Goal: Obtain resource: Obtain resource

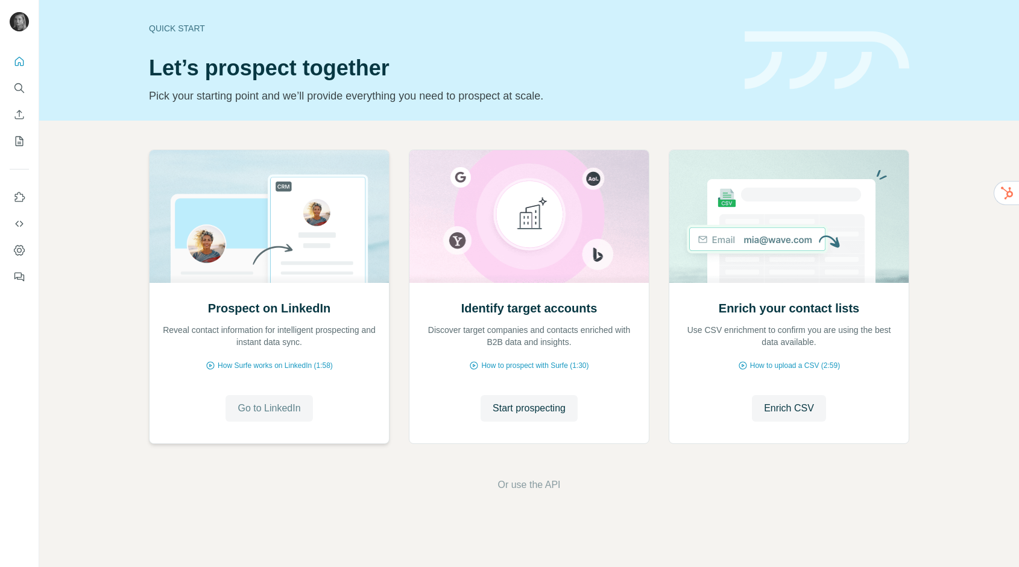
click at [268, 415] on span "Go to LinkedIn" at bounding box center [269, 408] width 63 height 14
click at [282, 401] on span "Go to LinkedIn" at bounding box center [269, 408] width 63 height 14
click at [21, 87] on icon "Search" at bounding box center [19, 88] width 12 height 12
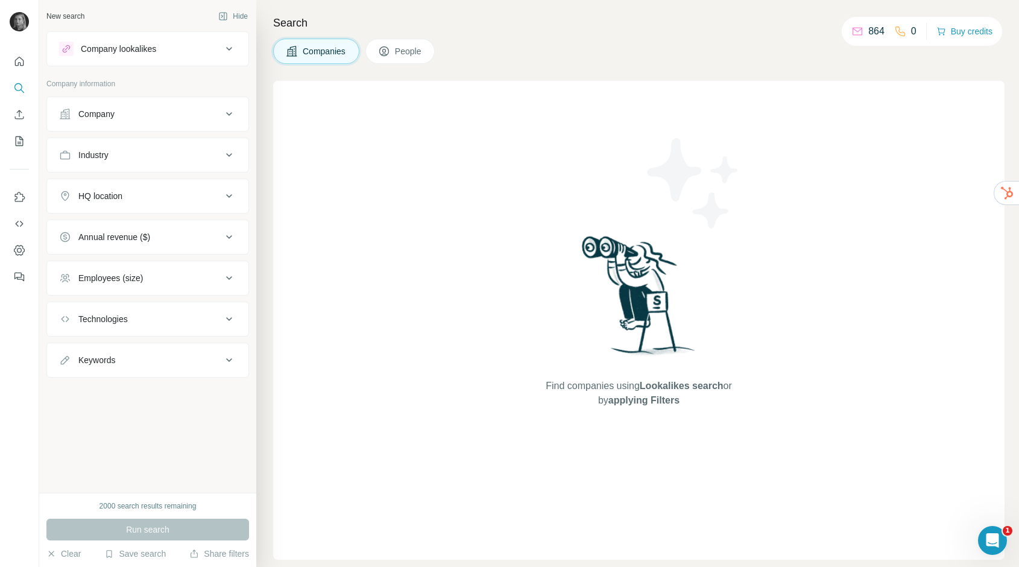
click at [150, 125] on button "Company" at bounding box center [147, 114] width 201 height 29
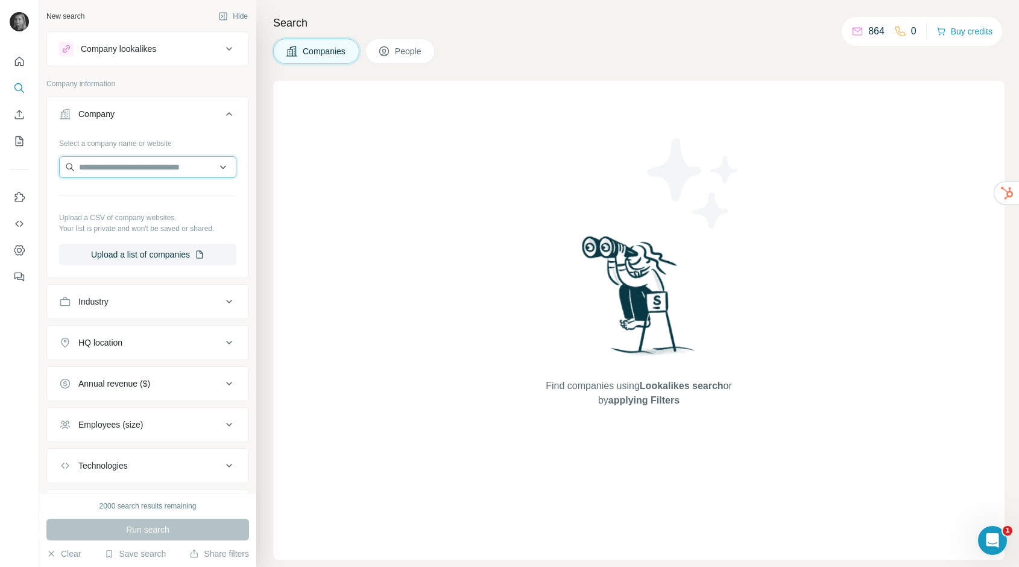
click at [150, 171] on input "text" at bounding box center [147, 167] width 177 height 22
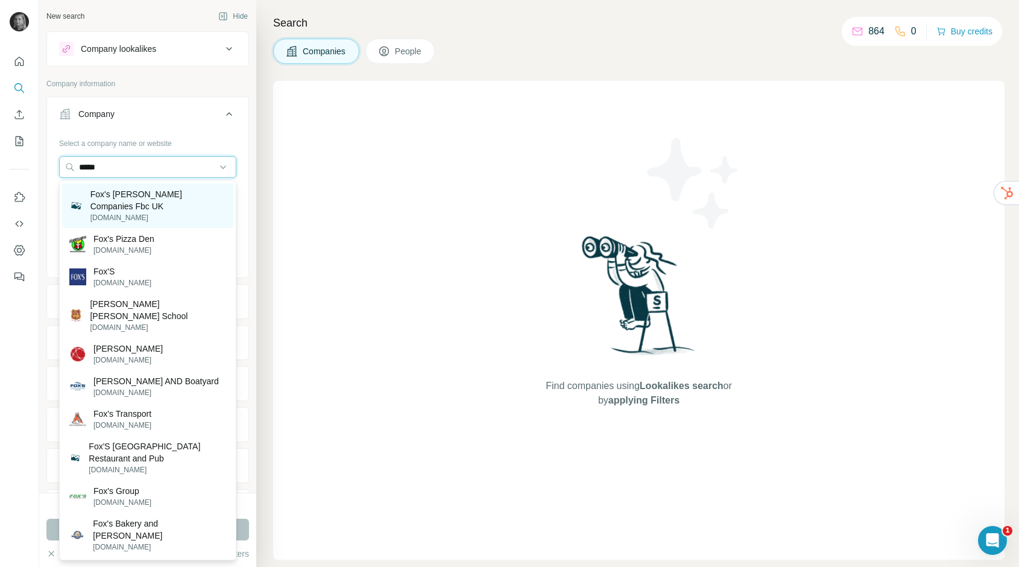
type input "*****"
click at [149, 217] on p "[DOMAIN_NAME]" at bounding box center [158, 217] width 136 height 11
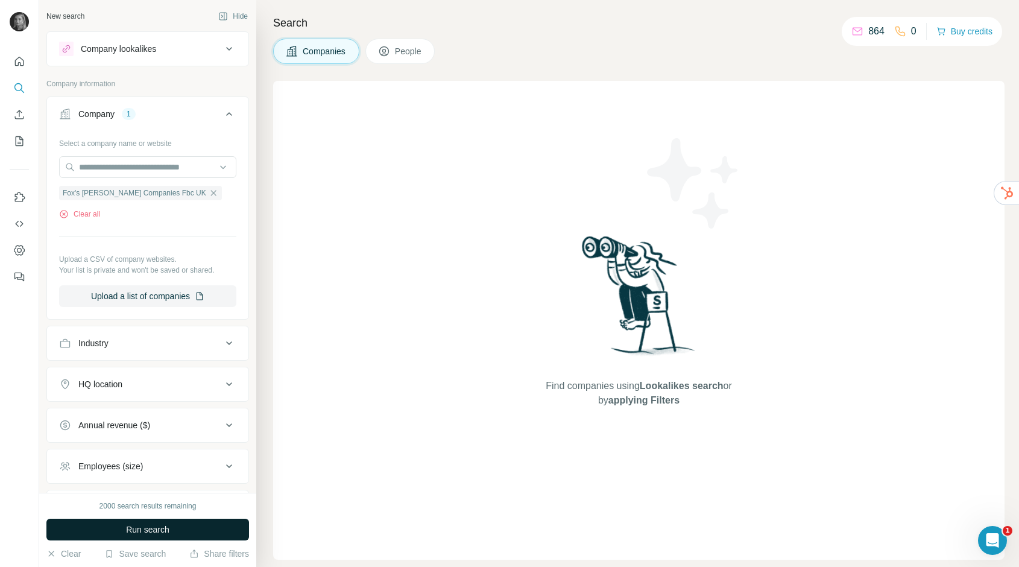
click at [144, 526] on span "Run search" at bounding box center [147, 530] width 43 height 12
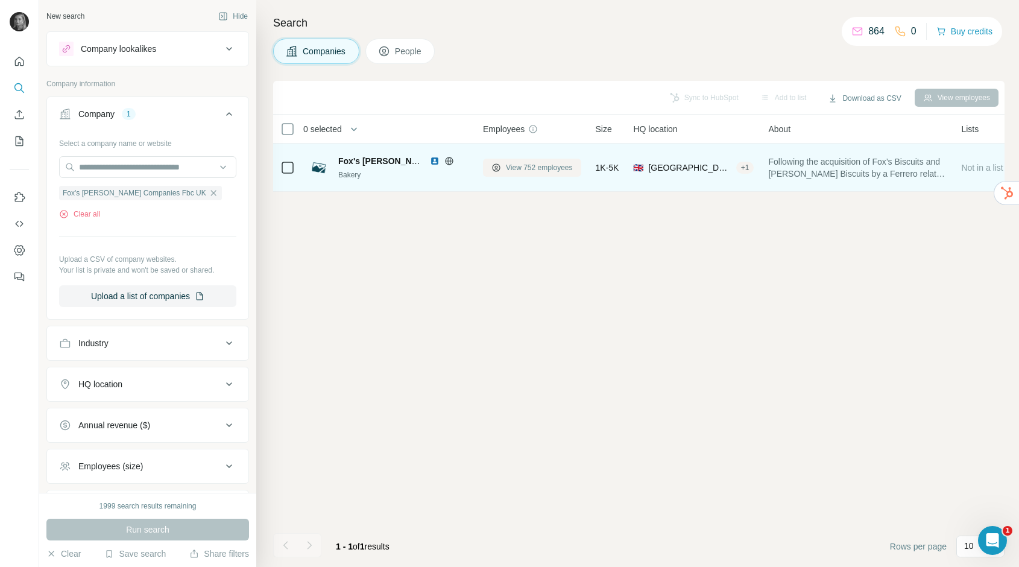
click at [547, 165] on span "View 752 employees" at bounding box center [539, 167] width 67 height 11
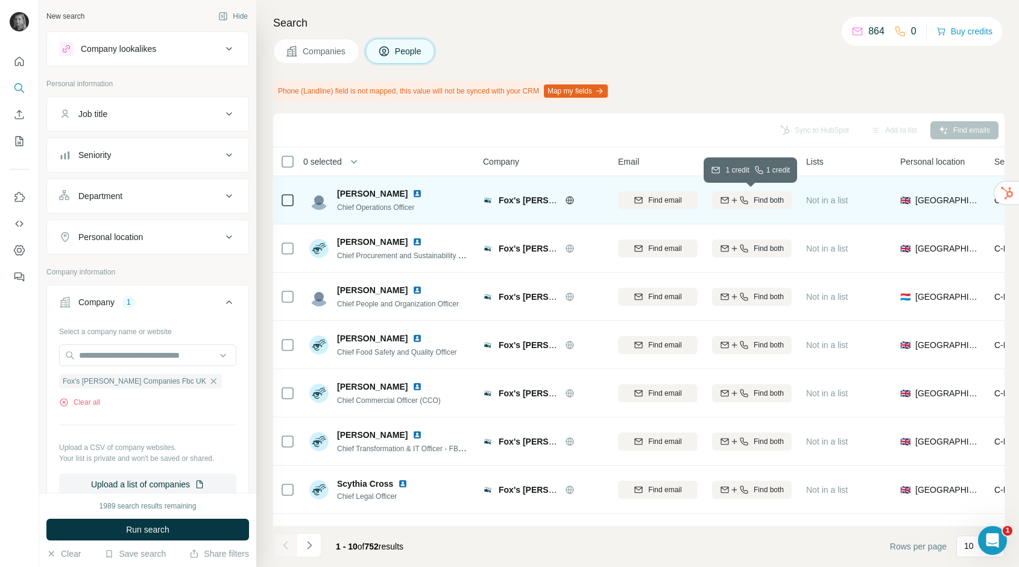
click at [746, 196] on icon "button" at bounding box center [745, 200] width 10 height 10
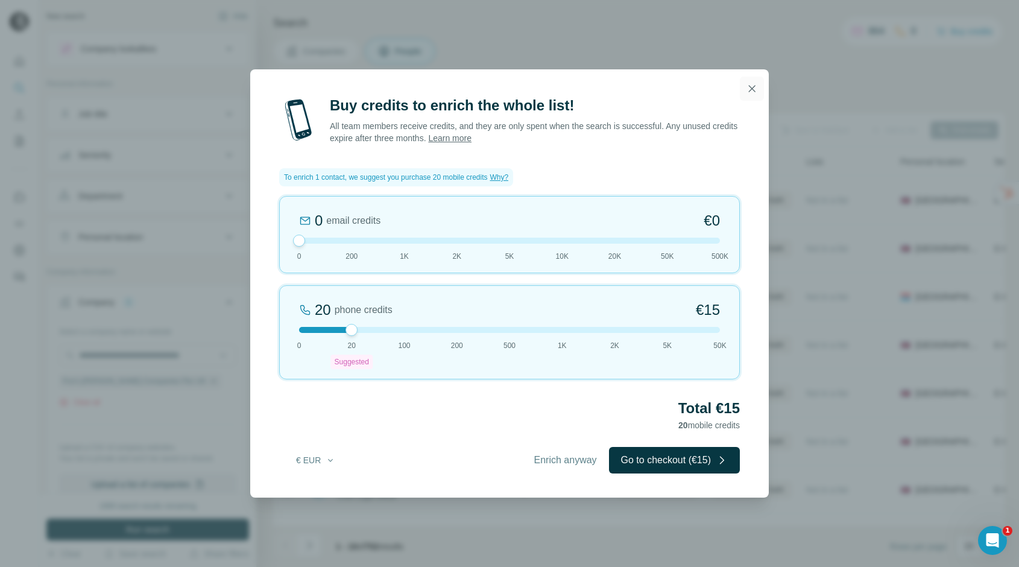
click at [750, 83] on icon "button" at bounding box center [752, 89] width 12 height 12
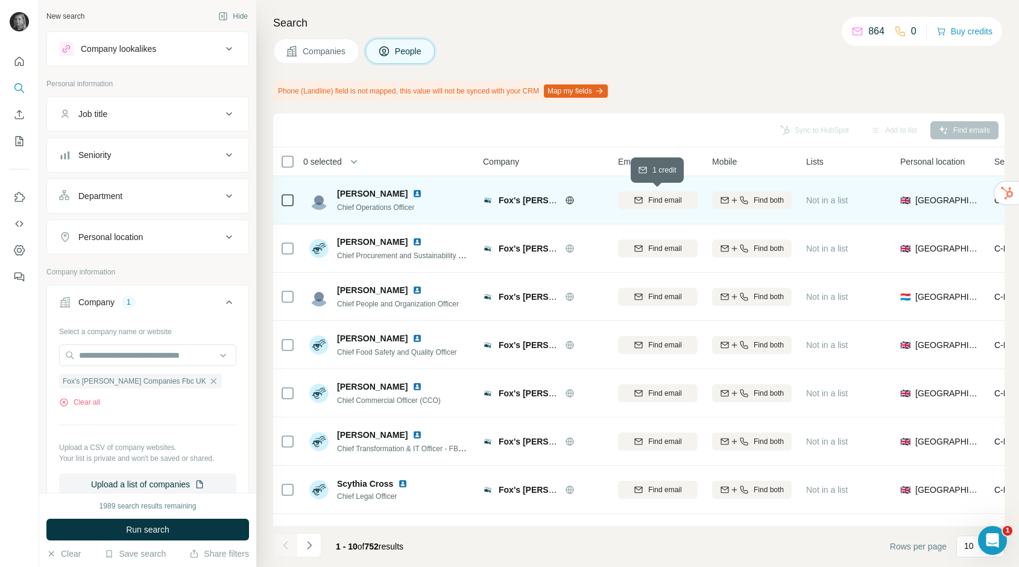
click at [665, 205] on button "Find email" at bounding box center [658, 200] width 80 height 18
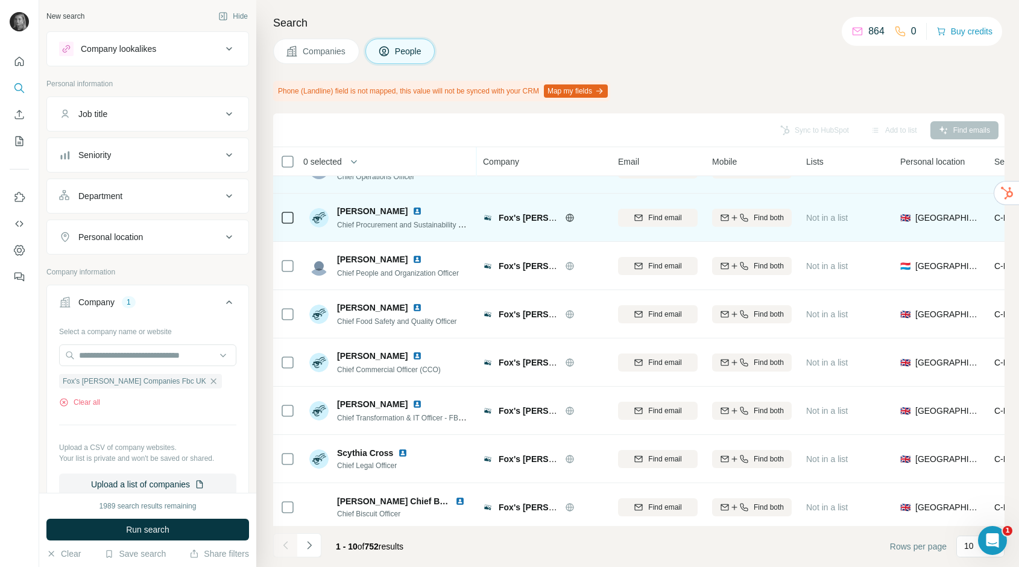
scroll to position [37, 0]
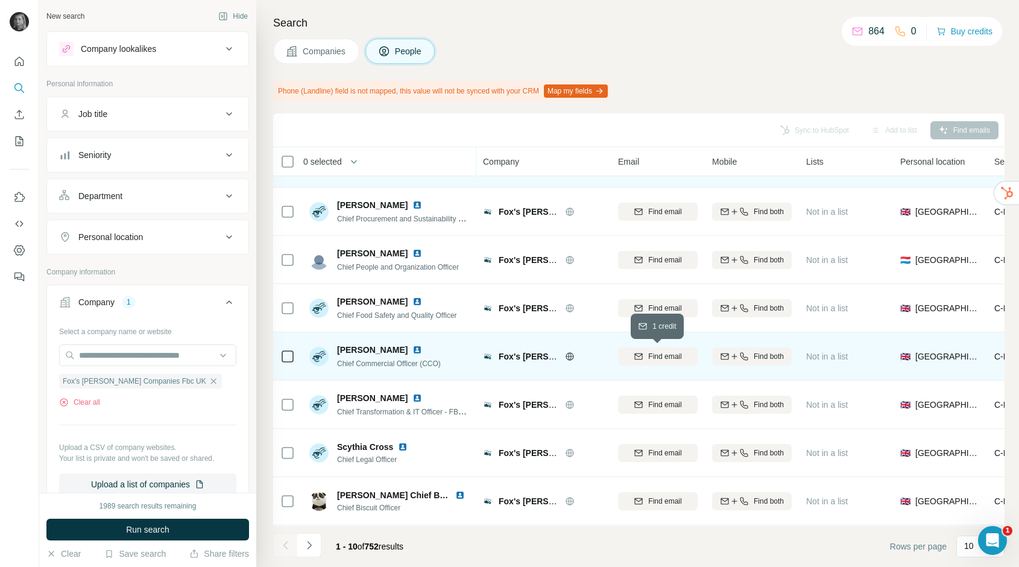
click at [657, 357] on span "Find email" at bounding box center [664, 356] width 33 height 11
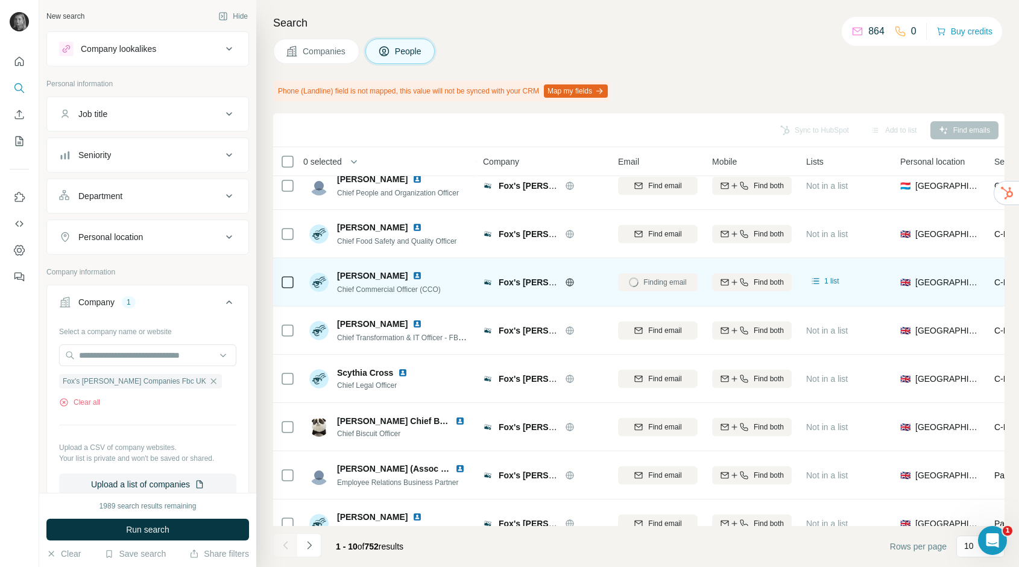
scroll to position [133, 0]
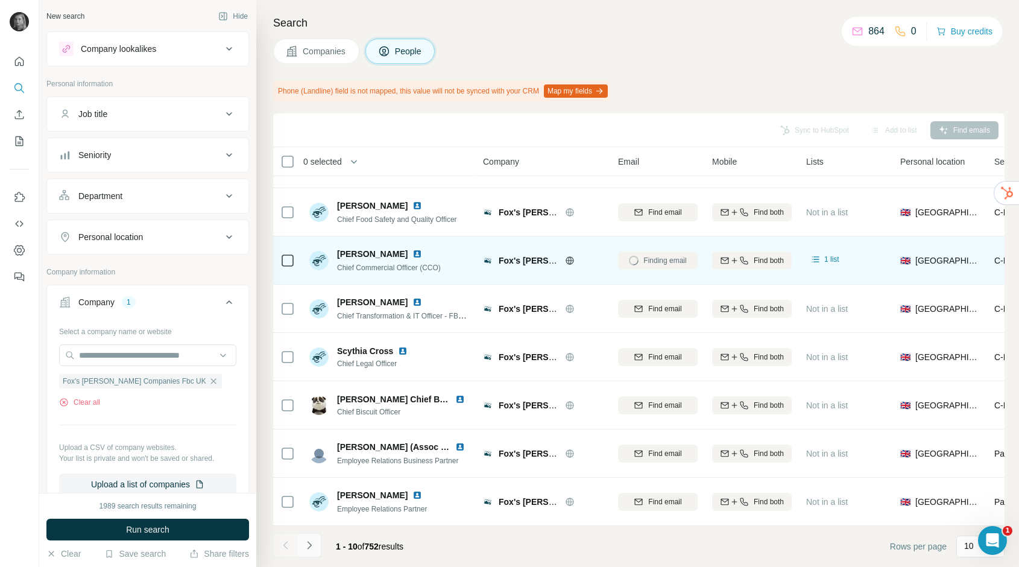
click at [309, 546] on icon "Navigate to next page" at bounding box center [309, 545] width 4 height 8
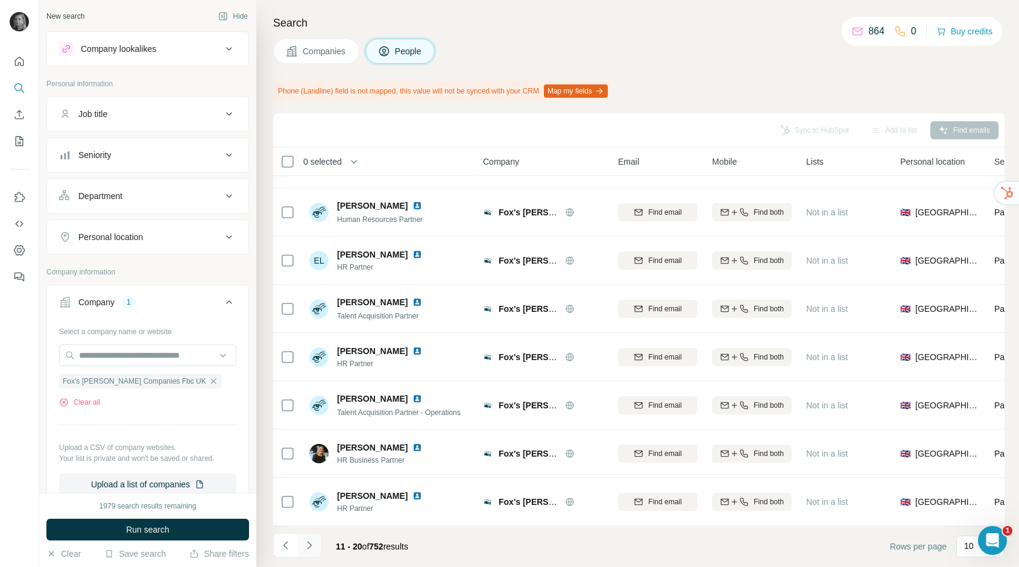
click at [315, 543] on icon "Navigate to next page" at bounding box center [309, 545] width 12 height 12
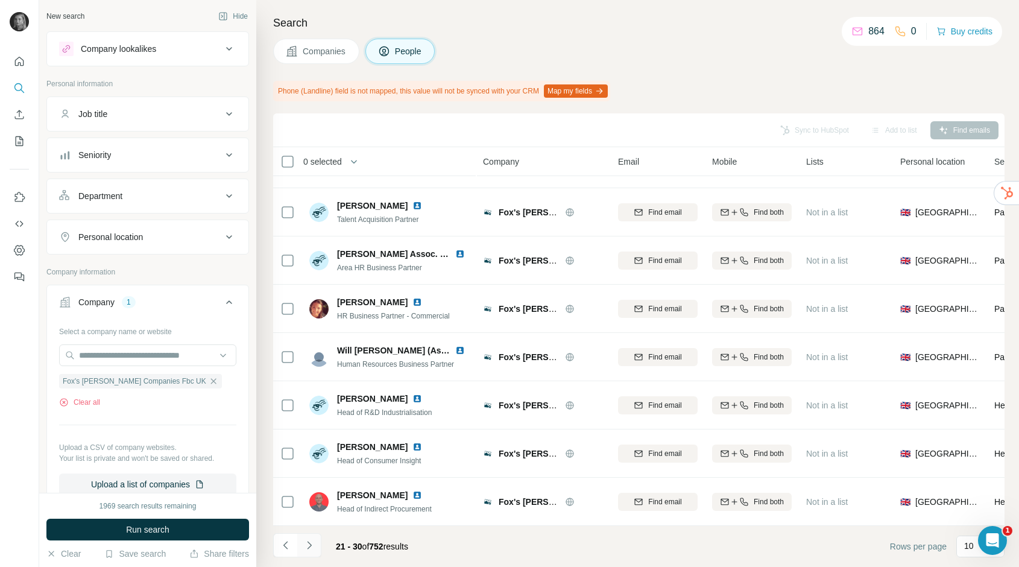
click at [312, 550] on icon "Navigate to next page" at bounding box center [309, 545] width 12 height 12
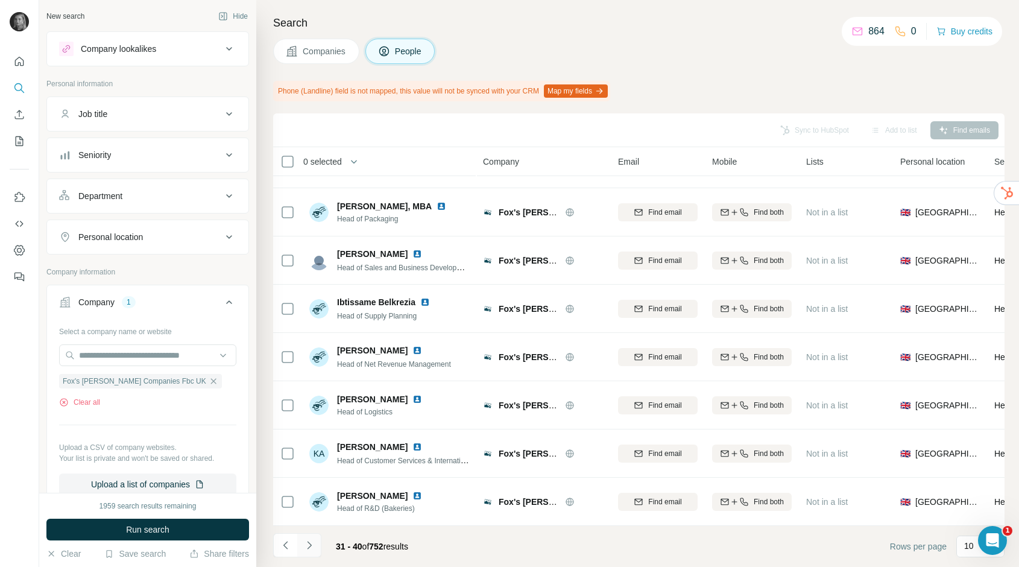
click at [312, 549] on icon "Navigate to next page" at bounding box center [309, 545] width 12 height 12
click at [311, 544] on icon "Navigate to next page" at bounding box center [309, 545] width 12 height 12
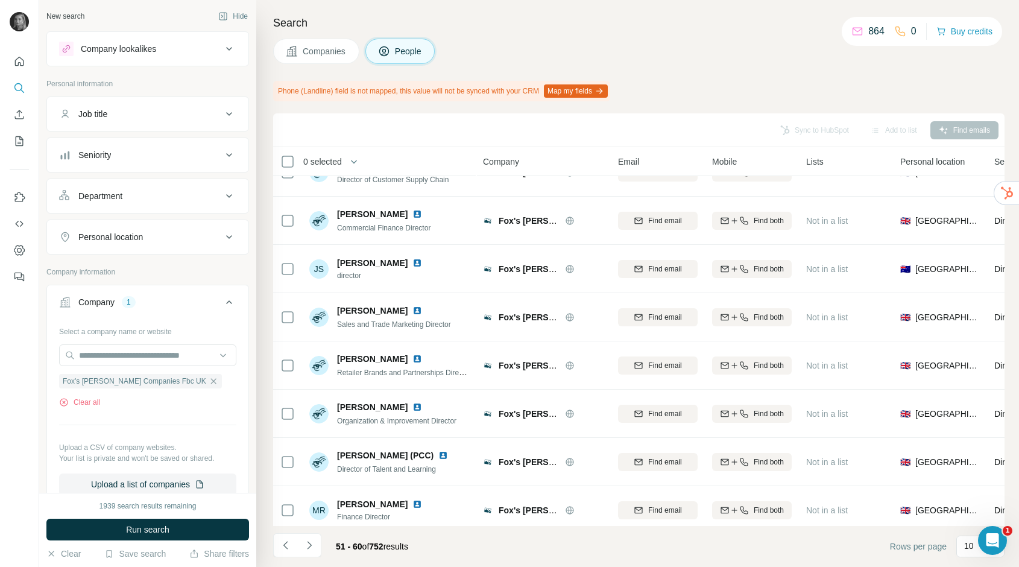
scroll to position [26, 0]
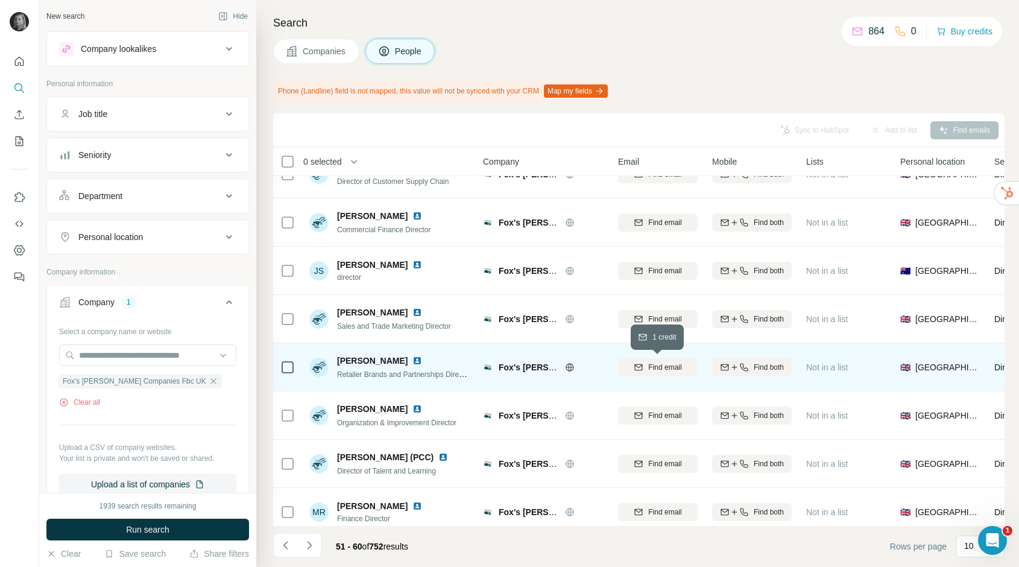
click at [662, 363] on span "Find email" at bounding box center [664, 367] width 33 height 11
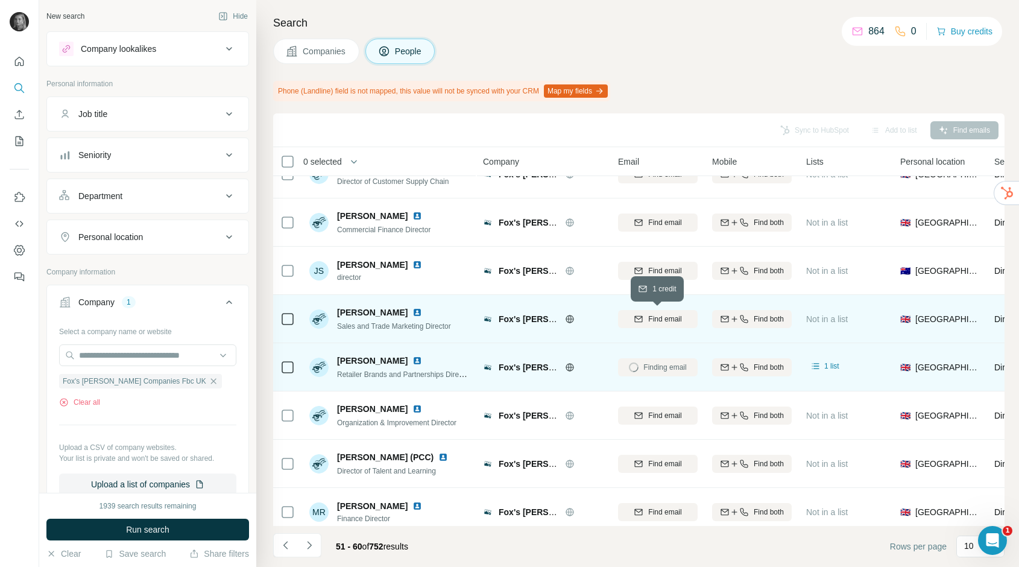
click at [658, 321] on span "Find email" at bounding box center [664, 319] width 33 height 11
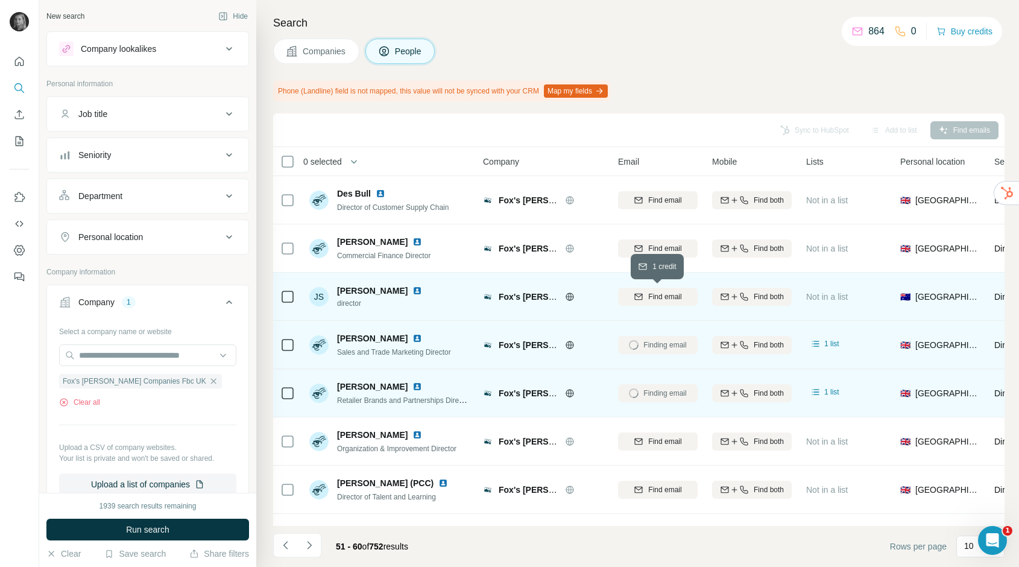
click at [662, 294] on span "Find email" at bounding box center [664, 296] width 33 height 11
click at [314, 545] on icon "Navigate to next page" at bounding box center [309, 545] width 12 height 12
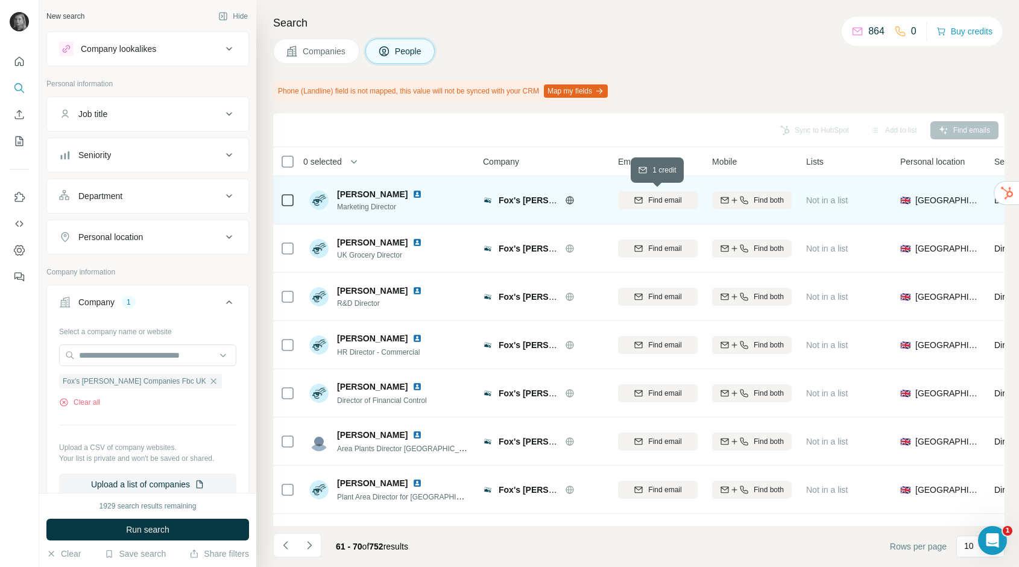
click at [662, 195] on span "Find email" at bounding box center [664, 200] width 33 height 11
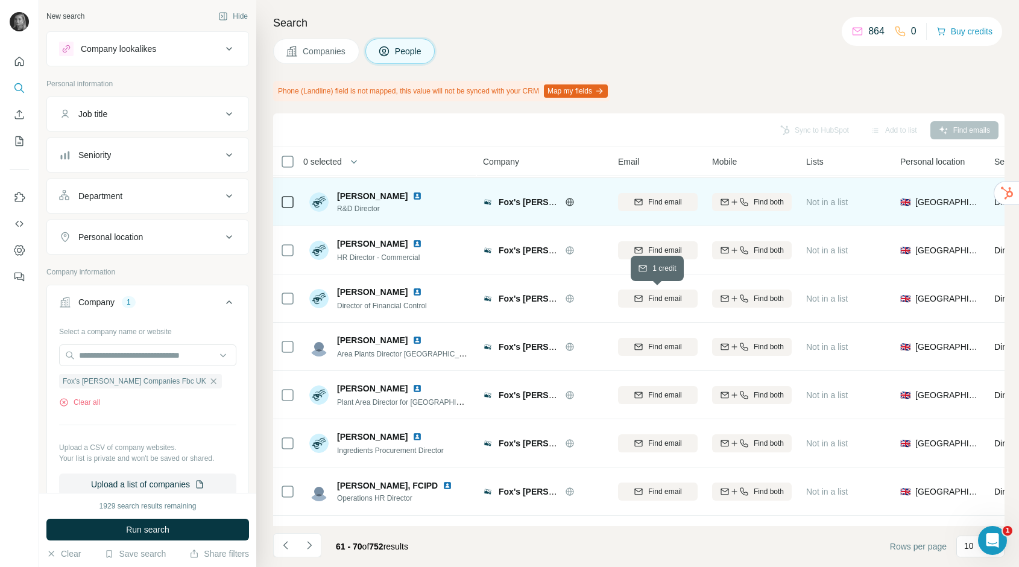
scroll to position [133, 0]
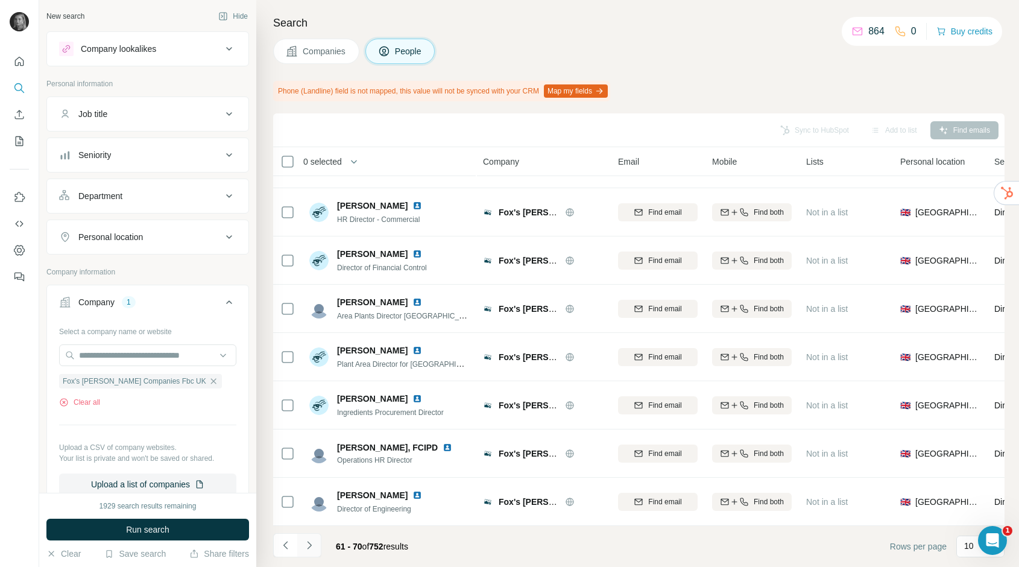
click at [312, 549] on icon "Navigate to next page" at bounding box center [309, 545] width 12 height 12
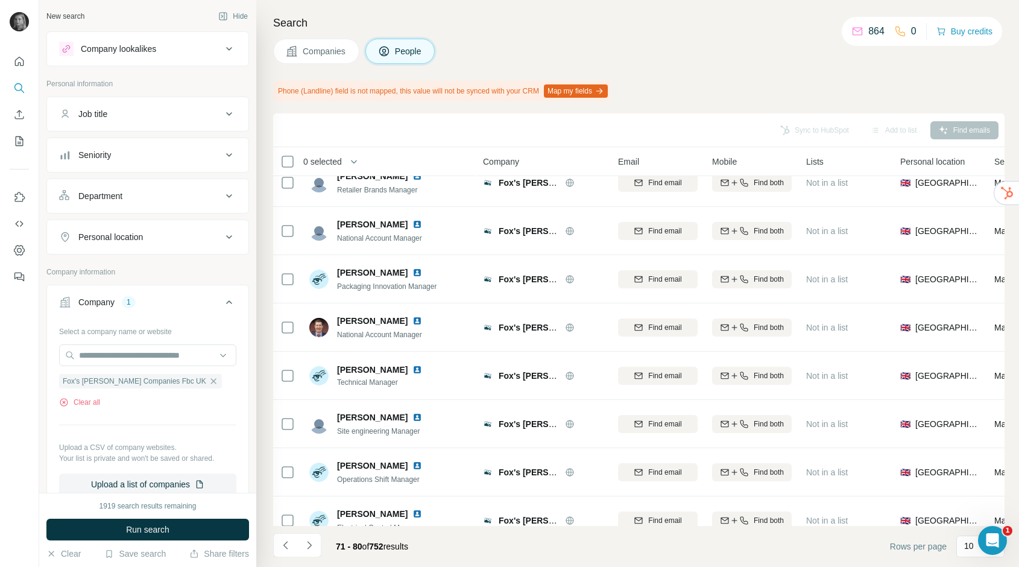
scroll to position [0, 0]
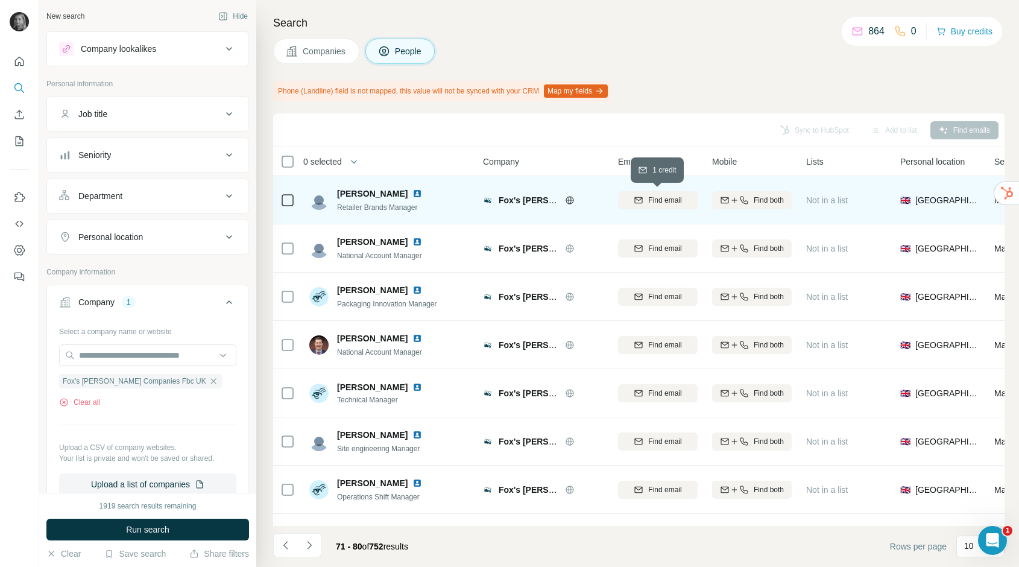
click at [673, 199] on span "Find email" at bounding box center [664, 200] width 33 height 11
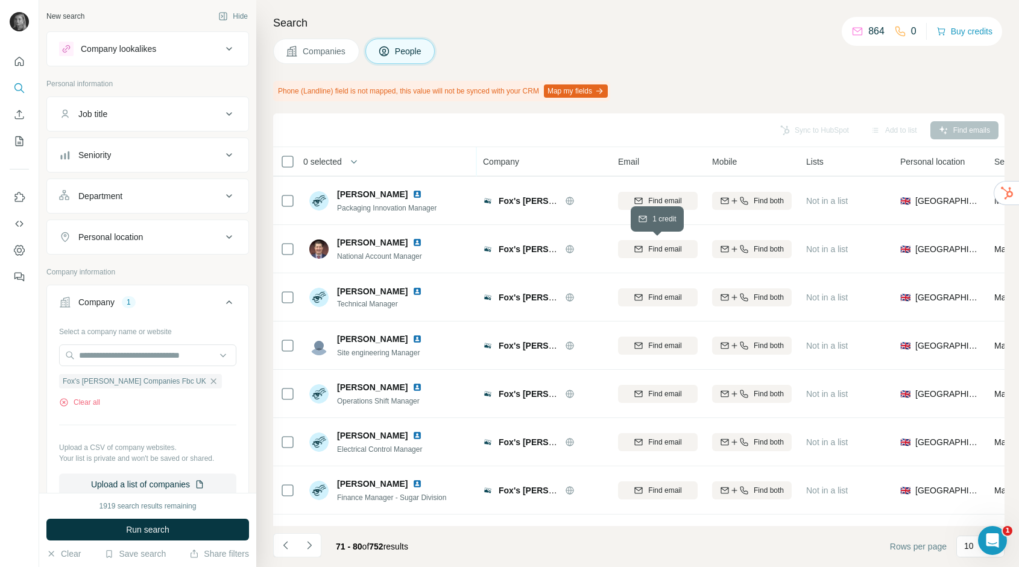
scroll to position [133, 0]
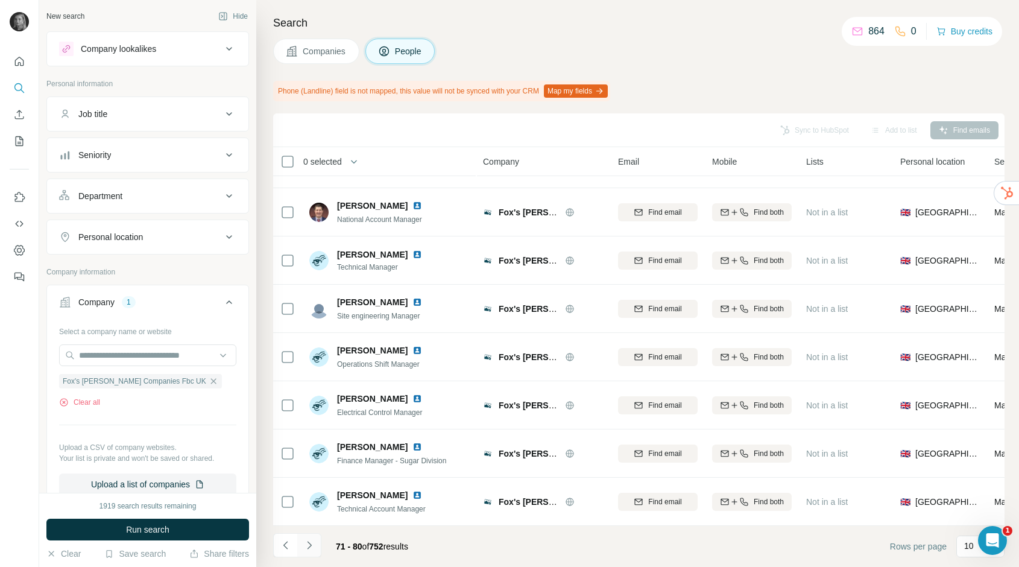
click at [315, 546] on button "Navigate to next page" at bounding box center [309, 545] width 24 height 24
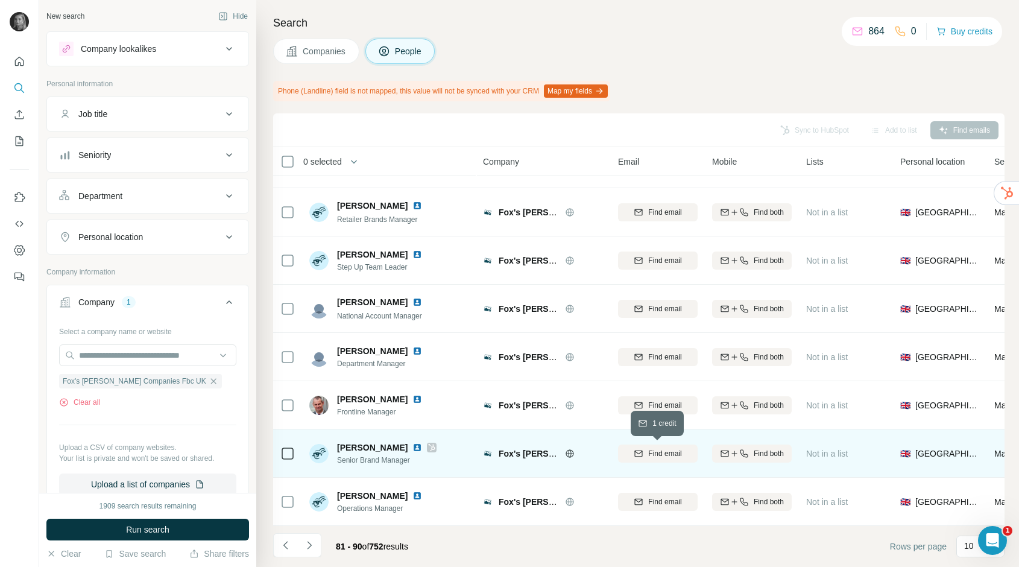
click at [642, 458] on div "Find email" at bounding box center [658, 453] width 80 height 11
click at [309, 545] on icon "Navigate to next page" at bounding box center [309, 545] width 12 height 12
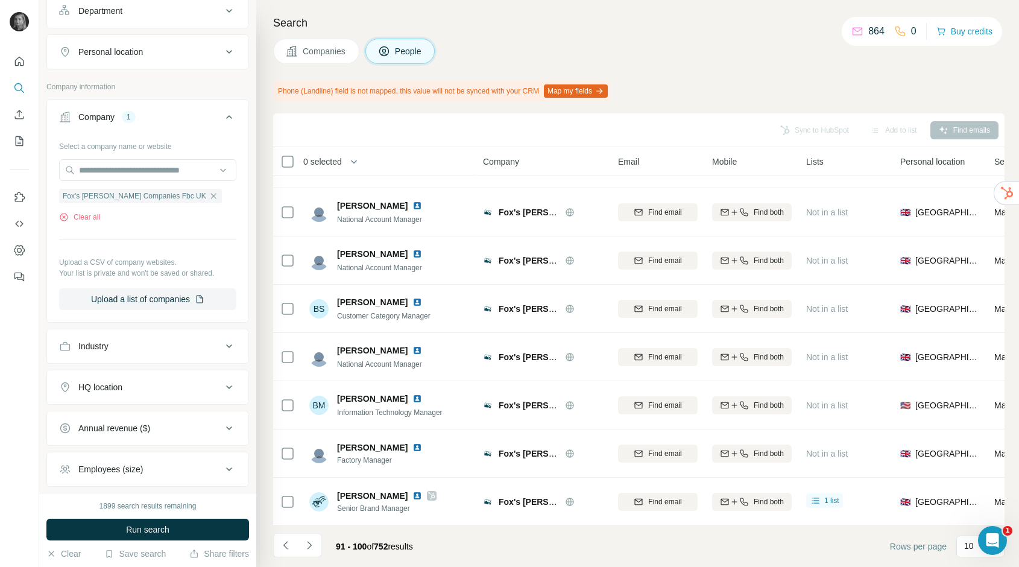
scroll to position [186, 0]
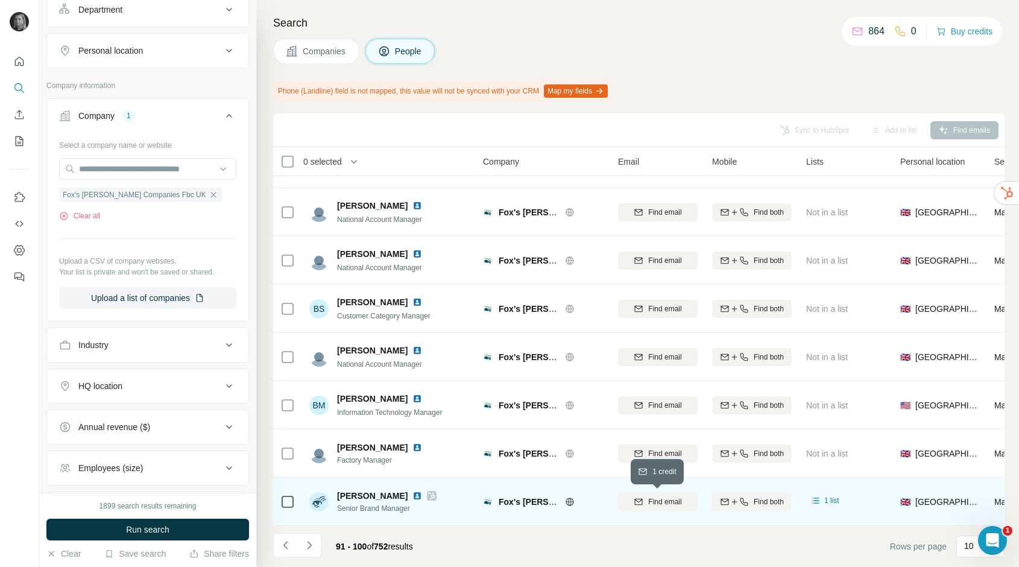
click at [668, 507] on button "Find email" at bounding box center [658, 502] width 80 height 18
click at [303, 546] on icon "Navigate to next page" at bounding box center [309, 545] width 12 height 12
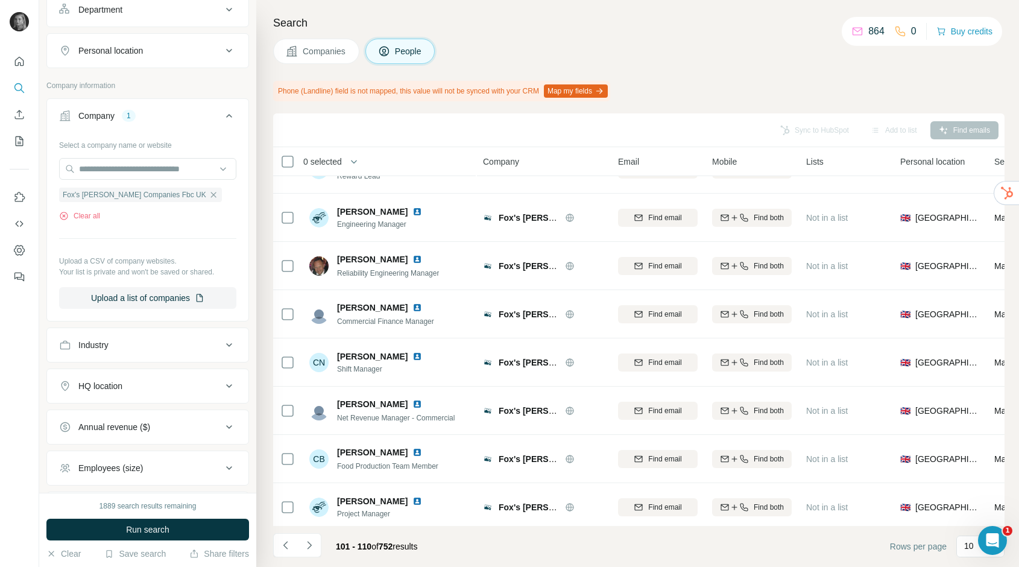
scroll to position [133, 0]
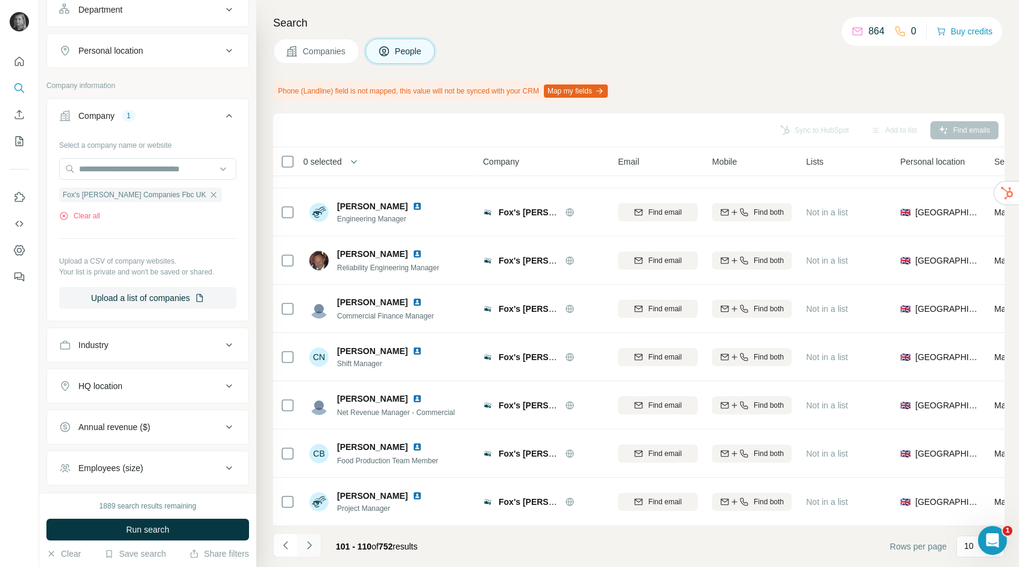
click at [314, 545] on icon "Navigate to next page" at bounding box center [309, 545] width 12 height 12
click at [304, 547] on icon "Navigate to next page" at bounding box center [309, 545] width 12 height 12
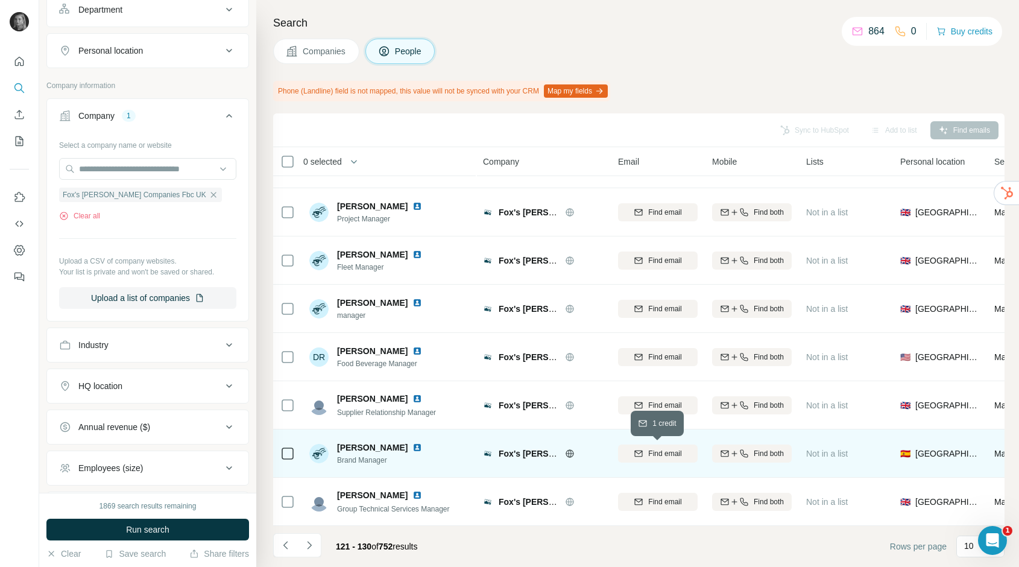
click at [678, 450] on span "Find email" at bounding box center [664, 453] width 33 height 11
click at [314, 541] on icon "Navigate to next page" at bounding box center [309, 545] width 12 height 12
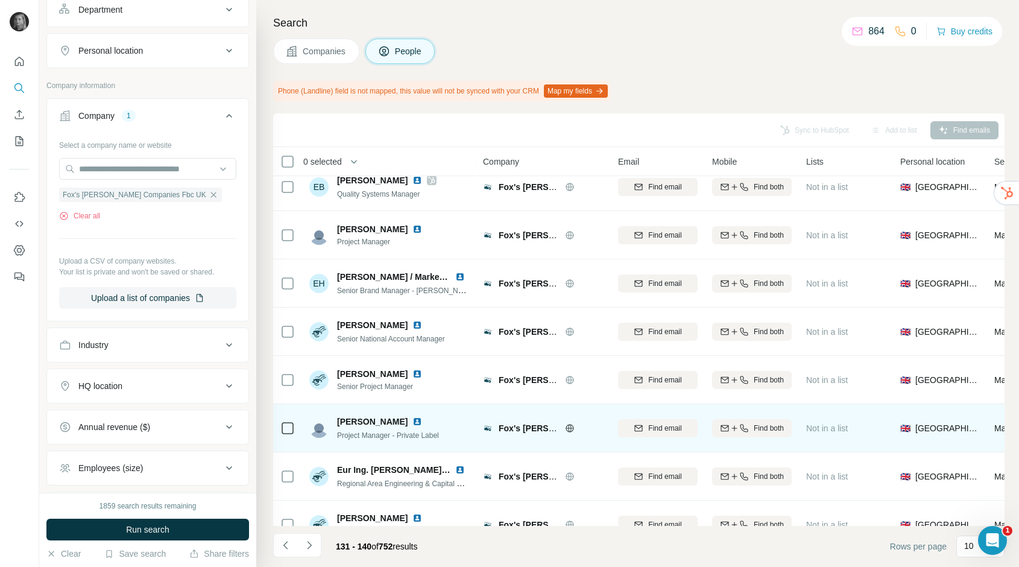
scroll to position [61, 0]
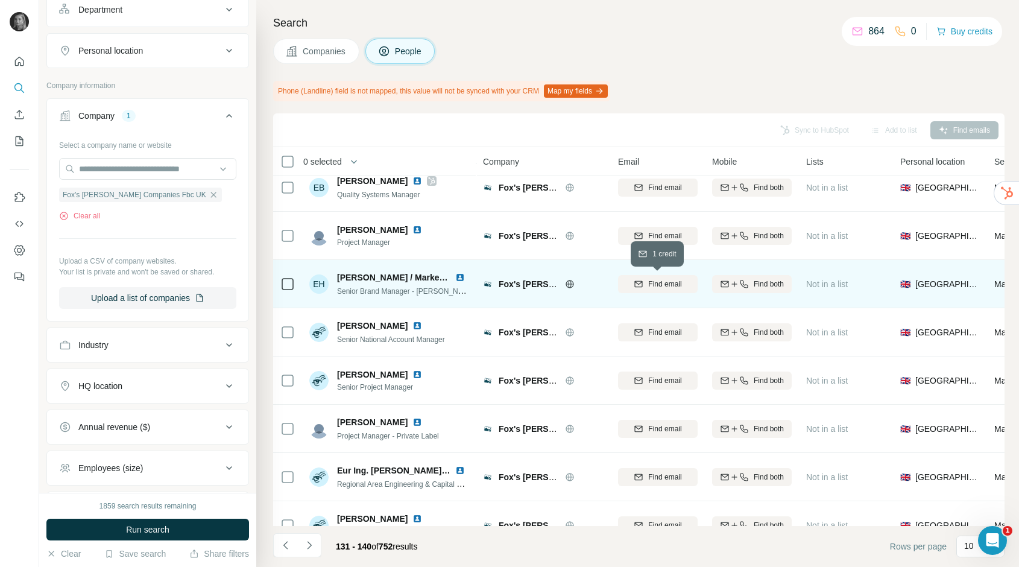
click at [671, 284] on span "Find email" at bounding box center [664, 284] width 33 height 11
click at [820, 287] on icon at bounding box center [816, 283] width 12 height 12
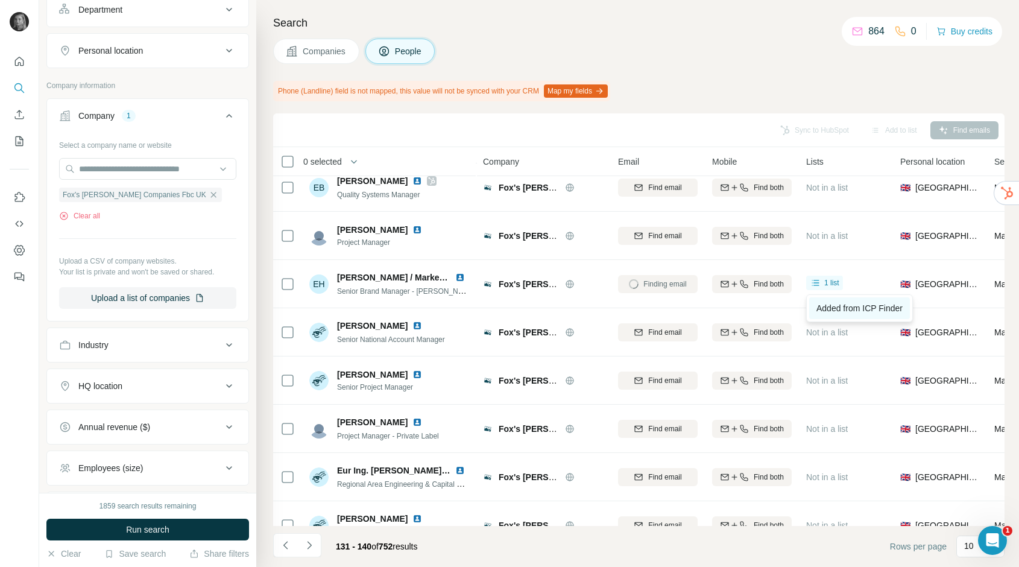
click at [830, 308] on span "Added from ICP Finder" at bounding box center [860, 308] width 86 height 10
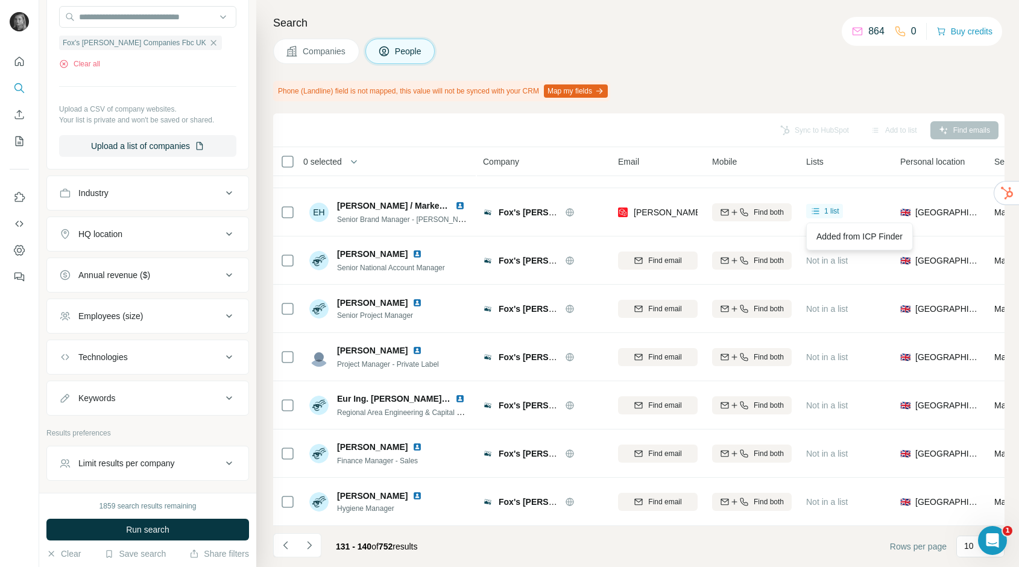
scroll to position [382, 0]
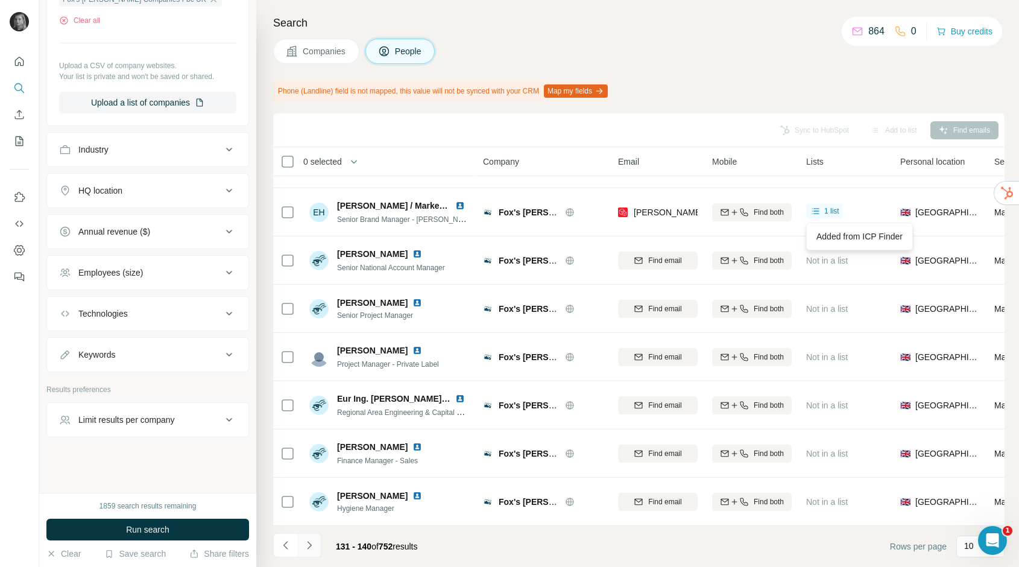
click at [319, 542] on button "Navigate to next page" at bounding box center [309, 545] width 24 height 24
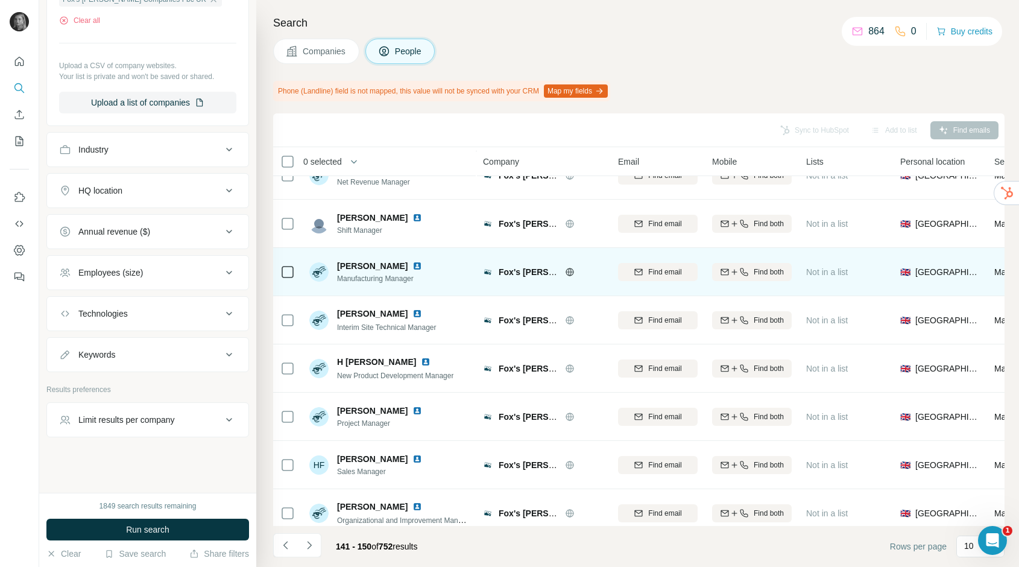
scroll to position [133, 0]
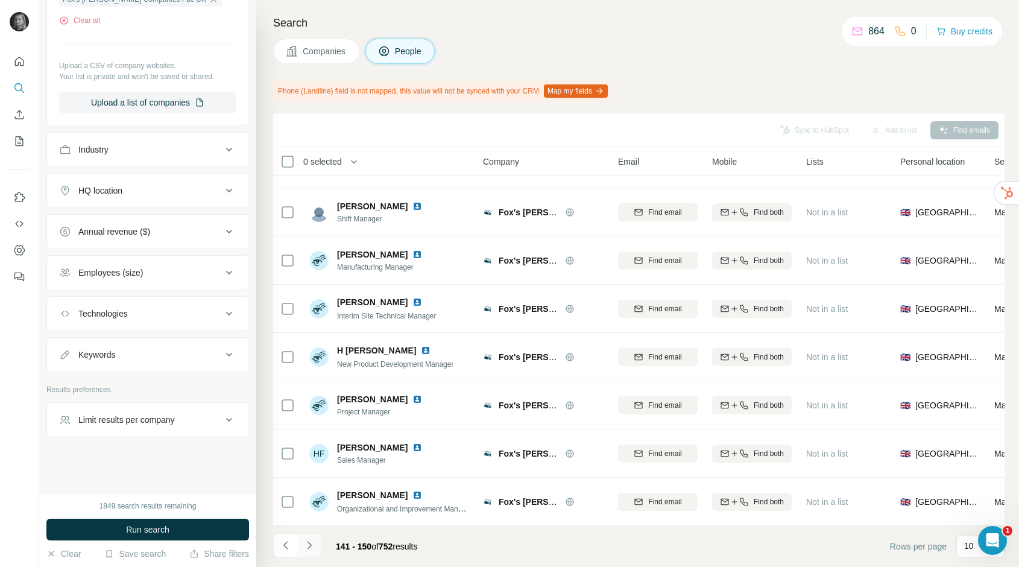
click at [312, 543] on icon "Navigate to next page" at bounding box center [309, 545] width 12 height 12
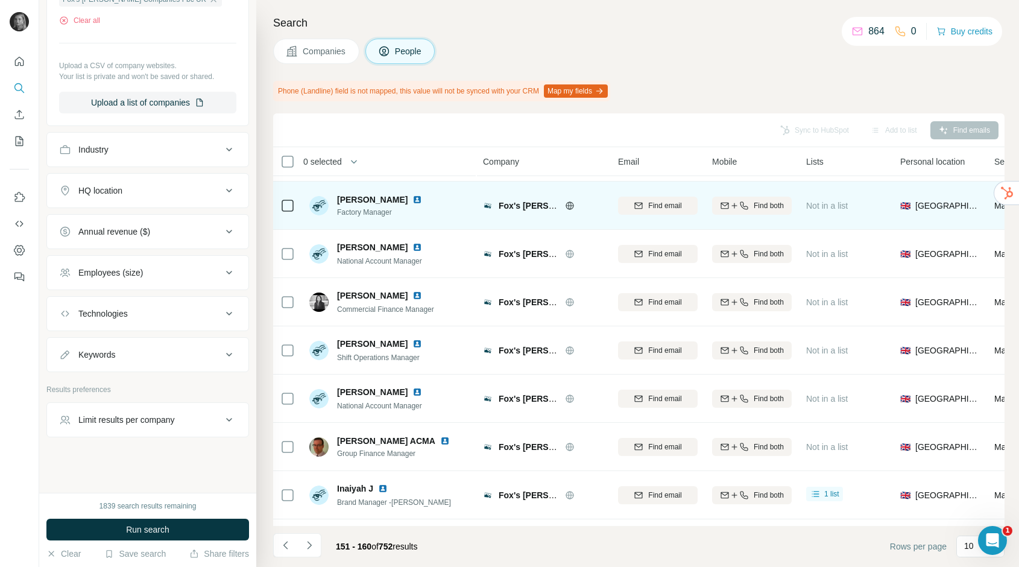
scroll to position [100, 0]
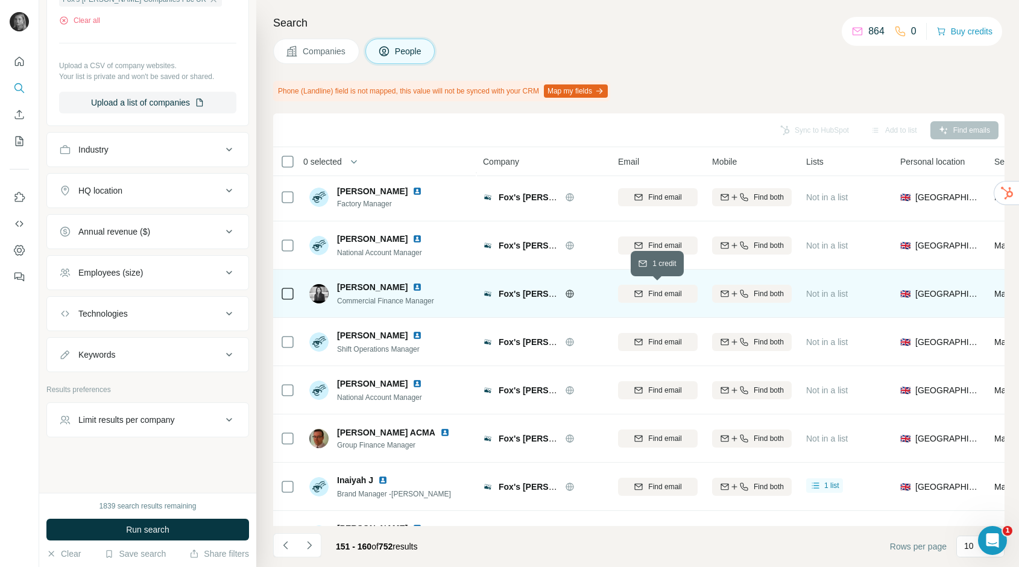
click at [682, 294] on span "Find email" at bounding box center [664, 293] width 33 height 11
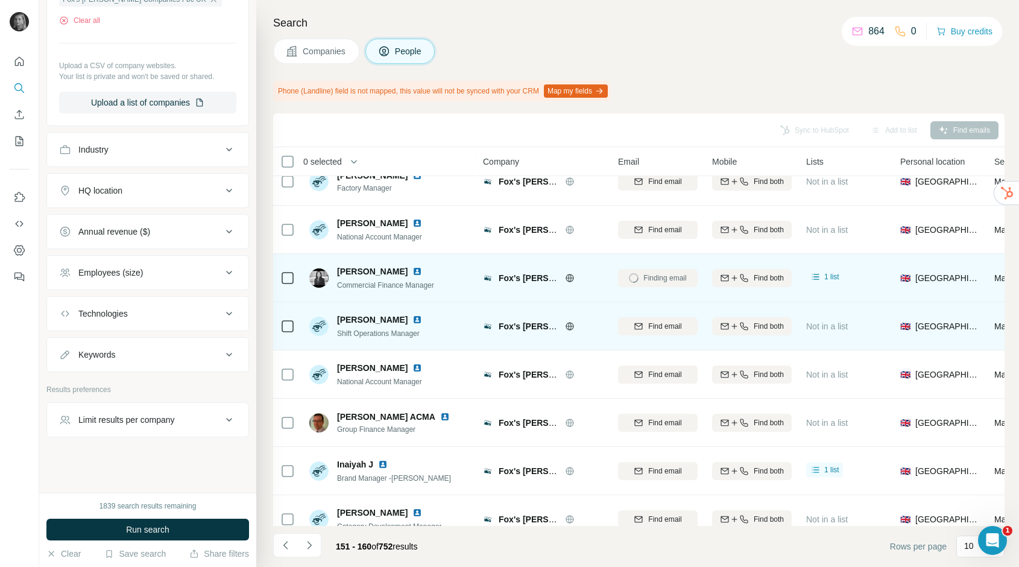
scroll to position [133, 0]
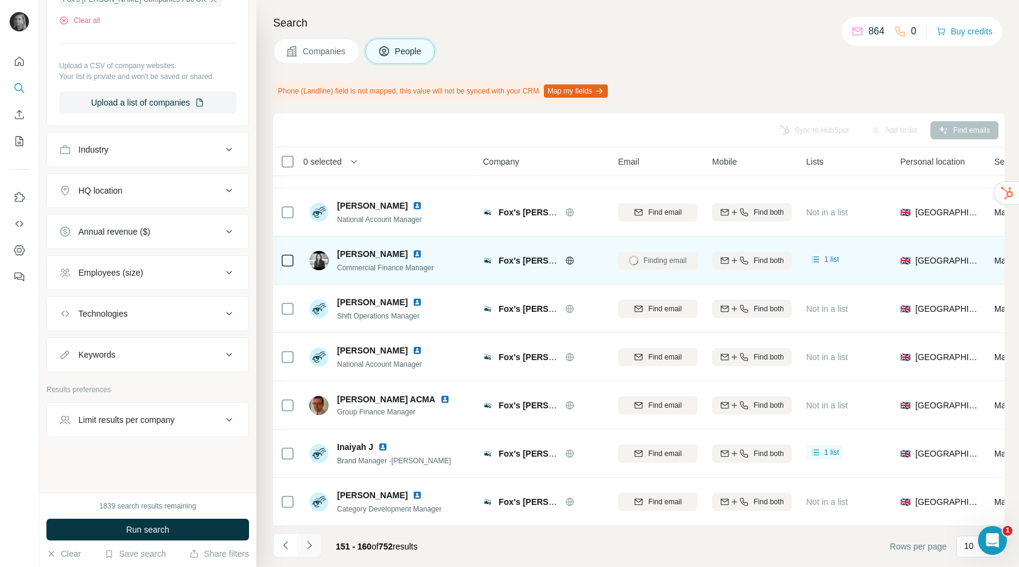
click at [306, 545] on icon "Navigate to next page" at bounding box center [309, 545] width 12 height 12
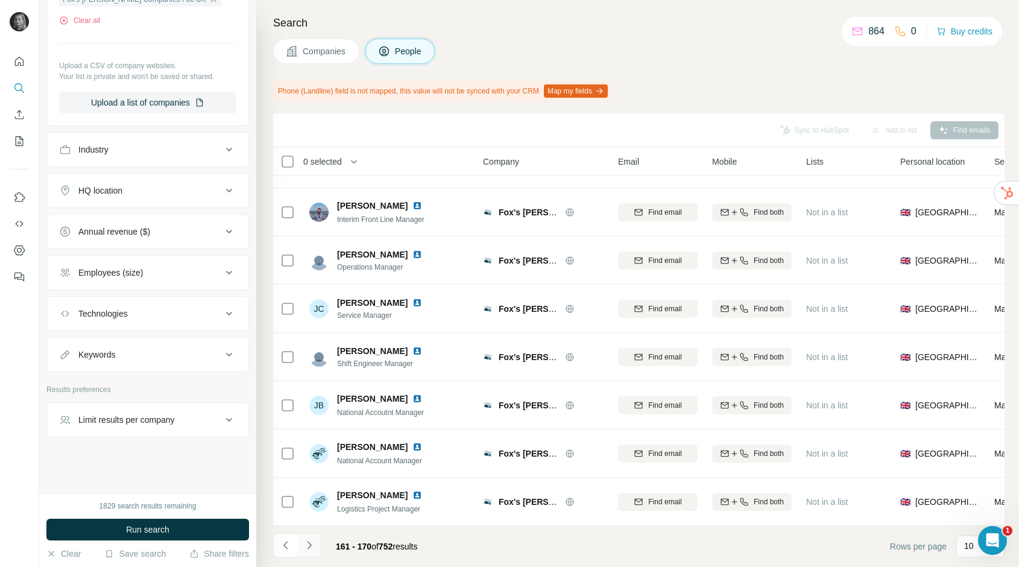
click at [308, 548] on icon "Navigate to next page" at bounding box center [309, 545] width 12 height 12
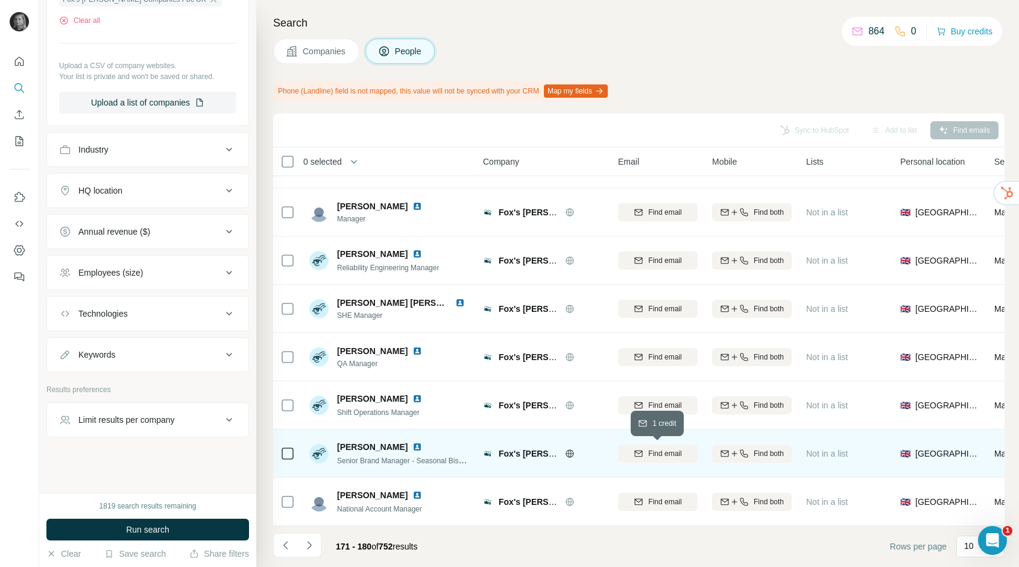
click at [661, 449] on span "Find email" at bounding box center [664, 453] width 33 height 11
click at [311, 546] on icon "Navigate to next page" at bounding box center [309, 545] width 12 height 12
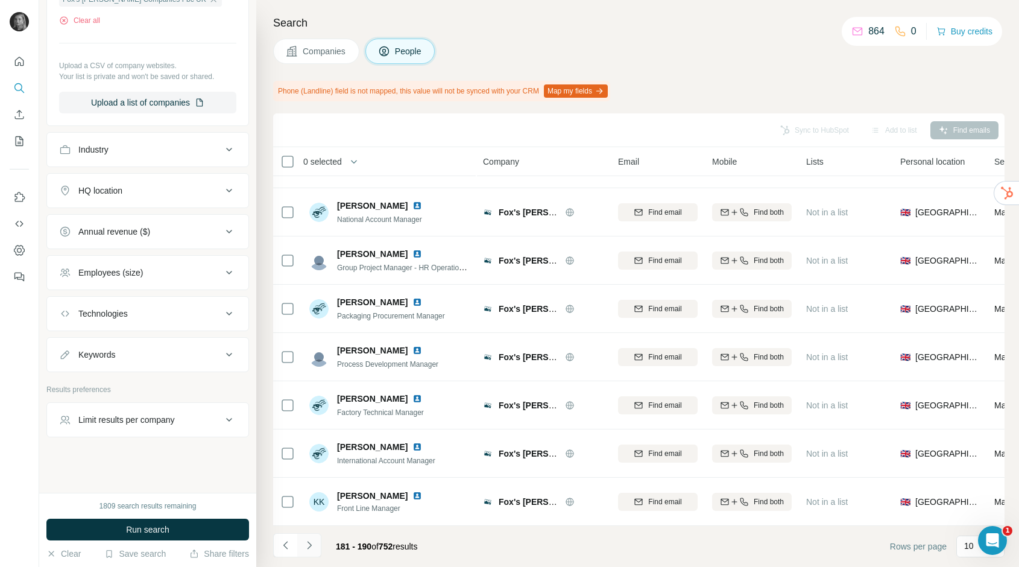
click at [313, 543] on icon "Navigate to next page" at bounding box center [309, 545] width 12 height 12
click at [315, 555] on button "Navigate to next page" at bounding box center [309, 545] width 24 height 24
click at [311, 542] on icon "Navigate to next page" at bounding box center [309, 545] width 12 height 12
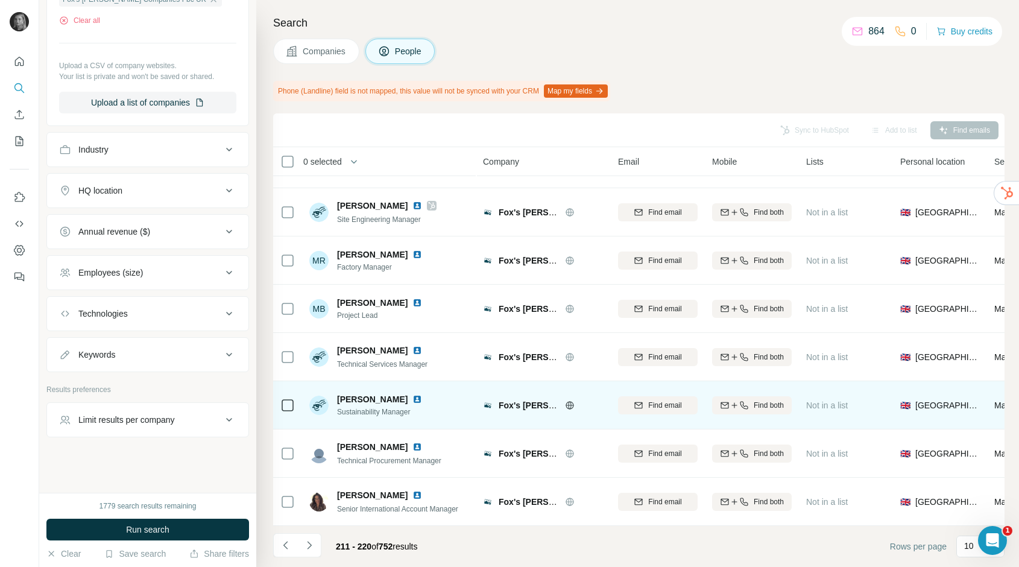
scroll to position [132, 0]
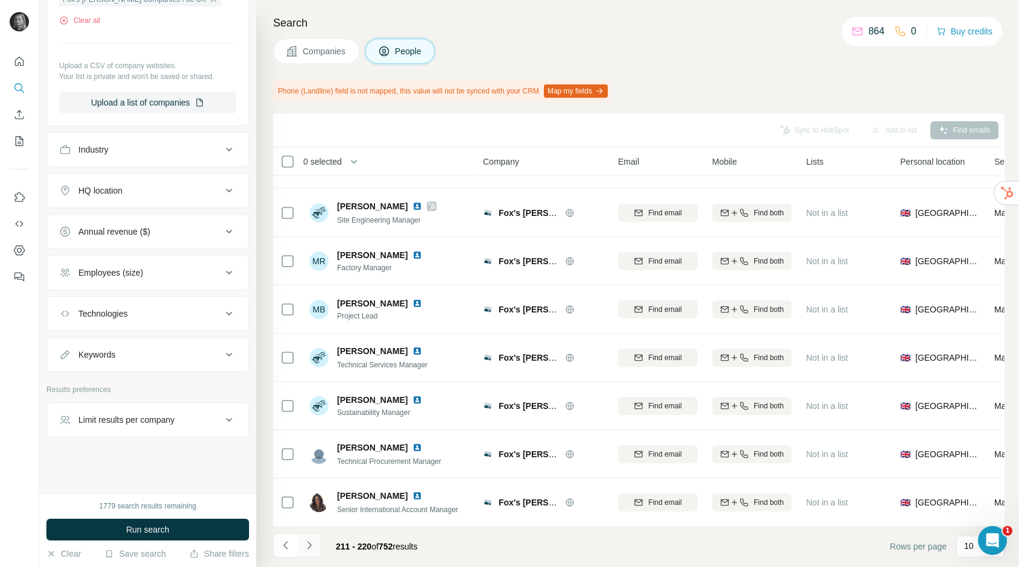
click at [312, 545] on icon "Navigate to next page" at bounding box center [309, 545] width 12 height 12
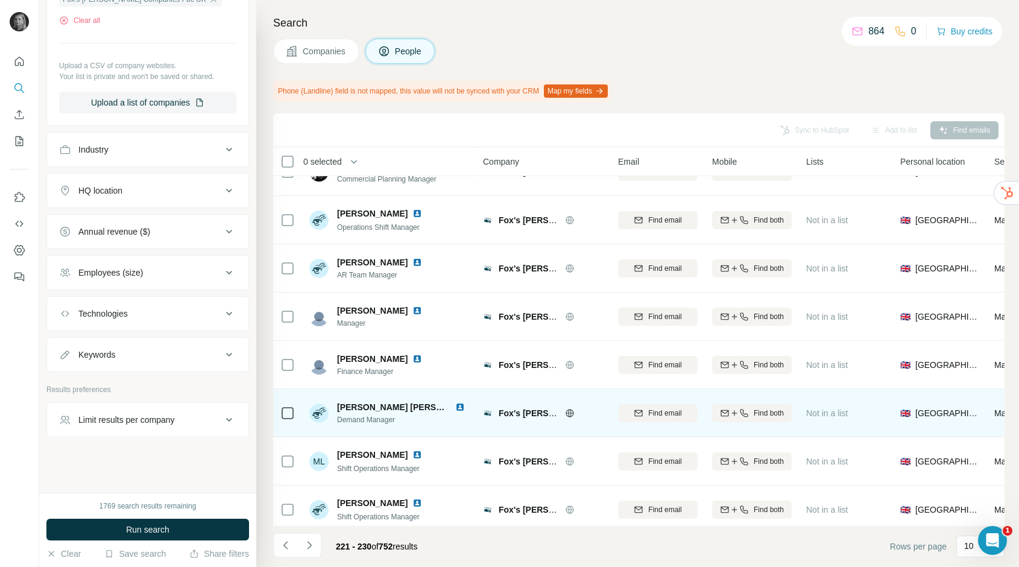
scroll to position [133, 0]
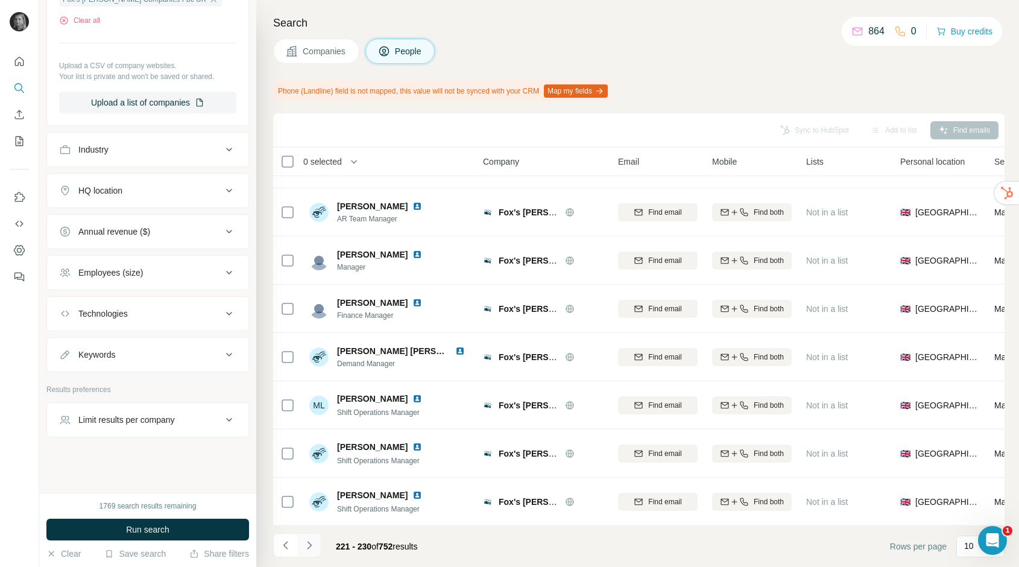
click at [314, 540] on icon "Navigate to next page" at bounding box center [309, 545] width 12 height 12
click at [316, 547] on button "Navigate to next page" at bounding box center [309, 545] width 24 height 24
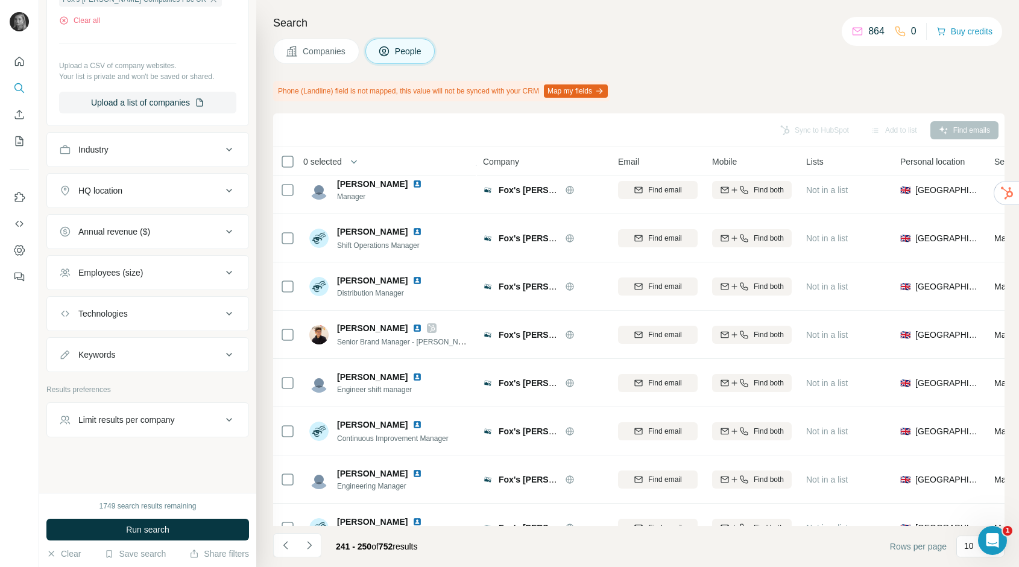
scroll to position [0, 0]
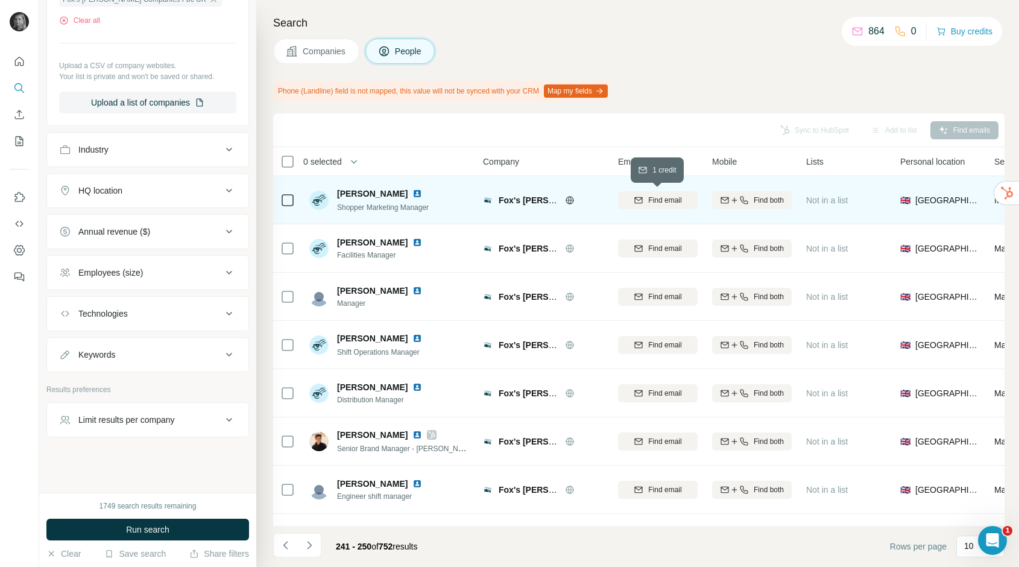
click at [668, 200] on span "Find email" at bounding box center [664, 200] width 33 height 11
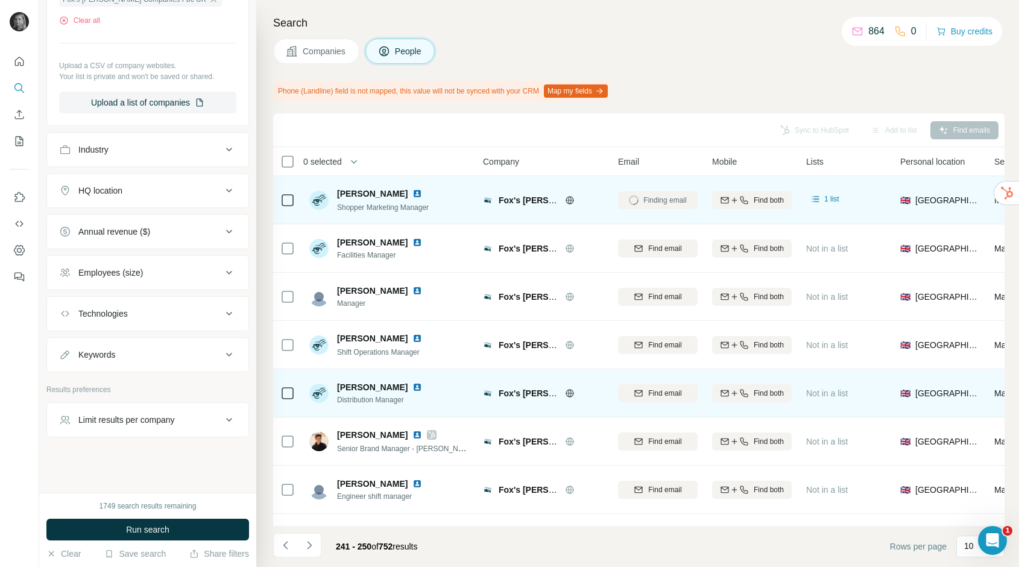
scroll to position [133, 0]
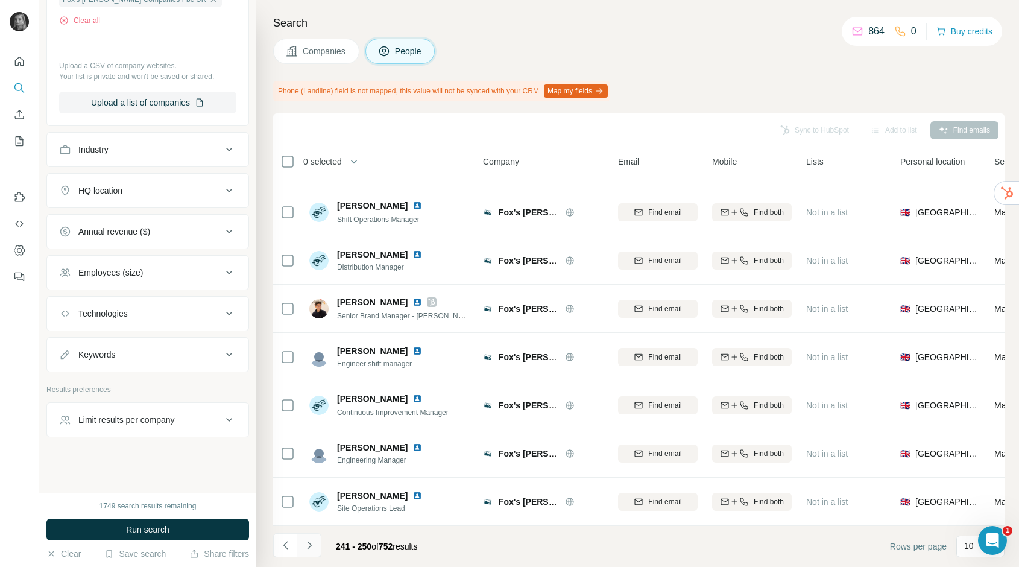
click at [310, 544] on icon "Navigate to next page" at bounding box center [309, 545] width 12 height 12
click at [309, 540] on icon "Navigate to next page" at bounding box center [309, 545] width 12 height 12
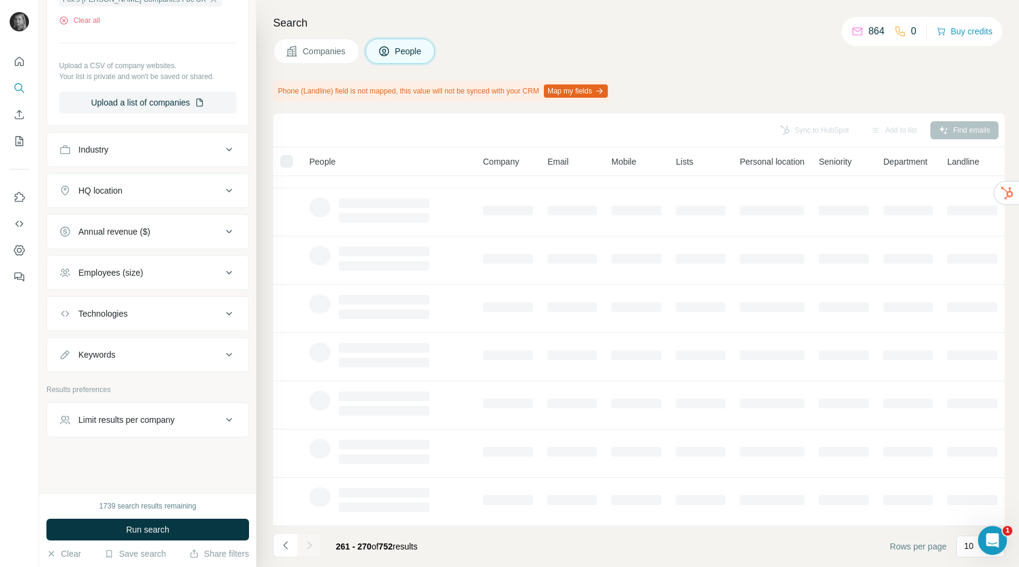
scroll to position [0, 0]
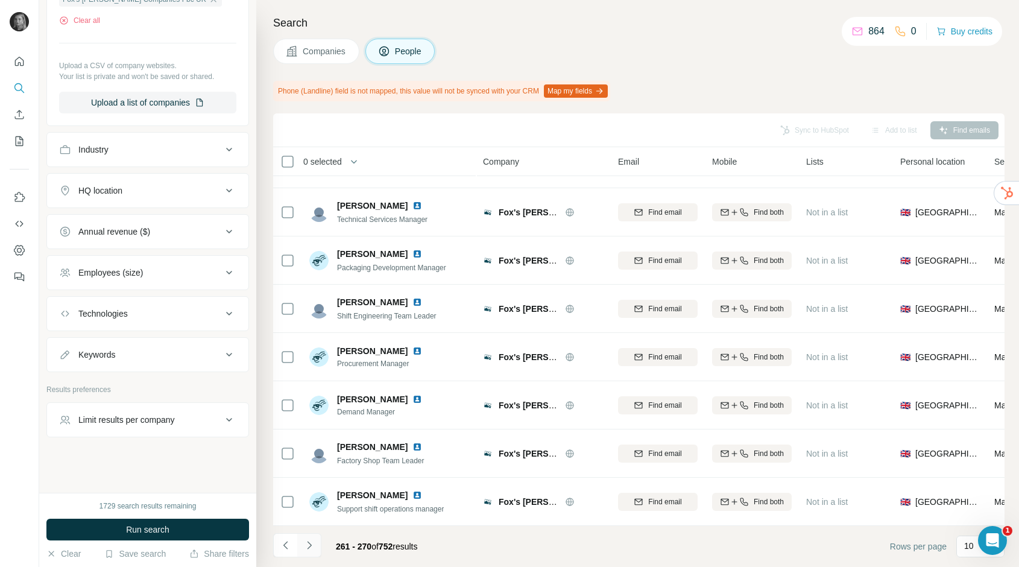
click at [309, 551] on button "Navigate to next page" at bounding box center [309, 545] width 24 height 24
click at [311, 543] on icon "Navigate to next page" at bounding box center [309, 545] width 12 height 12
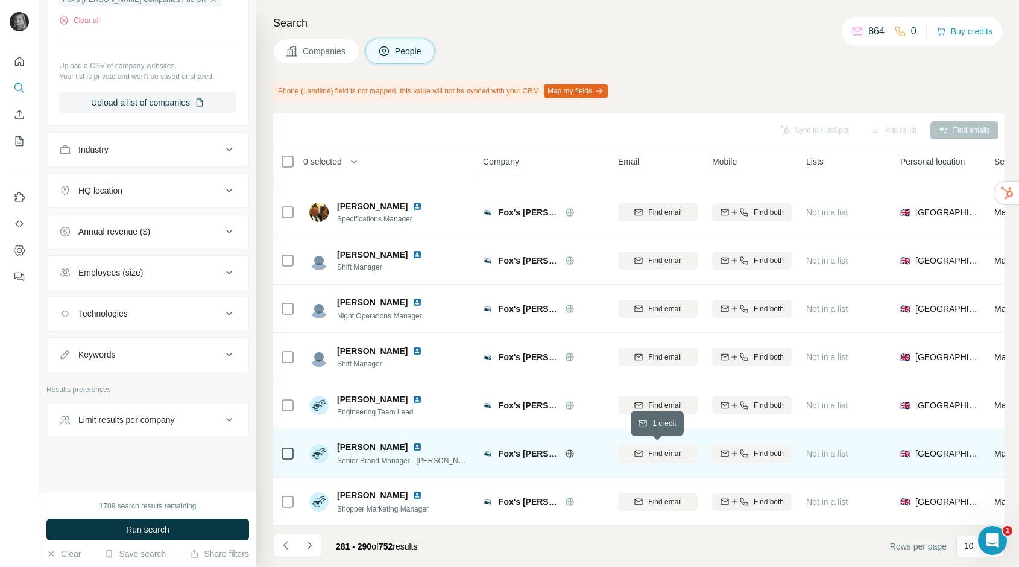
click at [676, 450] on span "Find email" at bounding box center [664, 453] width 33 height 11
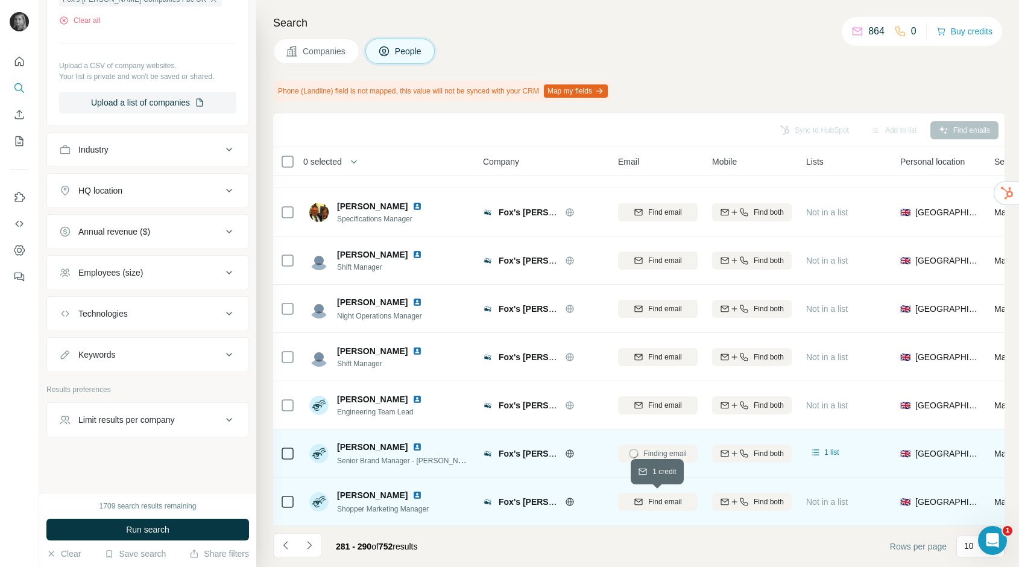
click at [671, 505] on span "Find email" at bounding box center [664, 501] width 33 height 11
click at [311, 548] on icon "Navigate to next page" at bounding box center [309, 545] width 12 height 12
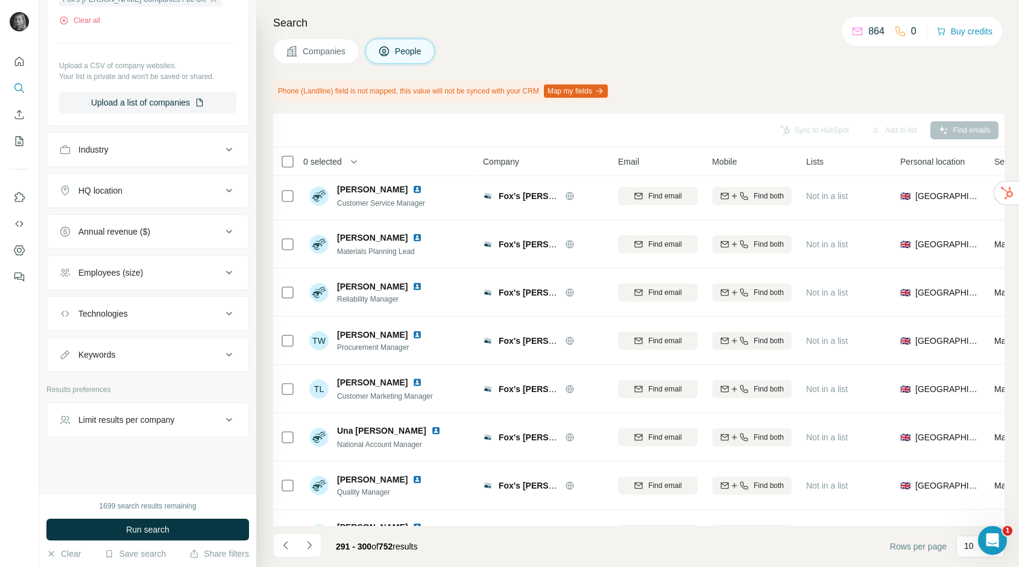
scroll to position [54, 0]
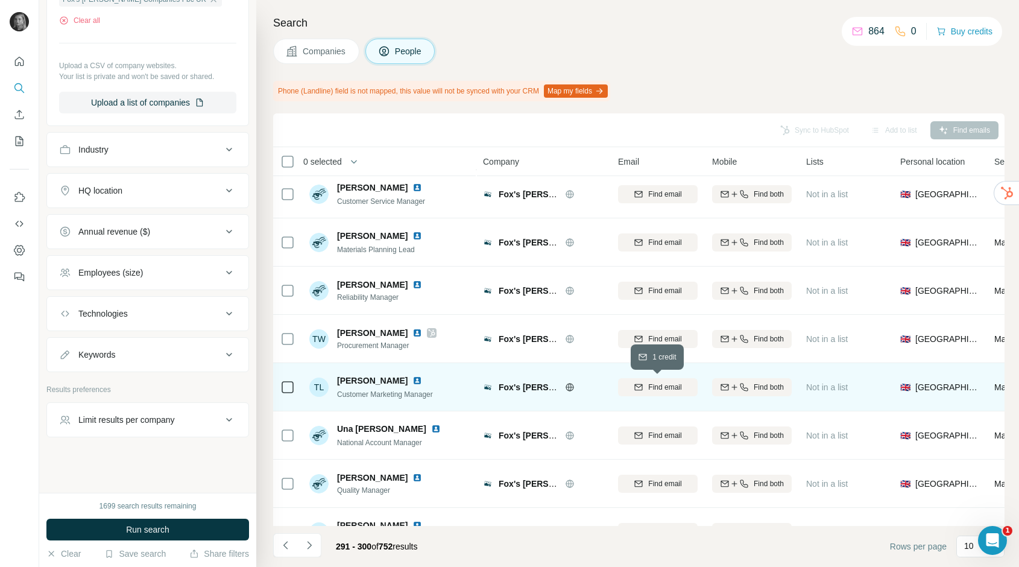
click at [663, 389] on span "Find email" at bounding box center [664, 387] width 33 height 11
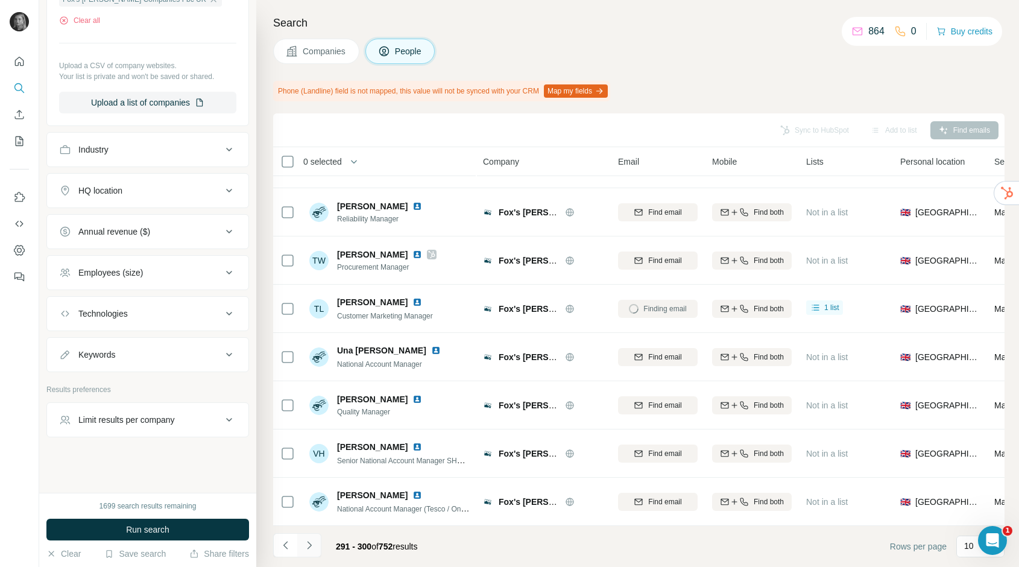
click at [315, 545] on icon "Navigate to next page" at bounding box center [309, 545] width 12 height 12
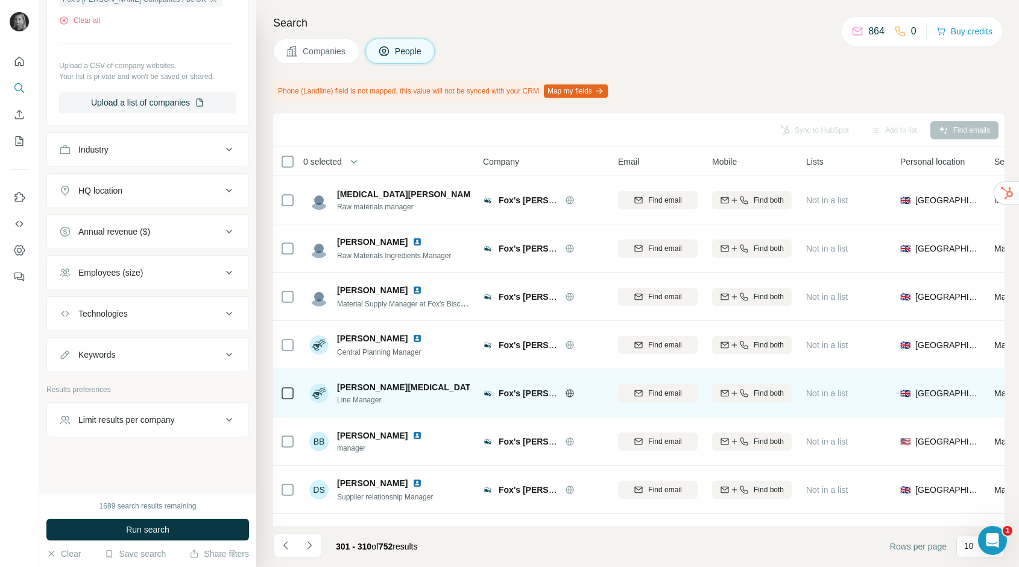
scroll to position [7, 0]
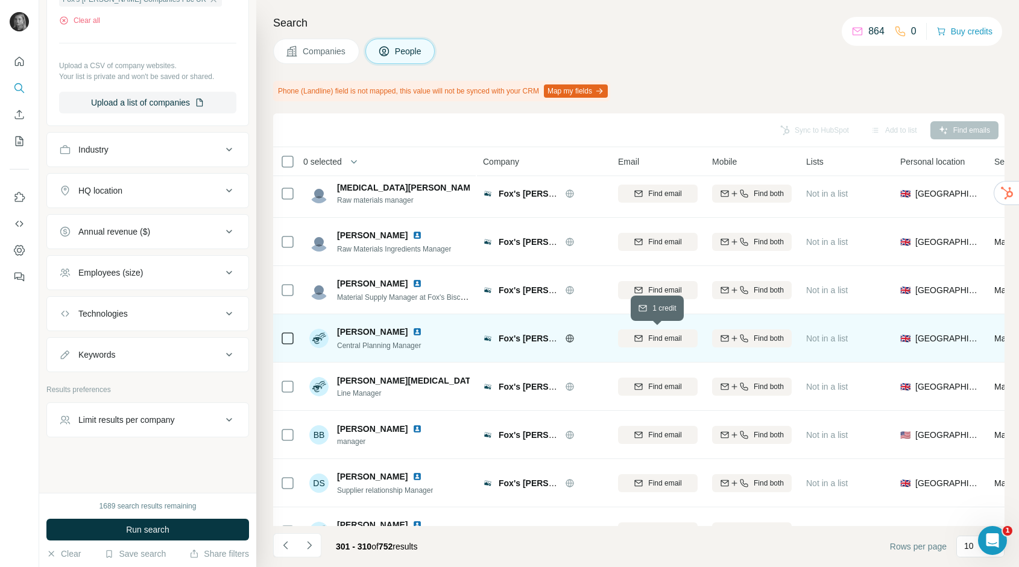
click at [676, 332] on button "Find email" at bounding box center [658, 338] width 80 height 18
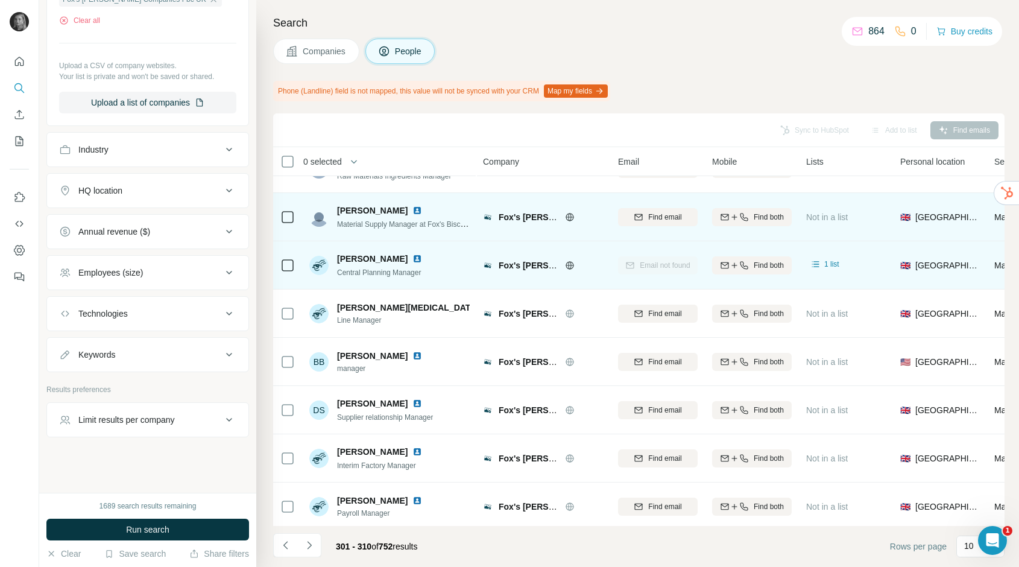
scroll to position [133, 0]
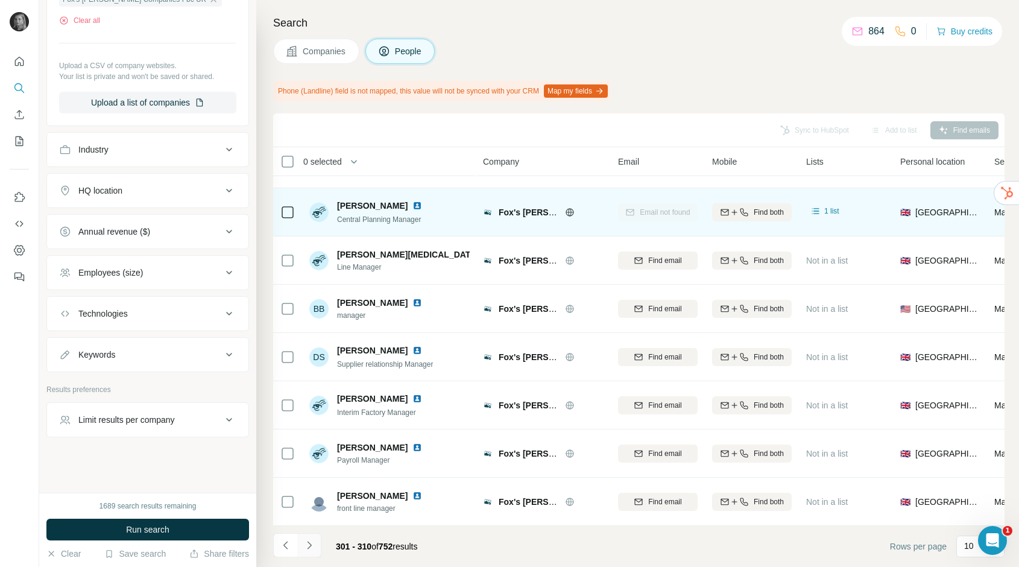
click at [314, 540] on icon "Navigate to next page" at bounding box center [309, 545] width 12 height 12
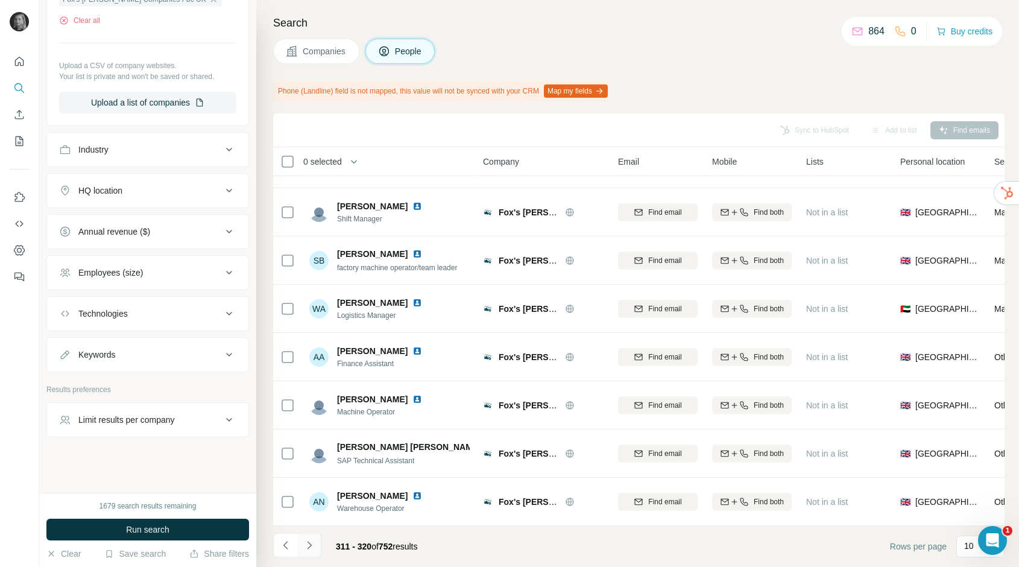
click at [320, 549] on button "Navigate to next page" at bounding box center [309, 545] width 24 height 24
click at [311, 536] on button "Navigate to next page" at bounding box center [309, 545] width 24 height 24
click at [308, 545] on icon "Navigate to next page" at bounding box center [309, 545] width 12 height 12
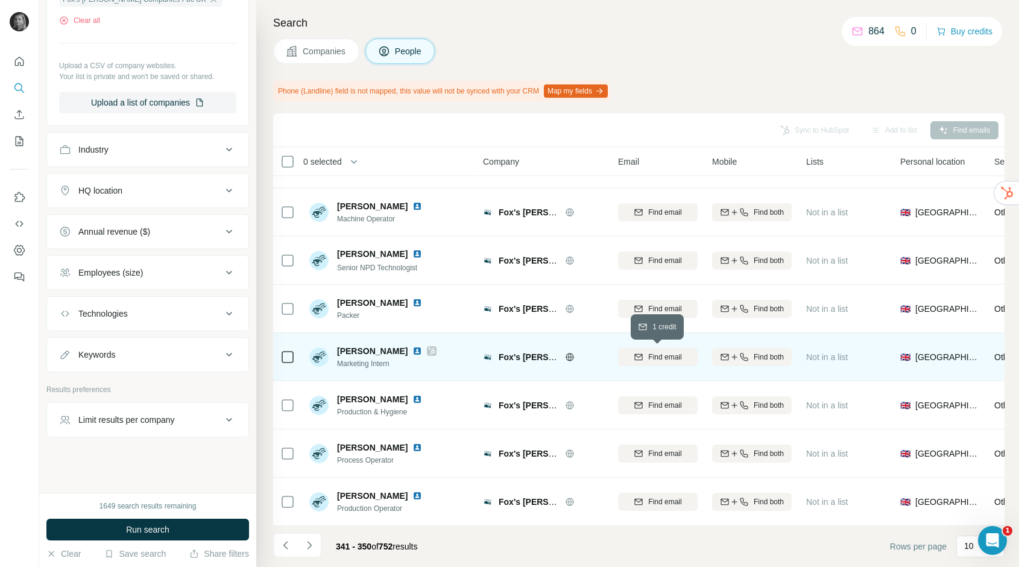
click at [673, 352] on span "Find email" at bounding box center [664, 357] width 33 height 11
click at [315, 539] on button "Navigate to next page" at bounding box center [309, 545] width 24 height 24
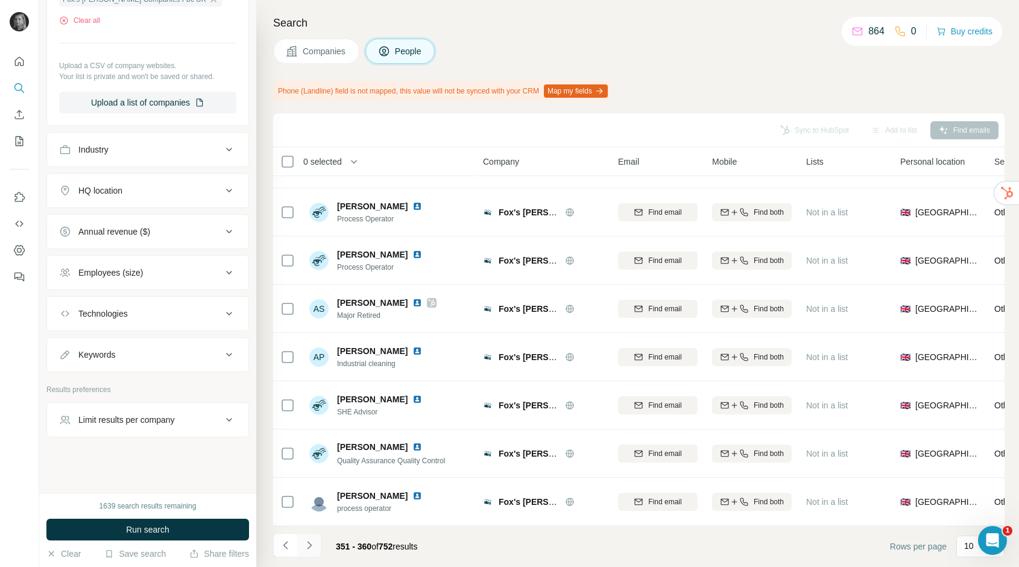
click at [302, 550] on button "Navigate to next page" at bounding box center [309, 545] width 24 height 24
click at [306, 547] on icon "Navigate to next page" at bounding box center [309, 545] width 12 height 12
click at [309, 549] on icon "Navigate to next page" at bounding box center [309, 545] width 12 height 12
click at [309, 540] on icon "Navigate to next page" at bounding box center [309, 545] width 12 height 12
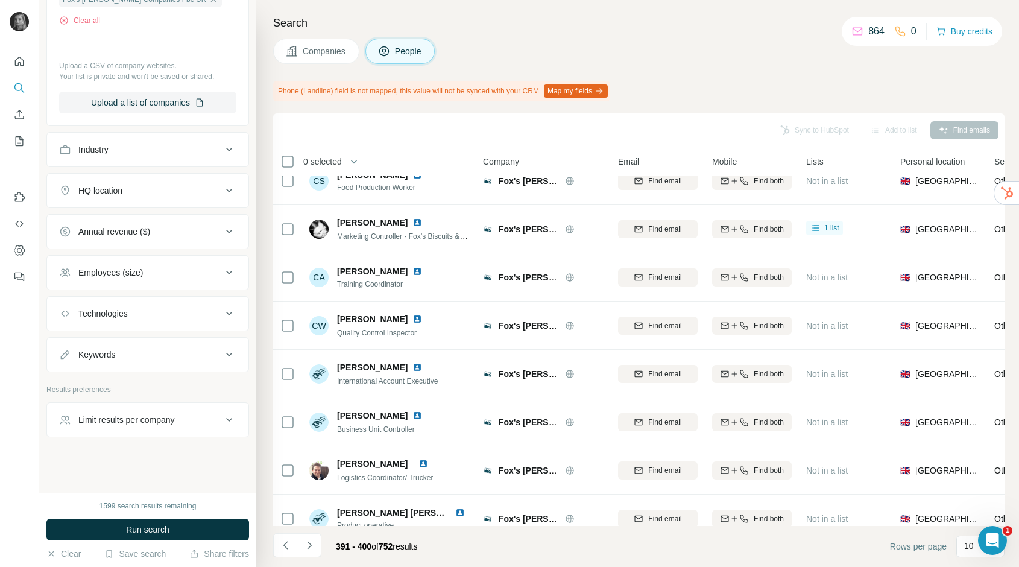
scroll to position [22, 0]
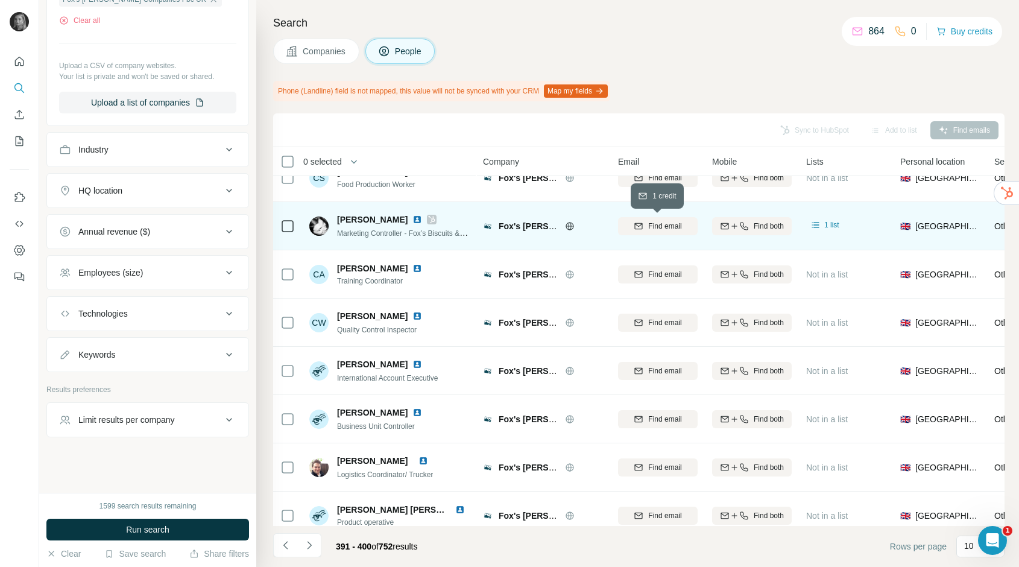
click at [666, 226] on span "Find email" at bounding box center [664, 226] width 33 height 11
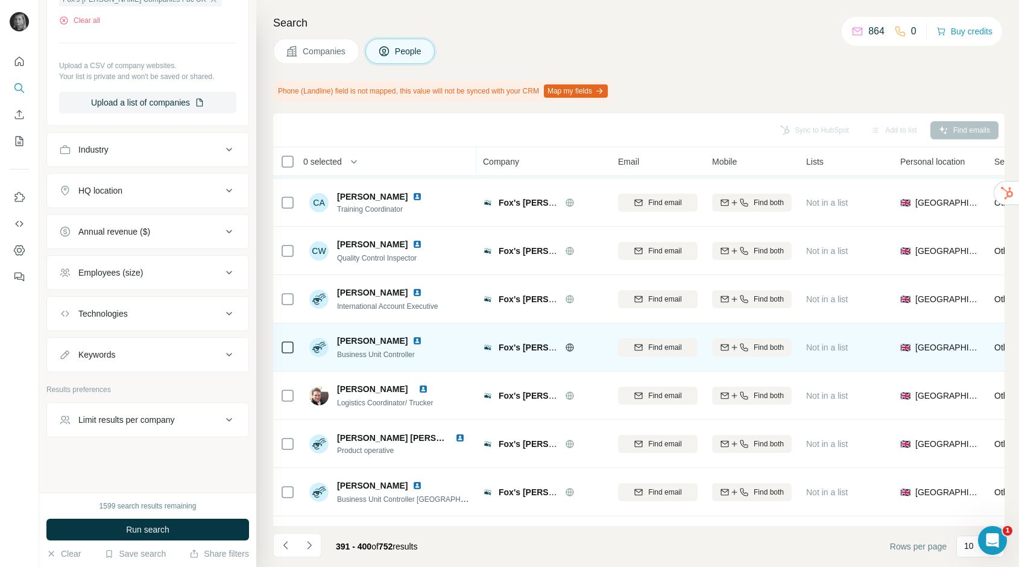
scroll to position [133, 0]
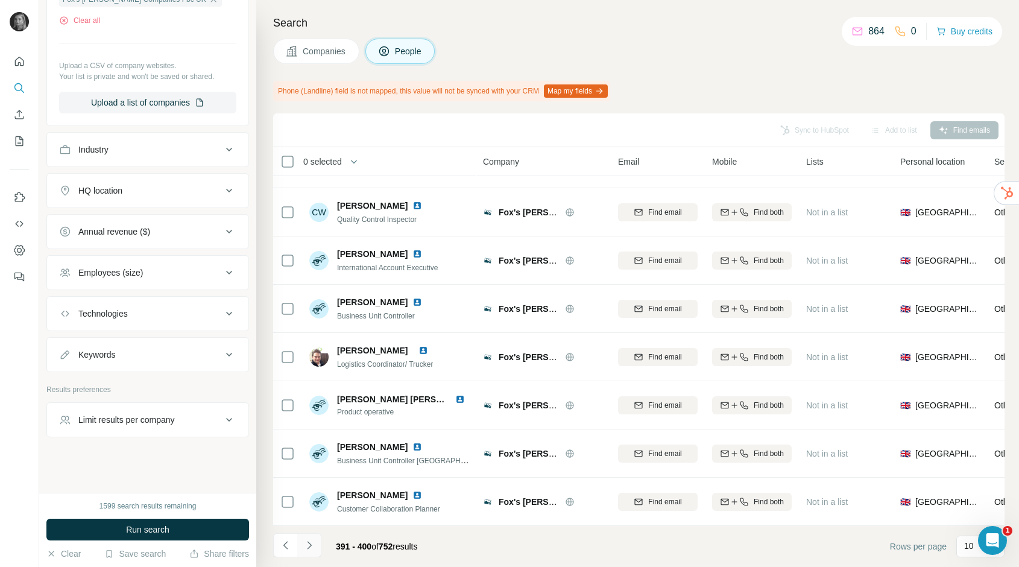
click at [312, 545] on icon "Navigate to next page" at bounding box center [309, 545] width 12 height 12
click at [308, 547] on icon "Navigate to next page" at bounding box center [309, 545] width 12 height 12
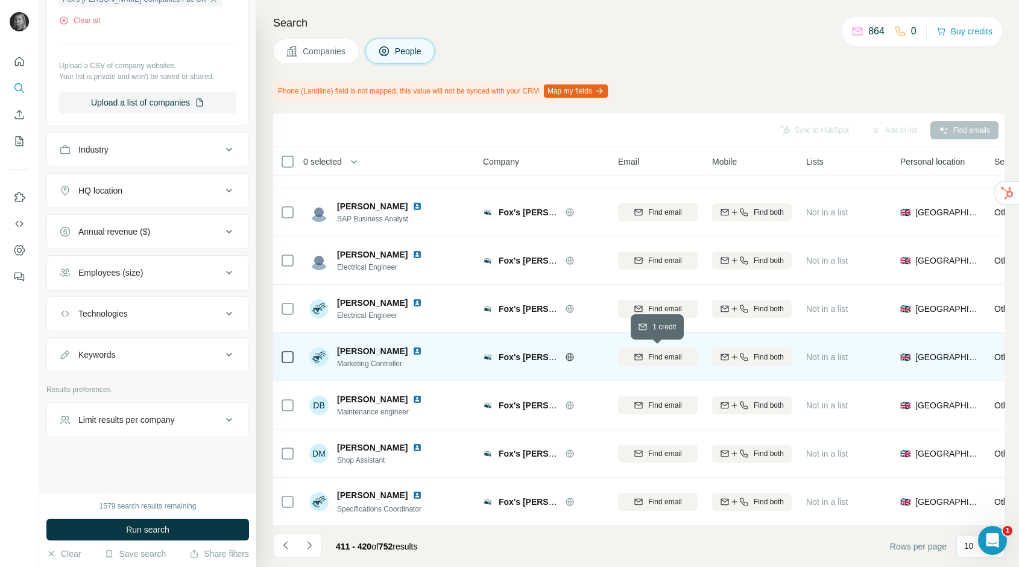
click at [650, 362] on span "Find email" at bounding box center [664, 357] width 33 height 11
click at [312, 547] on icon "Navigate to next page" at bounding box center [309, 545] width 12 height 12
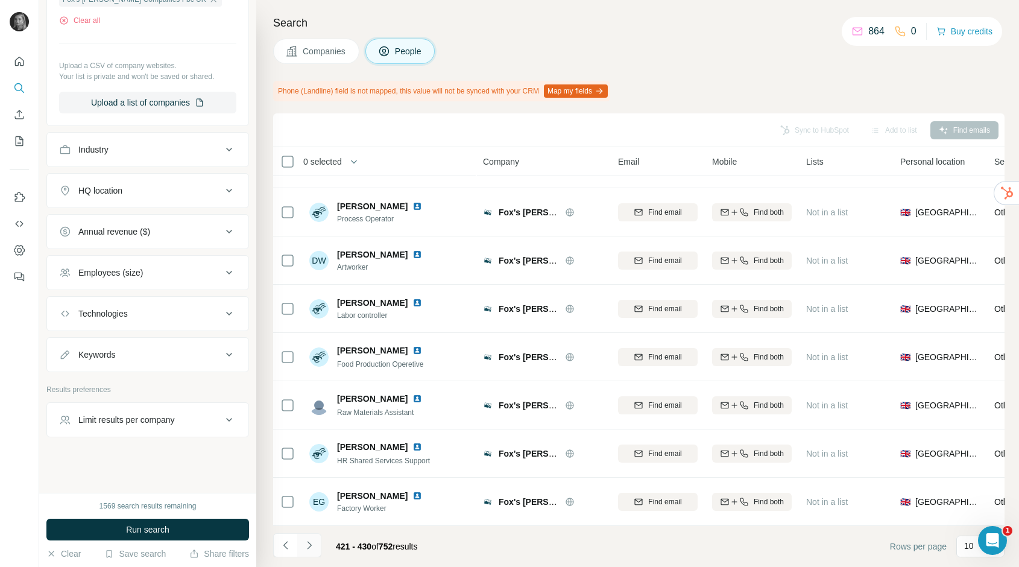
click at [308, 550] on icon "Navigate to next page" at bounding box center [309, 545] width 12 height 12
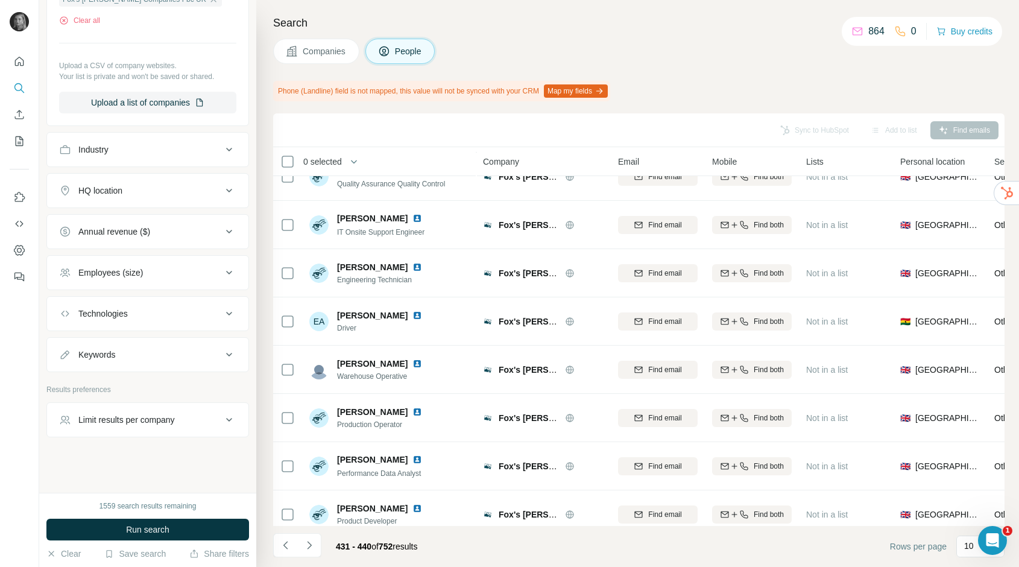
scroll to position [0, 0]
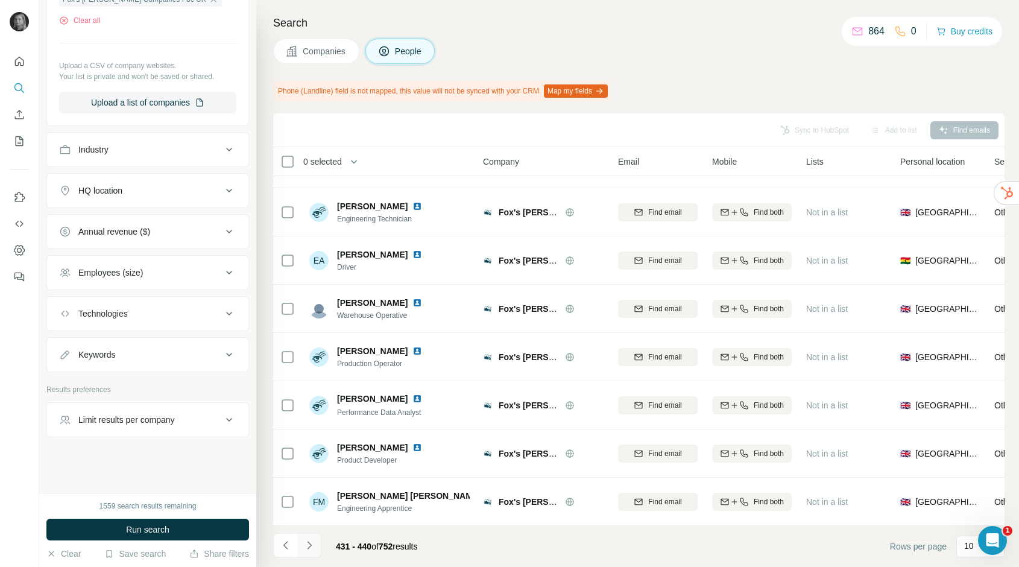
click at [301, 547] on button "Navigate to next page" at bounding box center [309, 545] width 24 height 24
click at [307, 553] on button "Navigate to next page" at bounding box center [309, 545] width 24 height 24
click at [308, 545] on icon "Navigate to next page" at bounding box center [309, 545] width 12 height 12
click at [288, 542] on icon "Navigate to previous page" at bounding box center [286, 545] width 12 height 12
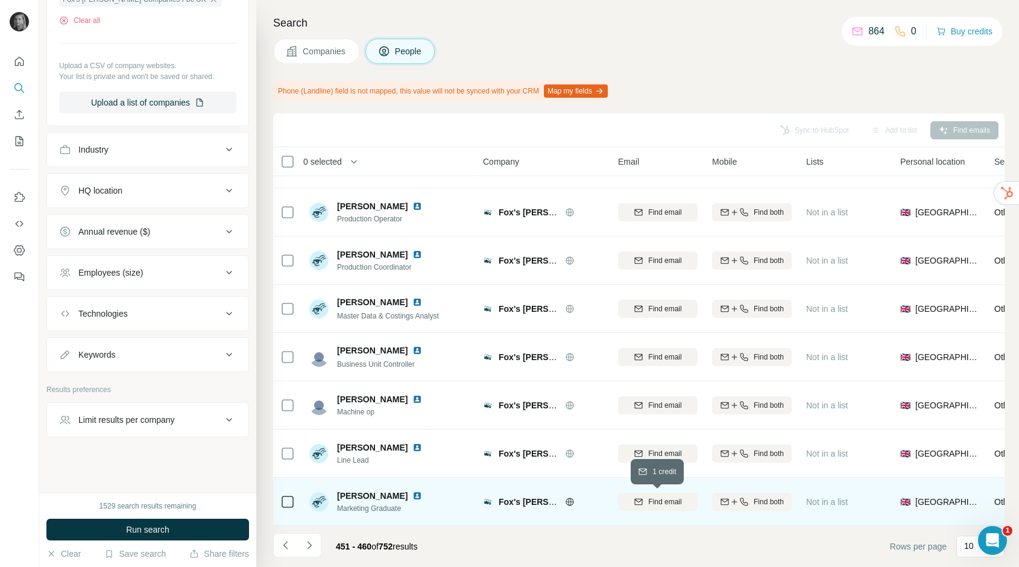
click at [655, 502] on span "Find email" at bounding box center [664, 501] width 33 height 11
click at [317, 544] on button "Navigate to next page" at bounding box center [309, 545] width 24 height 24
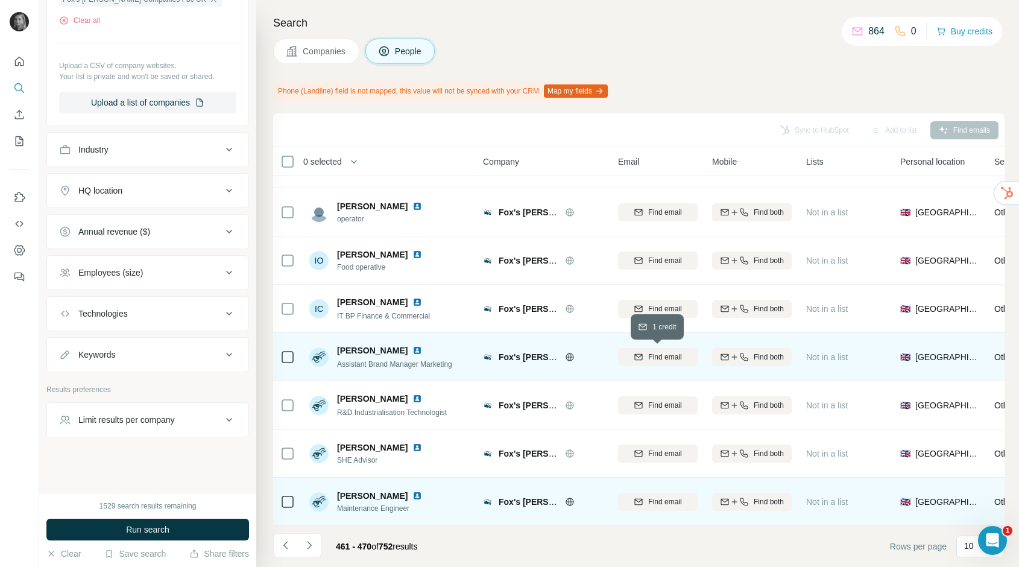
click at [671, 353] on span "Find email" at bounding box center [664, 357] width 33 height 11
click at [314, 548] on icon "Navigate to next page" at bounding box center [309, 545] width 12 height 12
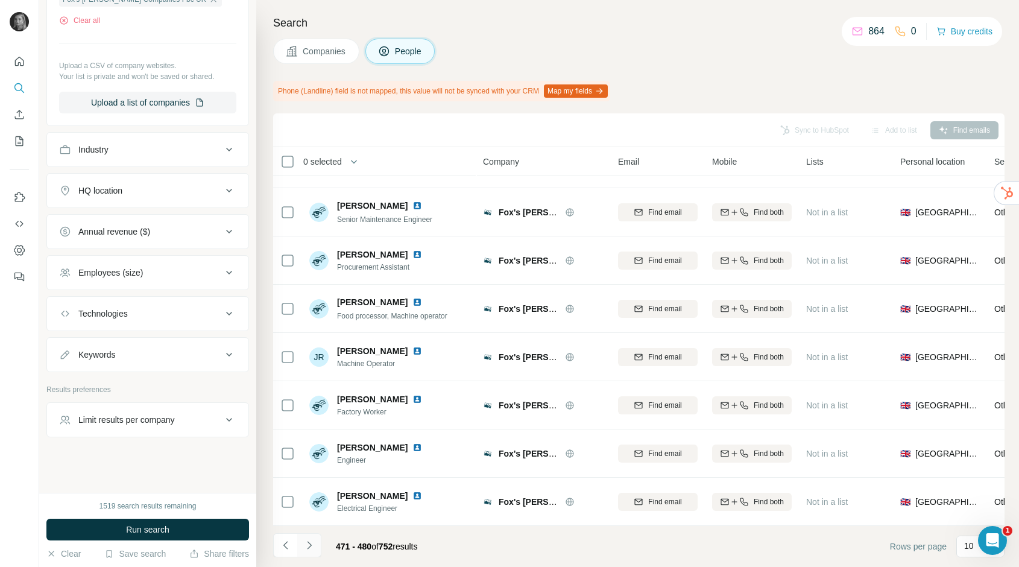
click at [314, 544] on icon "Navigate to next page" at bounding box center [309, 545] width 12 height 12
click at [305, 542] on icon "Navigate to next page" at bounding box center [309, 545] width 12 height 12
click at [308, 550] on icon "Navigate to next page" at bounding box center [309, 545] width 12 height 12
click at [315, 547] on button "Navigate to next page" at bounding box center [309, 545] width 24 height 24
click at [314, 539] on icon "Navigate to next page" at bounding box center [309, 545] width 12 height 12
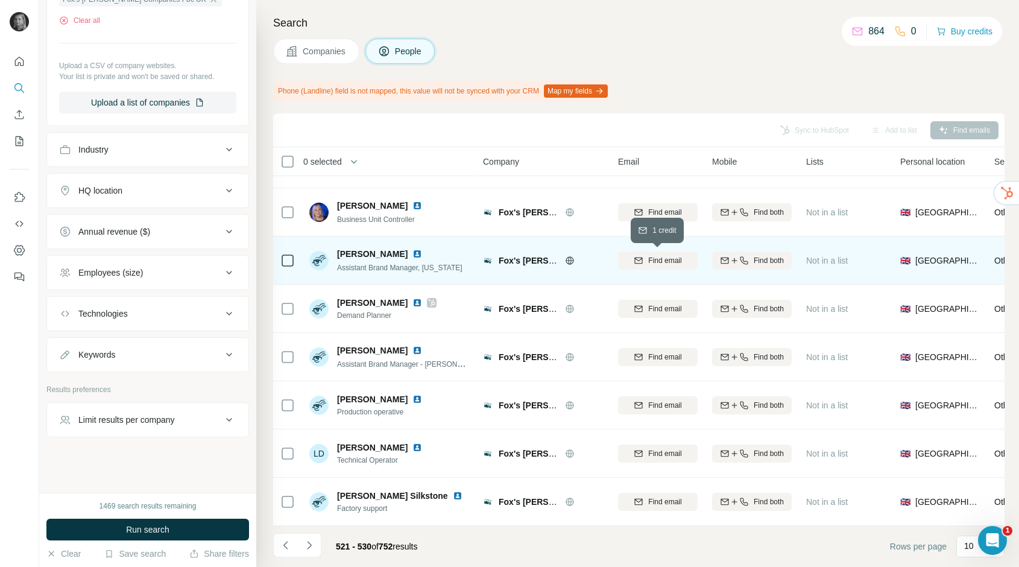
click at [679, 257] on span "Find email" at bounding box center [664, 260] width 33 height 11
click at [314, 542] on icon "Navigate to next page" at bounding box center [309, 545] width 12 height 12
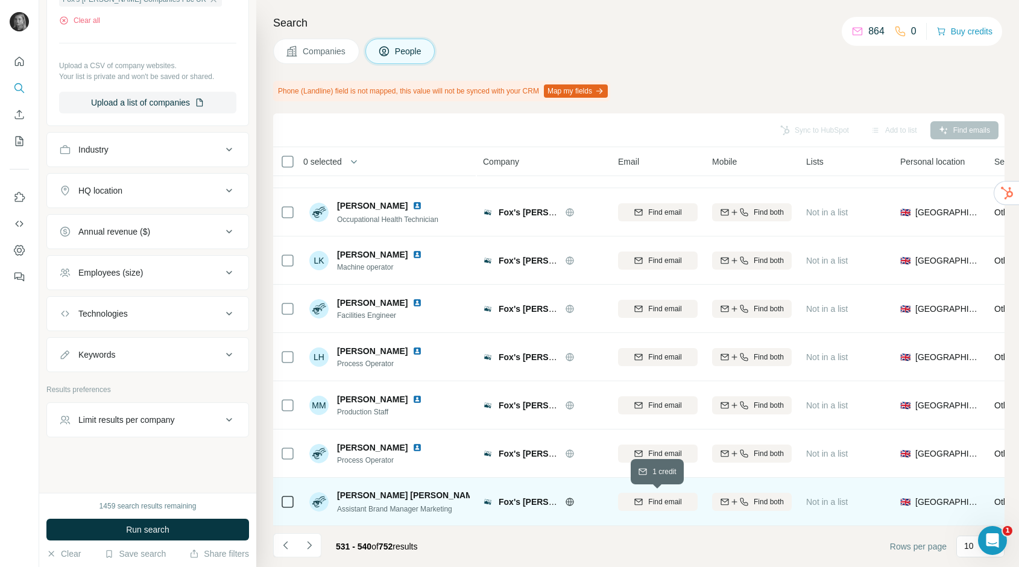
click at [677, 506] on span "Find email" at bounding box center [664, 501] width 33 height 11
click at [312, 541] on icon "Navigate to next page" at bounding box center [309, 545] width 12 height 12
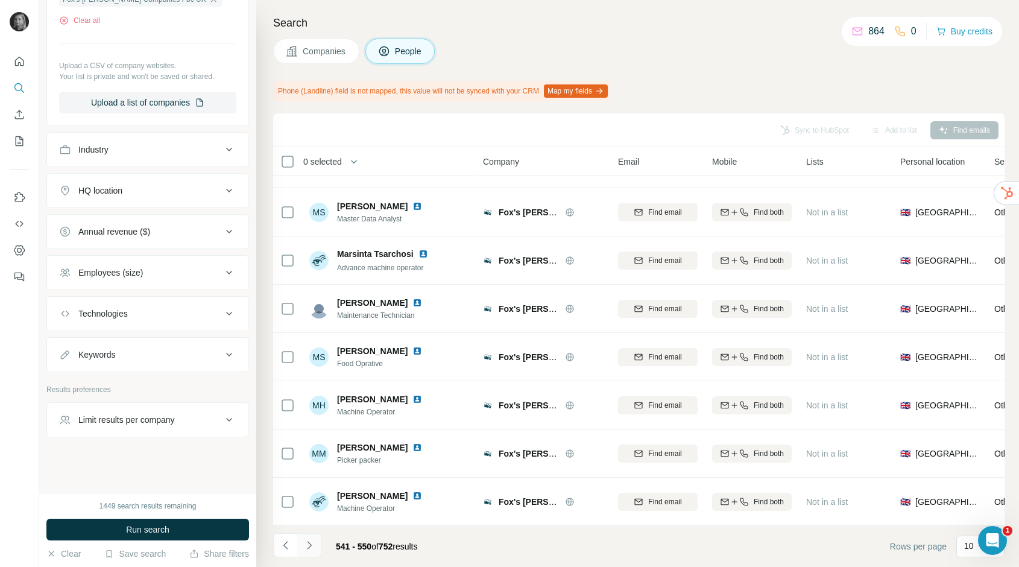
click at [314, 542] on icon "Navigate to next page" at bounding box center [309, 545] width 12 height 12
click at [320, 548] on button "Navigate to next page" at bounding box center [309, 545] width 24 height 24
click at [309, 550] on icon "Navigate to next page" at bounding box center [309, 545] width 12 height 12
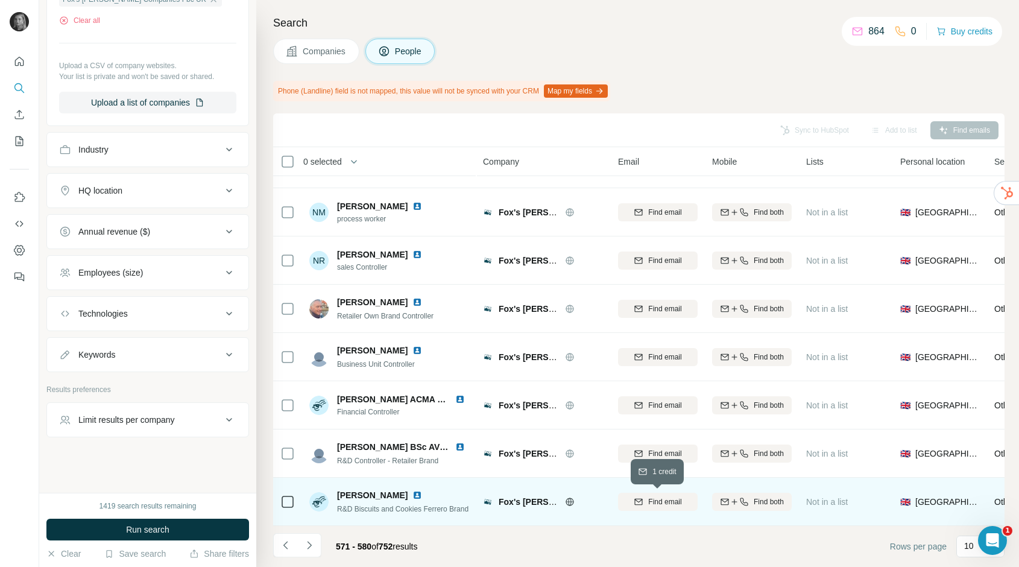
click at [673, 501] on span "Find email" at bounding box center [664, 501] width 33 height 11
click at [310, 545] on icon "Navigate to next page" at bounding box center [309, 545] width 4 height 8
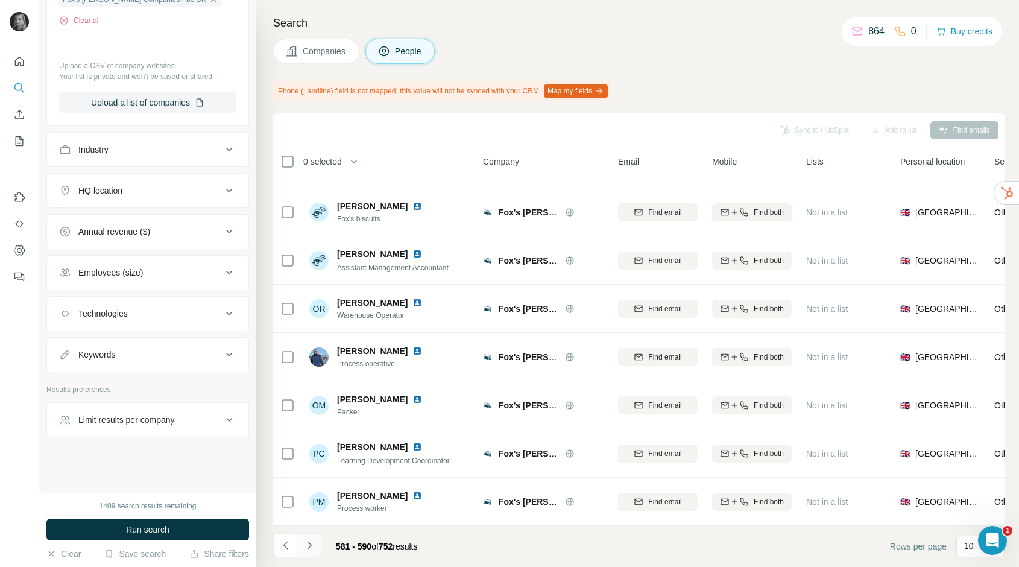
click at [309, 539] on icon "Navigate to next page" at bounding box center [309, 545] width 12 height 12
click at [312, 547] on icon "Navigate to next page" at bounding box center [309, 545] width 12 height 12
click at [309, 539] on icon "Navigate to next page" at bounding box center [309, 545] width 12 height 12
click at [310, 541] on icon "Navigate to next page" at bounding box center [309, 545] width 12 height 12
click at [309, 544] on icon "Navigate to next page" at bounding box center [309, 545] width 12 height 12
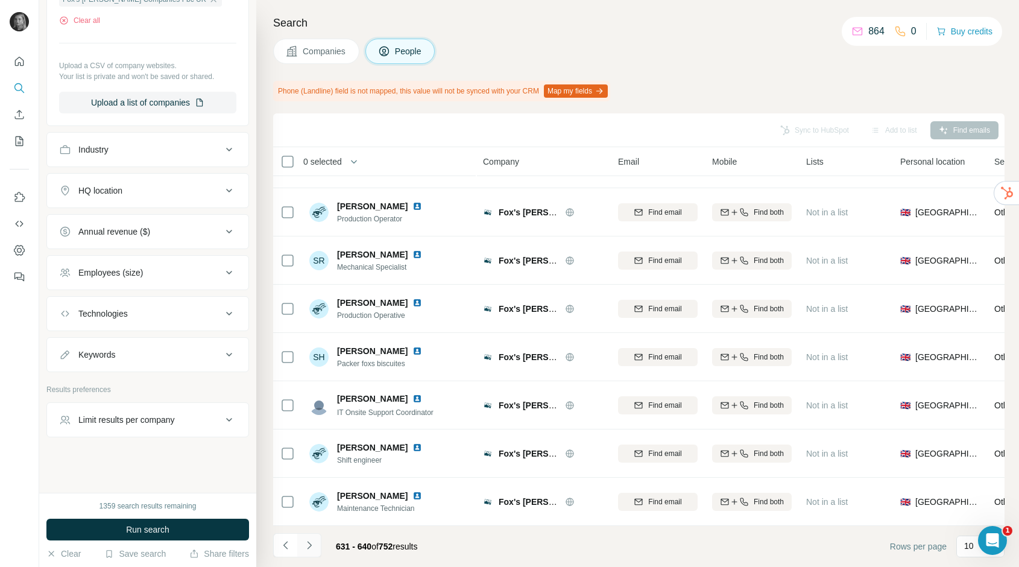
click at [311, 550] on icon "Navigate to next page" at bounding box center [309, 545] width 12 height 12
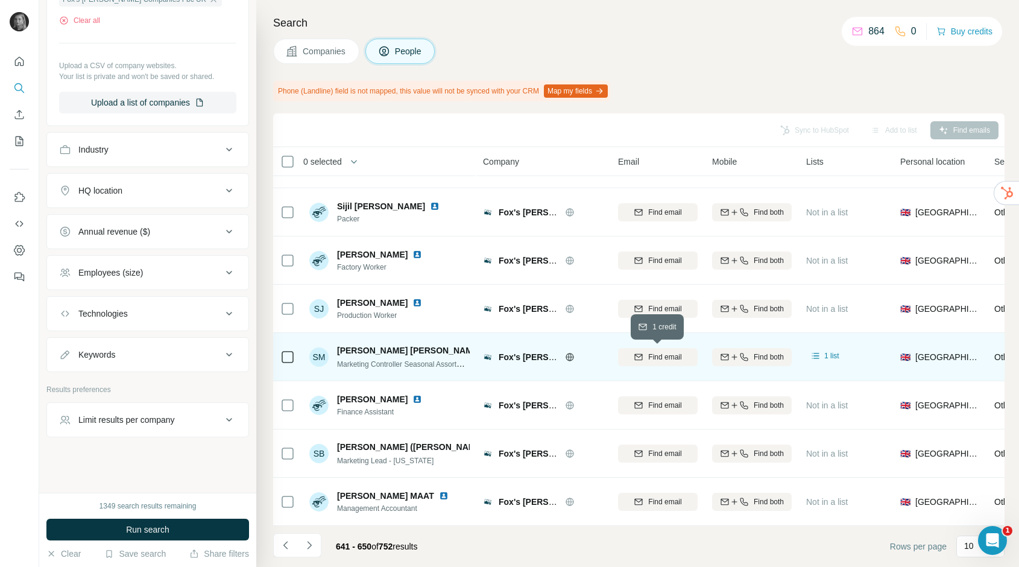
click at [679, 357] on span "Find email" at bounding box center [664, 357] width 33 height 11
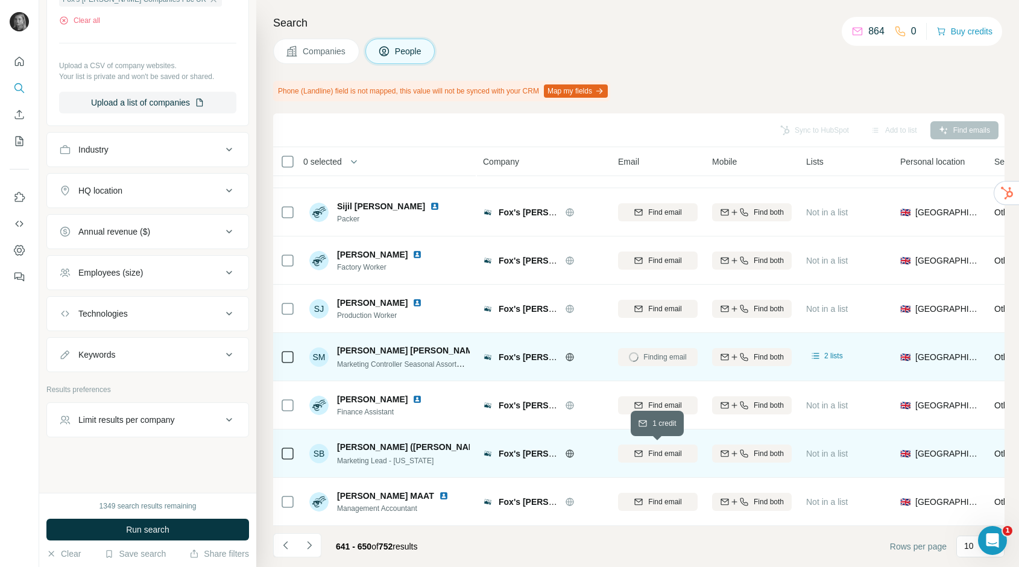
click at [671, 448] on span "Find email" at bounding box center [664, 453] width 33 height 11
click at [311, 544] on icon "Navigate to next page" at bounding box center [309, 545] width 12 height 12
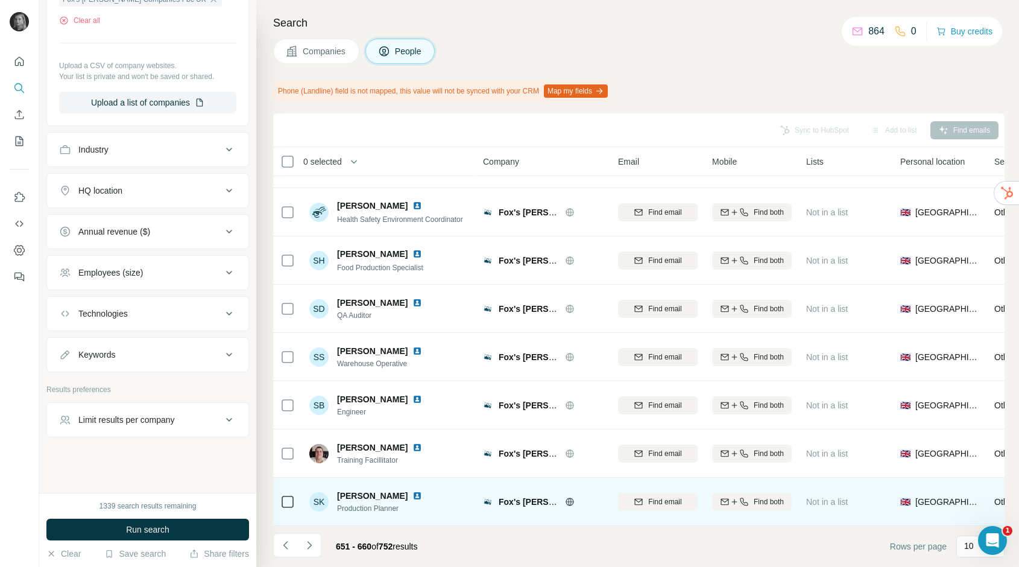
click at [665, 491] on div "Find email" at bounding box center [658, 501] width 80 height 33
click at [665, 500] on span "Find email" at bounding box center [664, 501] width 33 height 11
click at [314, 549] on icon "Navigate to next page" at bounding box center [309, 545] width 12 height 12
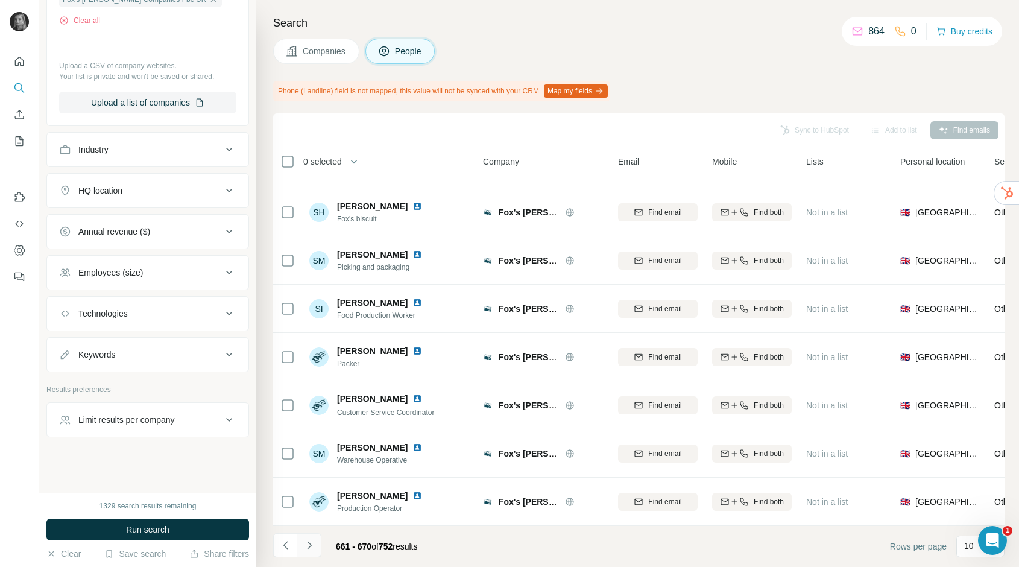
click at [303, 543] on icon "Navigate to next page" at bounding box center [309, 545] width 12 height 12
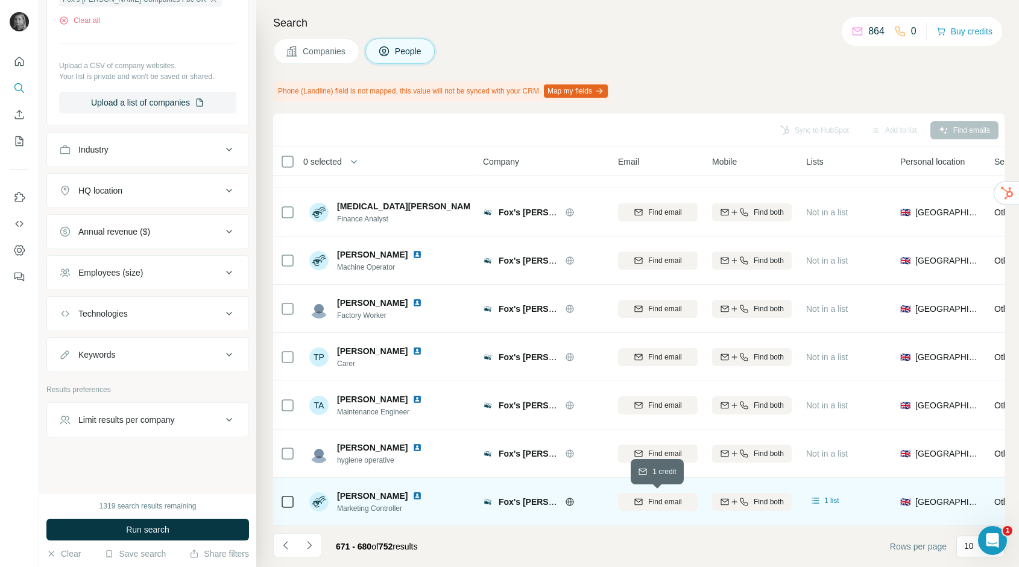
click at [653, 498] on span "Find email" at bounding box center [664, 501] width 33 height 11
click at [312, 551] on icon "Navigate to next page" at bounding box center [309, 545] width 12 height 12
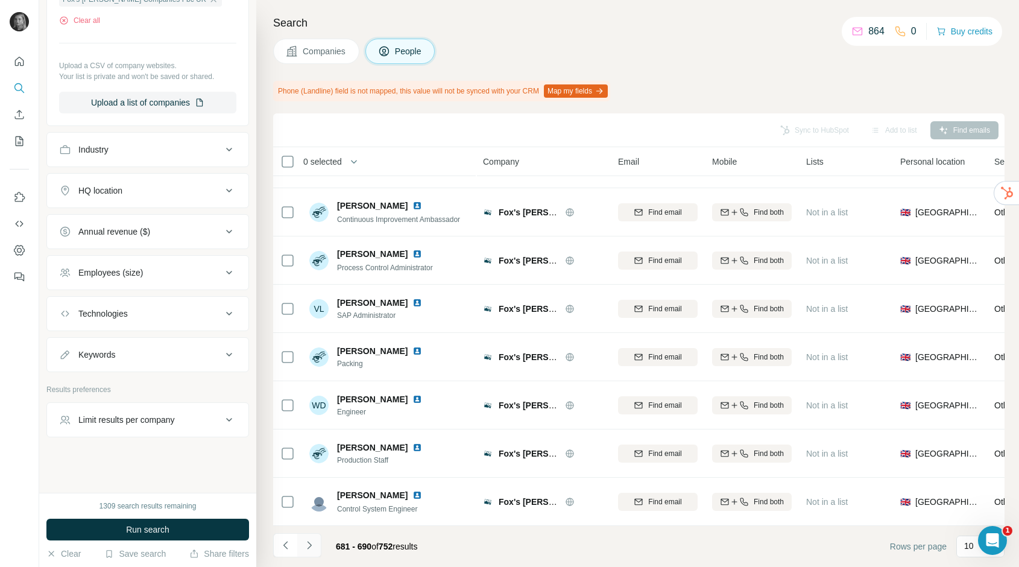
click at [305, 551] on icon "Navigate to next page" at bounding box center [309, 545] width 12 height 12
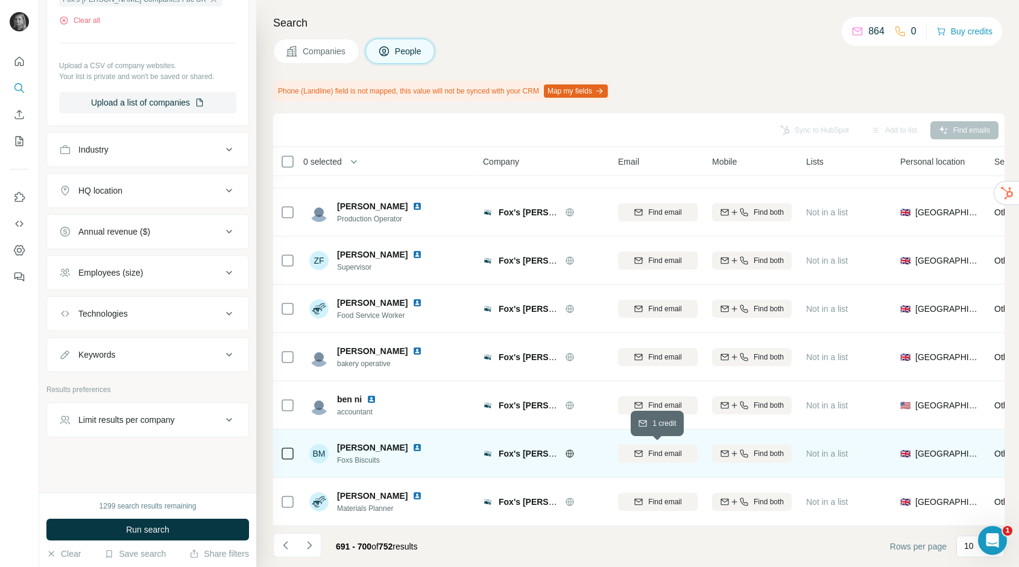
click at [678, 452] on span "Find email" at bounding box center [664, 453] width 33 height 11
click at [311, 543] on icon "Navigate to next page" at bounding box center [309, 545] width 12 height 12
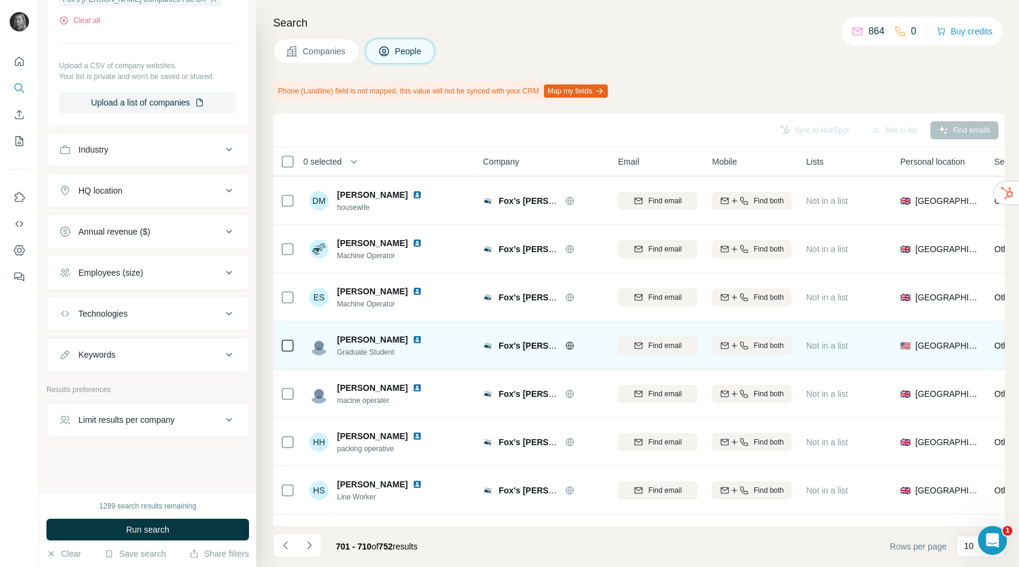
scroll to position [133, 0]
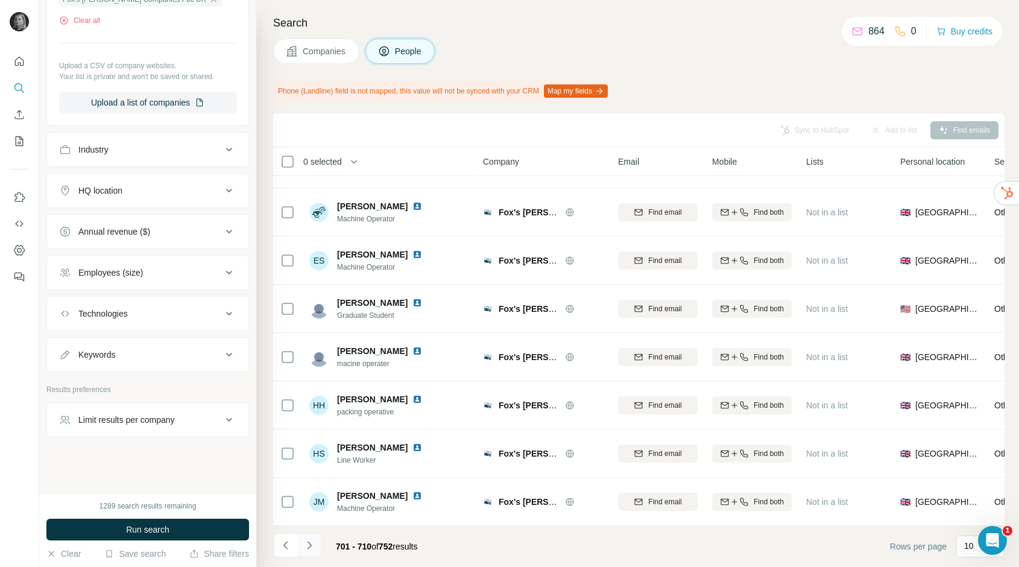
click at [314, 546] on icon "Navigate to next page" at bounding box center [309, 545] width 12 height 12
click at [312, 533] on button "Navigate to next page" at bounding box center [309, 545] width 24 height 24
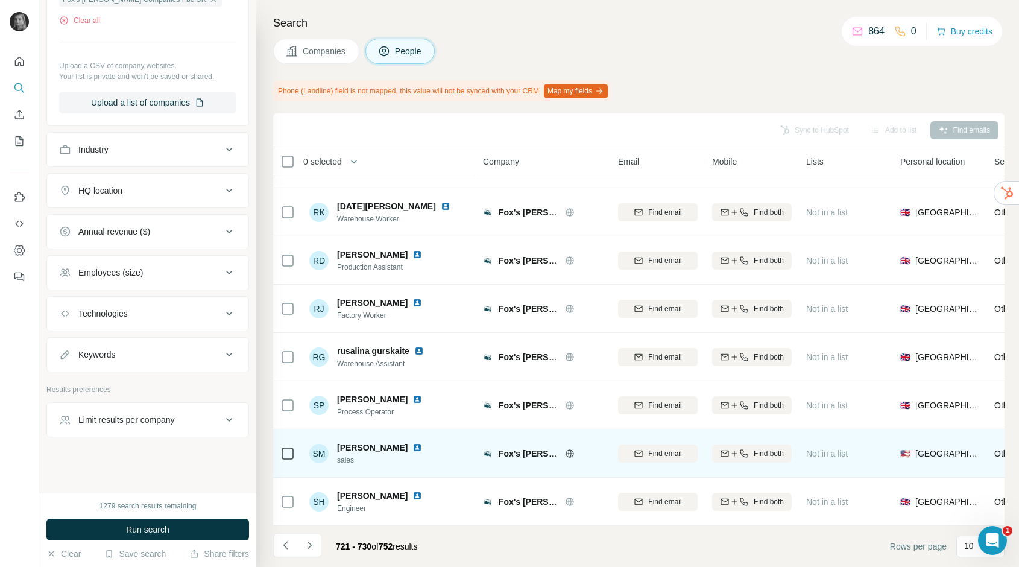
scroll to position [71, 0]
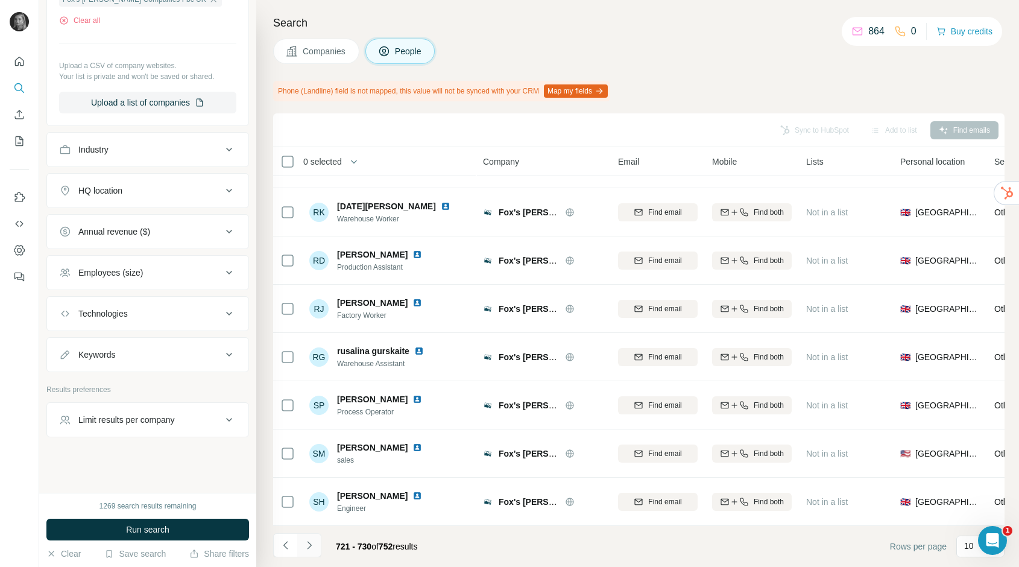
click at [314, 547] on icon "Navigate to next page" at bounding box center [309, 545] width 12 height 12
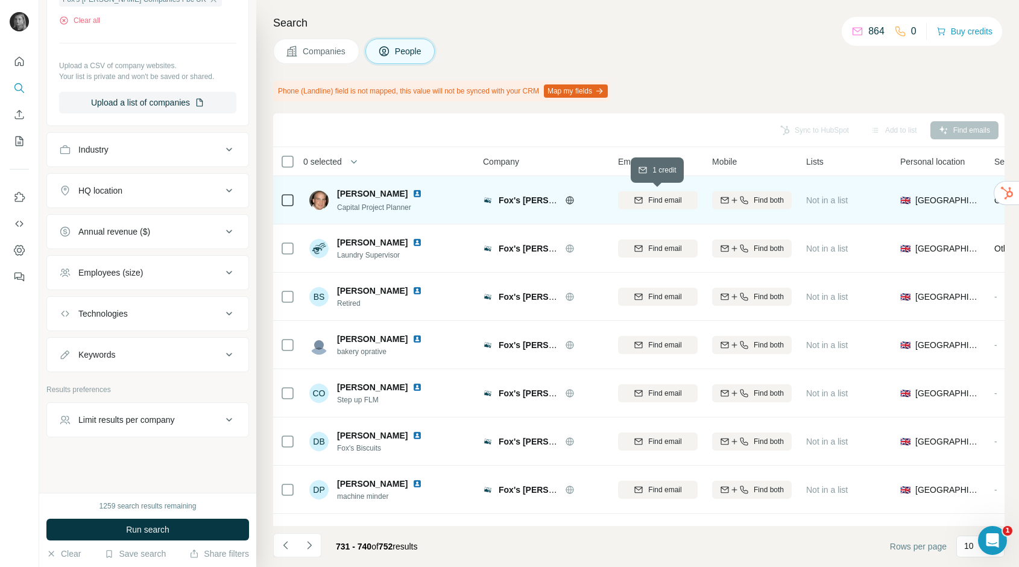
click at [678, 202] on span "Find email" at bounding box center [664, 200] width 33 height 11
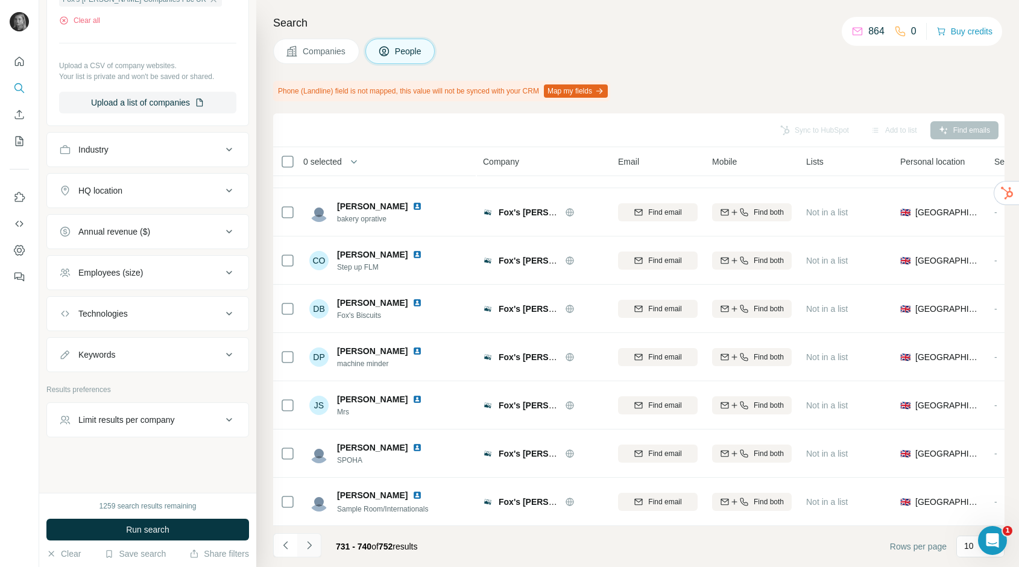
click at [314, 539] on icon "Navigate to next page" at bounding box center [309, 545] width 12 height 12
click at [308, 543] on icon "Navigate to next page" at bounding box center [309, 545] width 12 height 12
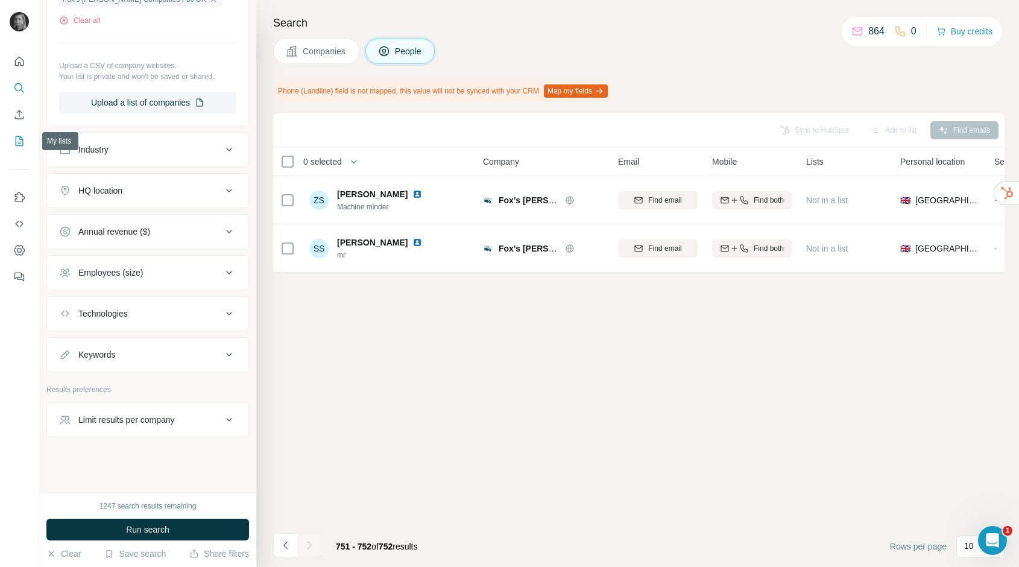
click at [13, 146] on button "My lists" at bounding box center [19, 141] width 19 height 22
click at [17, 142] on icon "My lists" at bounding box center [19, 141] width 12 height 12
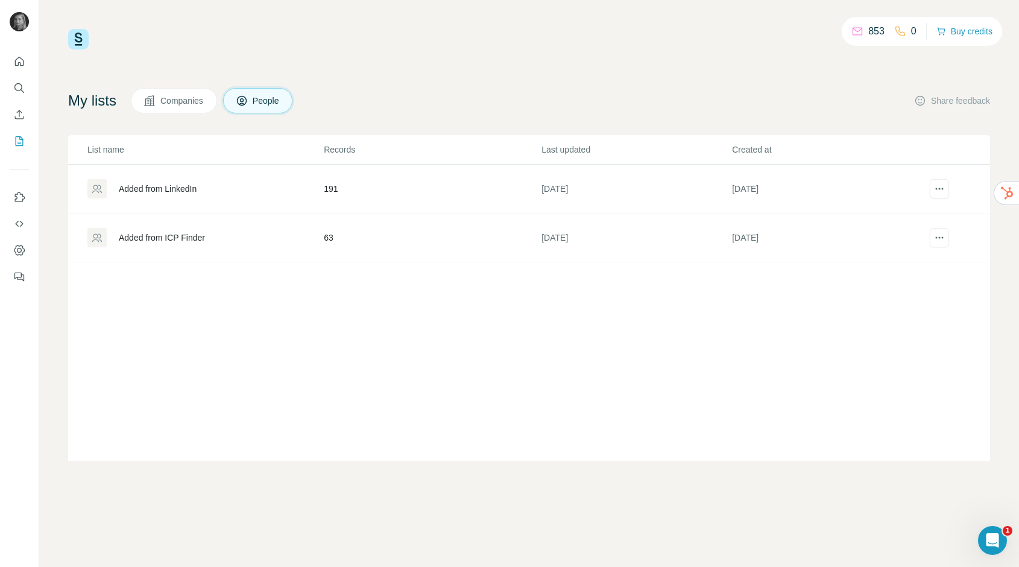
click at [189, 185] on div "Added from LinkedIn" at bounding box center [158, 189] width 78 height 12
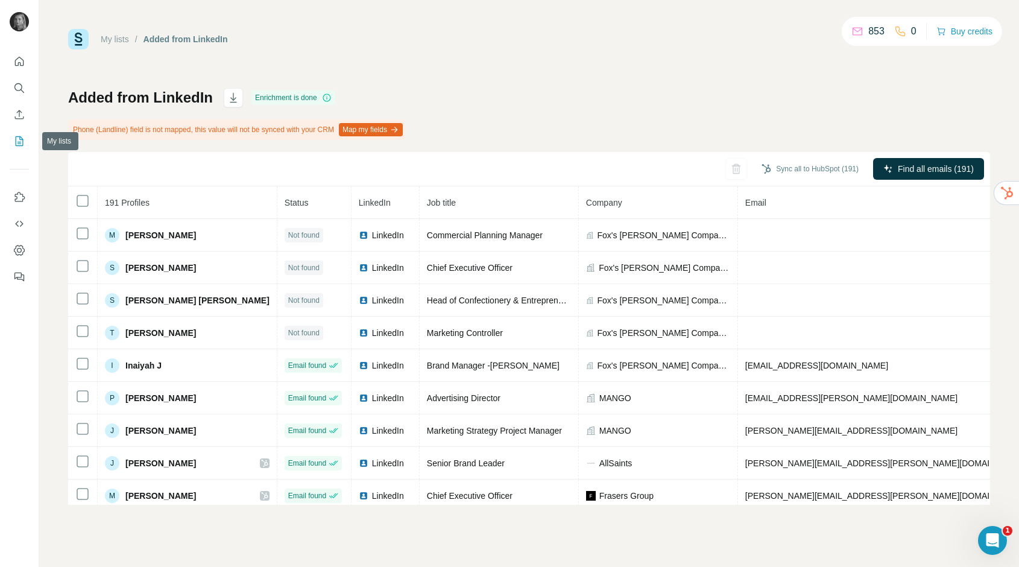
click at [20, 139] on icon "My lists" at bounding box center [20, 140] width 6 height 8
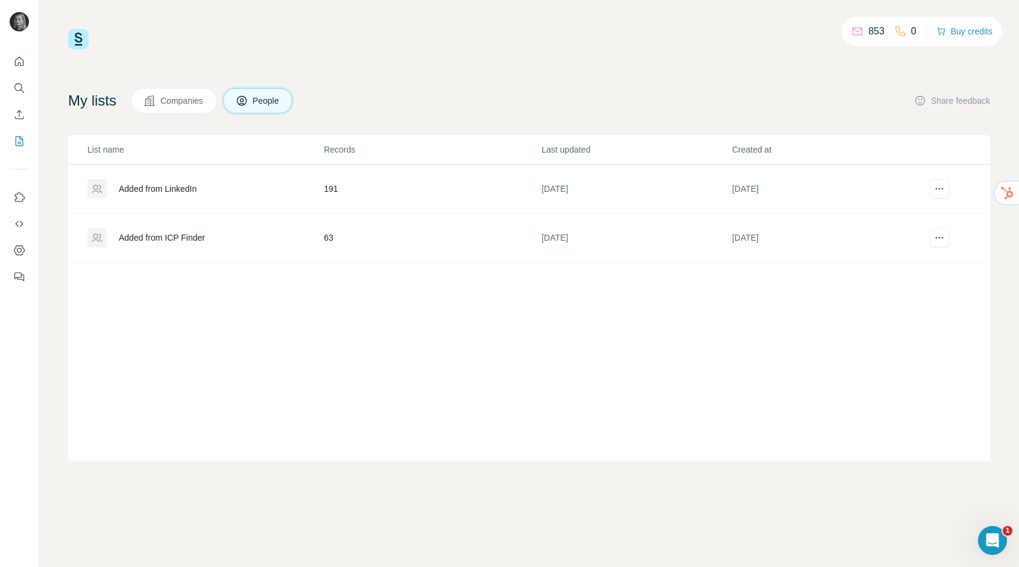
click at [165, 237] on div "Added from ICP Finder" at bounding box center [162, 238] width 86 height 12
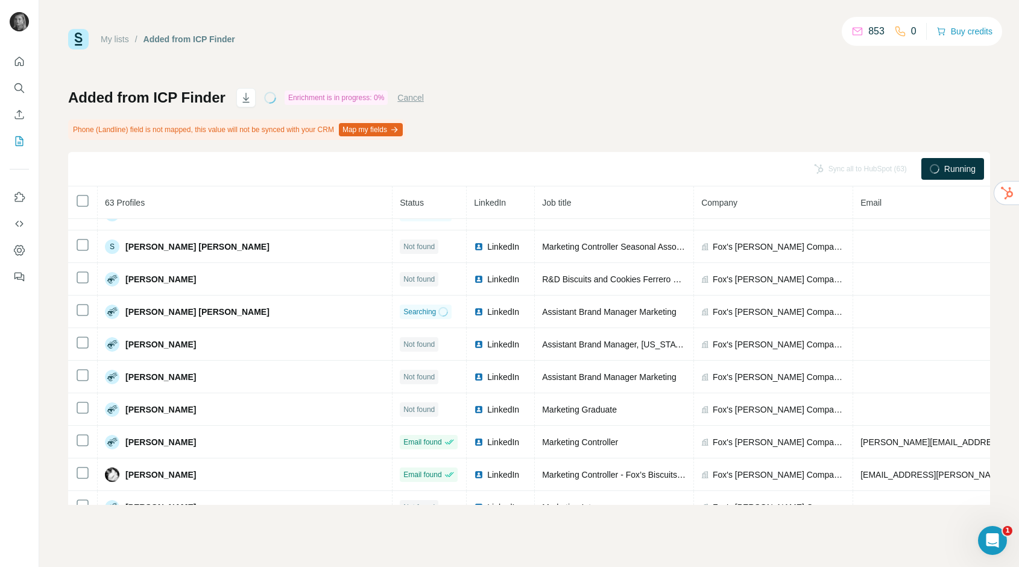
scroll to position [166, 0]
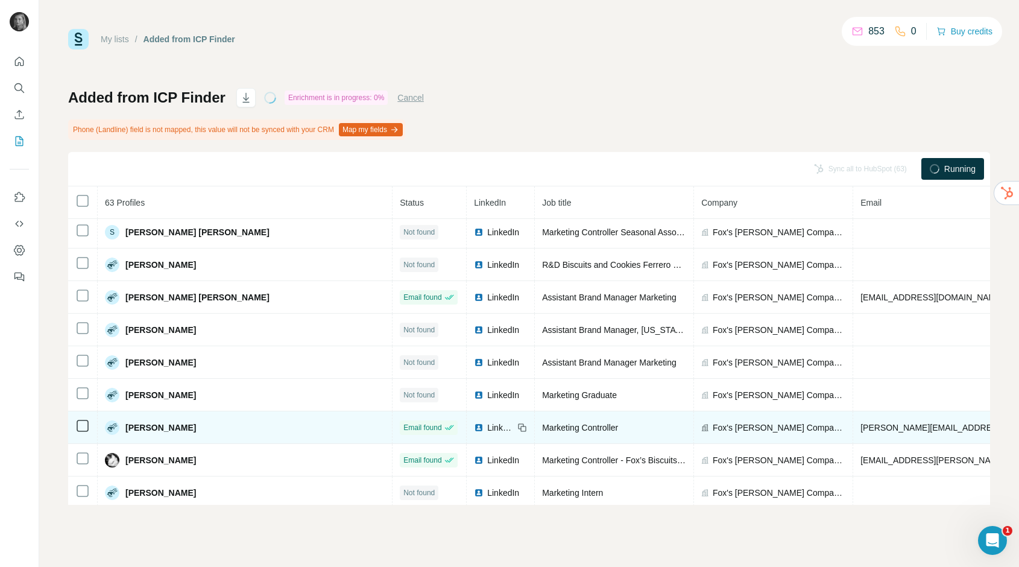
click at [900, 429] on span "[PERSON_NAME][EMAIL_ADDRESS][PERSON_NAME][DOMAIN_NAME]" at bounding box center [1002, 428] width 282 height 10
copy span "[PERSON_NAME][EMAIL_ADDRESS][PERSON_NAME][DOMAIN_NAME]"
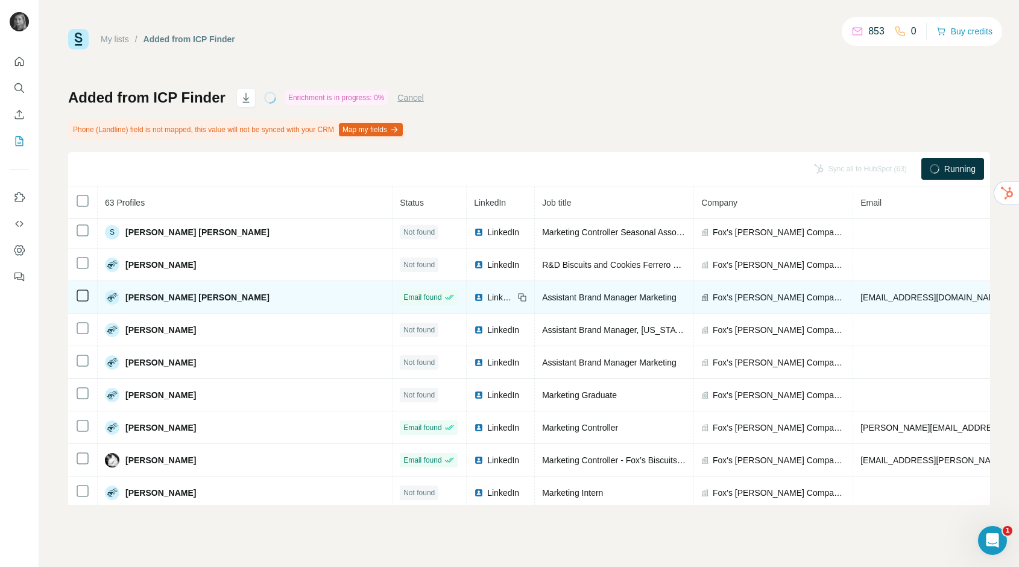
click at [901, 296] on span "[EMAIL_ADDRESS][DOMAIN_NAME]" at bounding box center [932, 298] width 143 height 10
copy span "[EMAIL_ADDRESS][DOMAIN_NAME]"
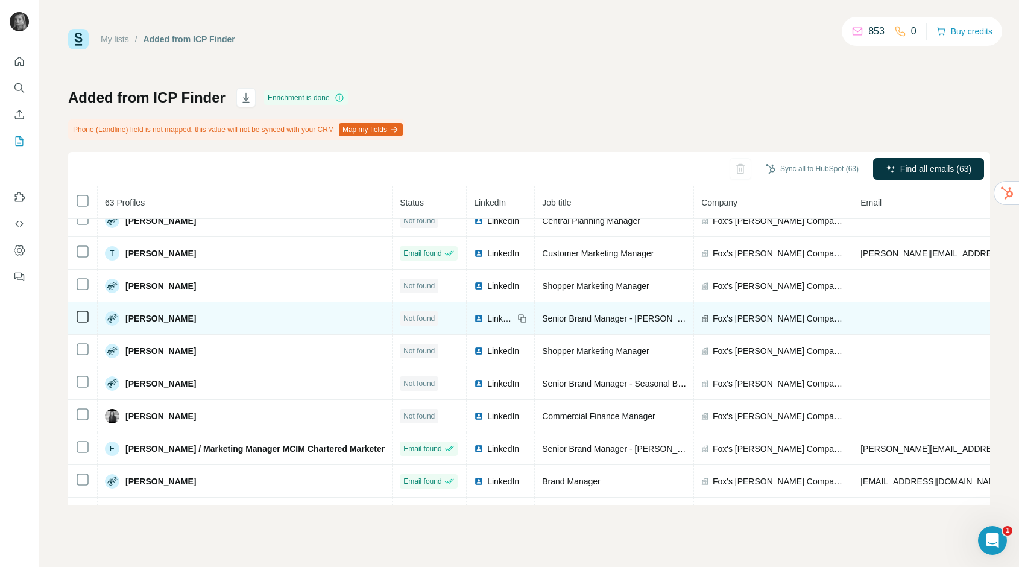
scroll to position [464, 0]
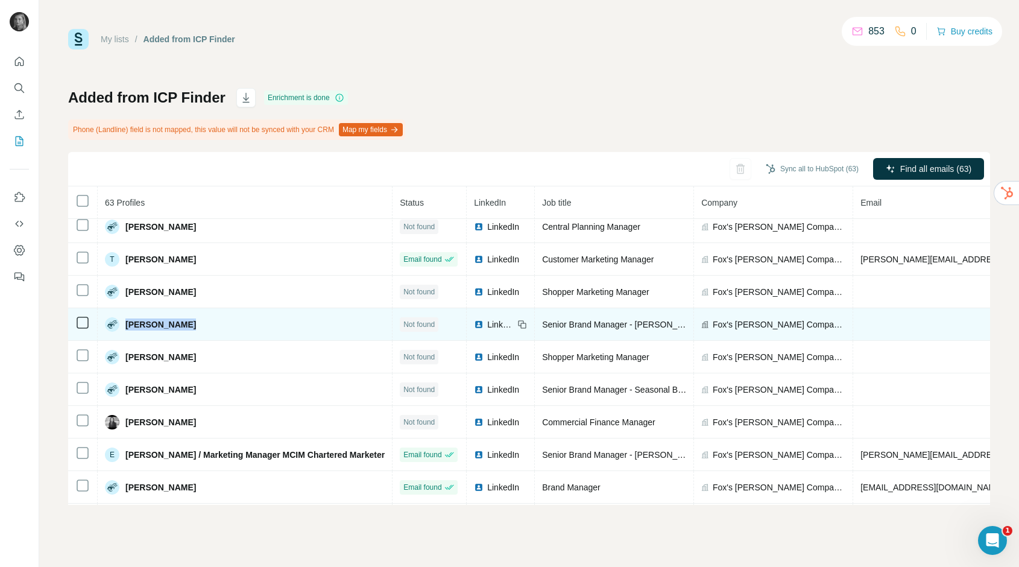
drag, startPoint x: 192, startPoint y: 325, endPoint x: 127, endPoint y: 324, distance: 65.8
click at [127, 324] on div "[PERSON_NAME]" at bounding box center [245, 324] width 280 height 14
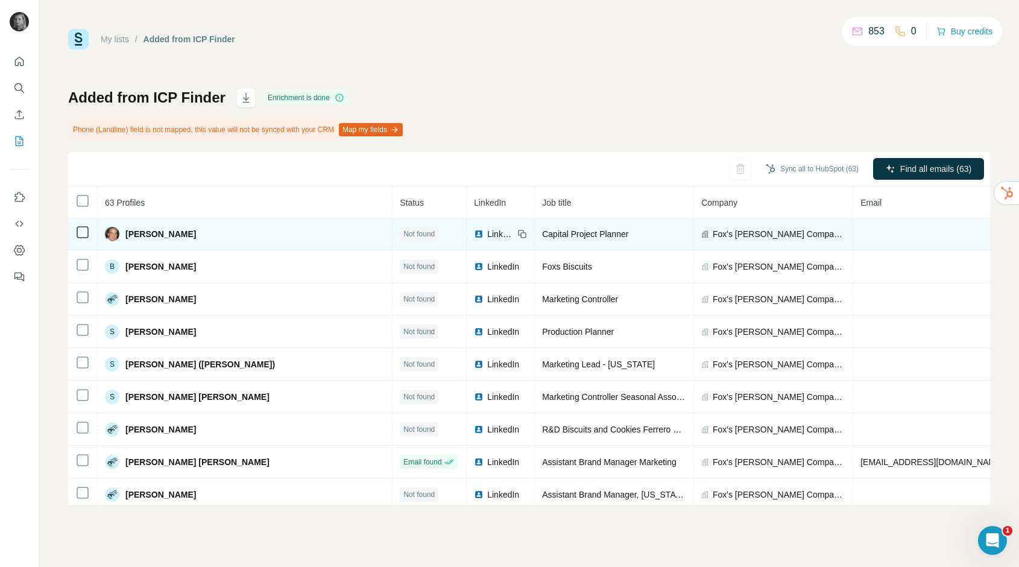
scroll to position [0, 0]
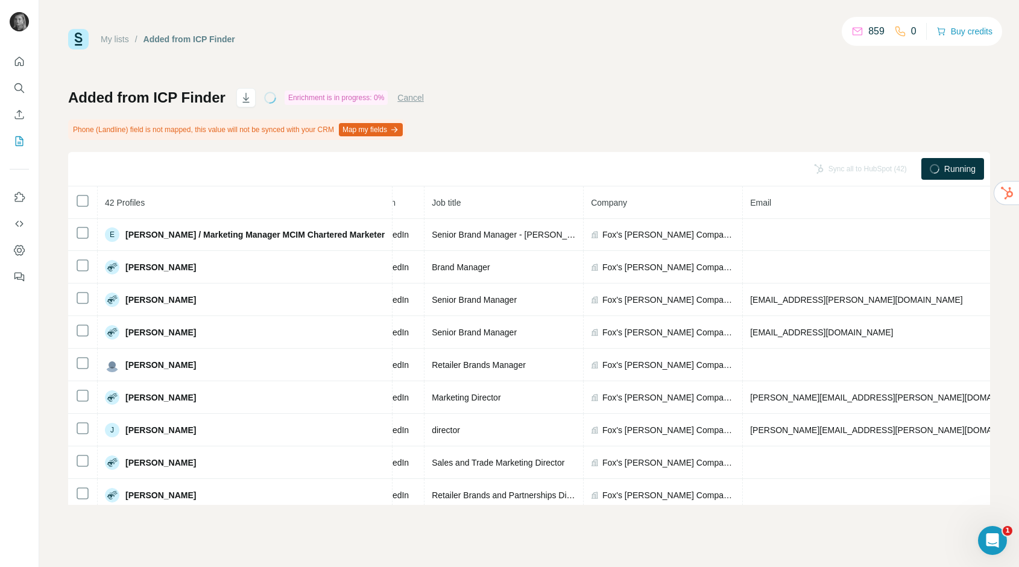
scroll to position [1, 0]
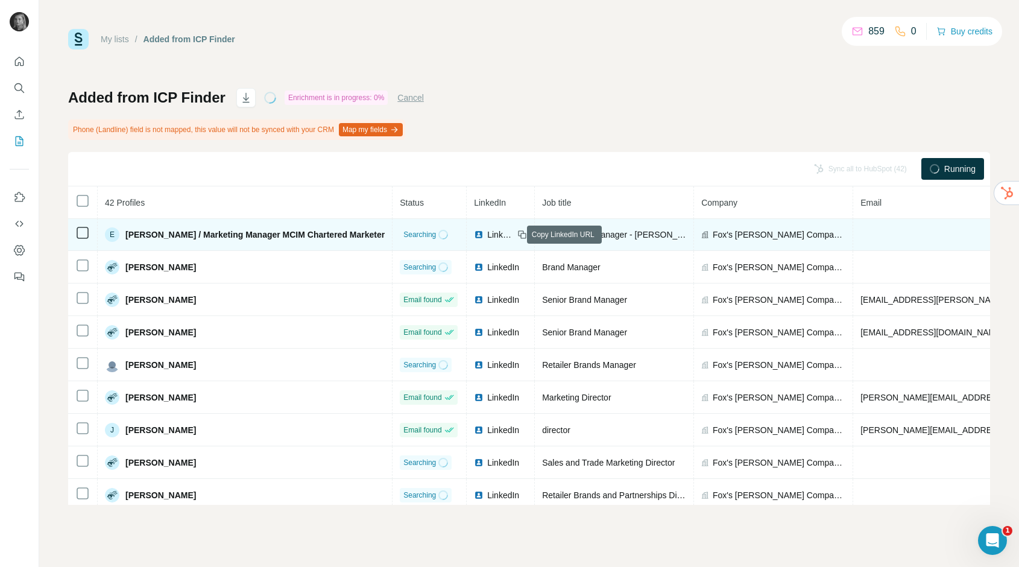
click at [518, 231] on icon at bounding box center [523, 235] width 10 height 10
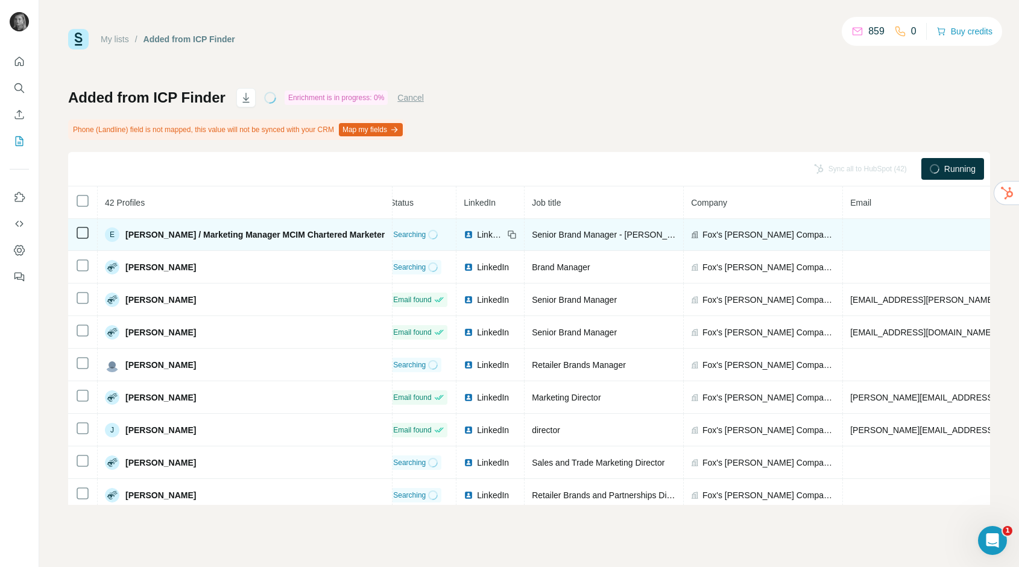
scroll to position [1, 12]
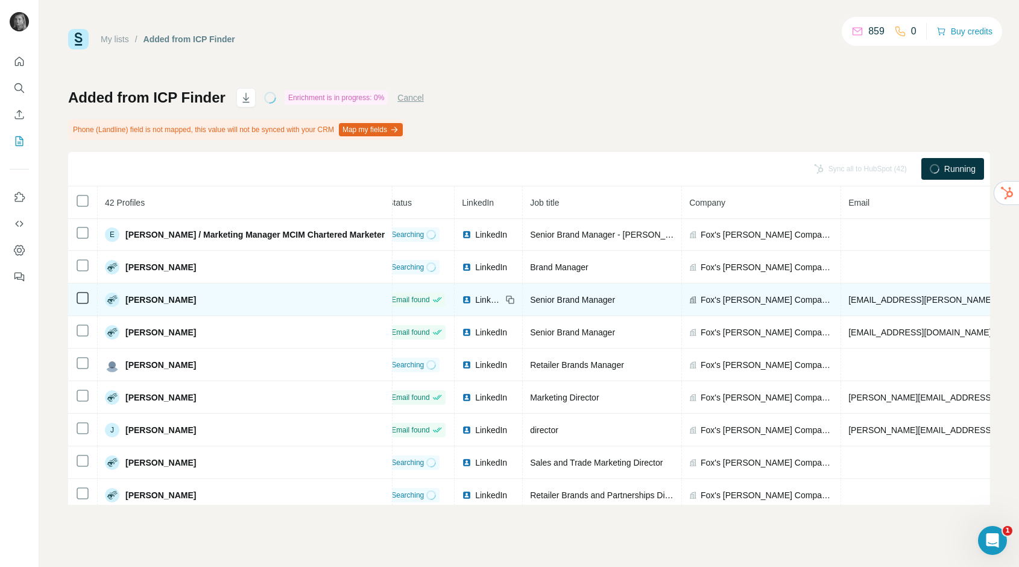
click at [898, 302] on span "[EMAIL_ADDRESS][PERSON_NAME][DOMAIN_NAME]" at bounding box center [955, 300] width 212 height 10
copy span "[EMAIL_ADDRESS][PERSON_NAME][DOMAIN_NAME]"
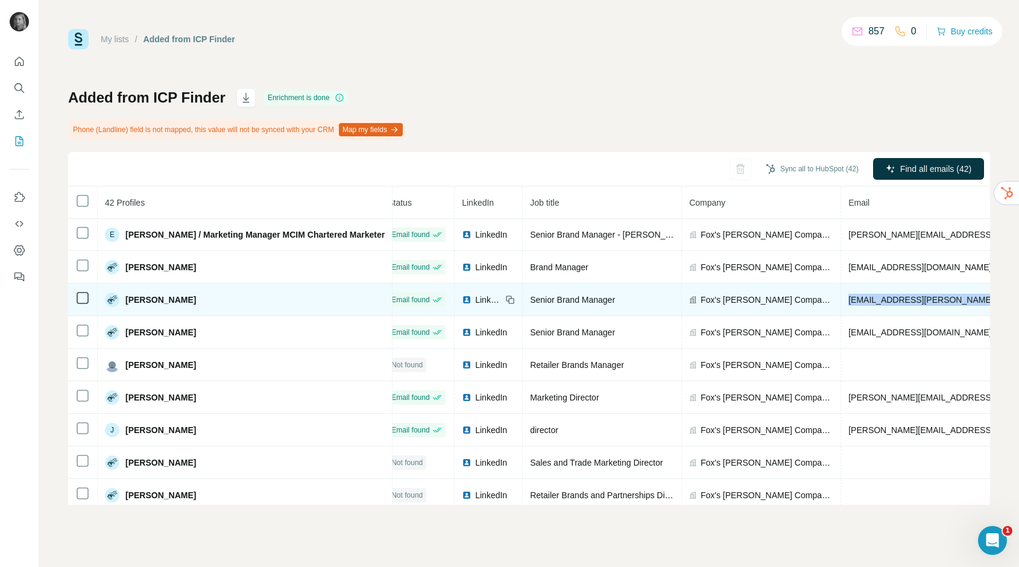
copy span "[EMAIL_ADDRESS][PERSON_NAME][DOMAIN_NAME]"
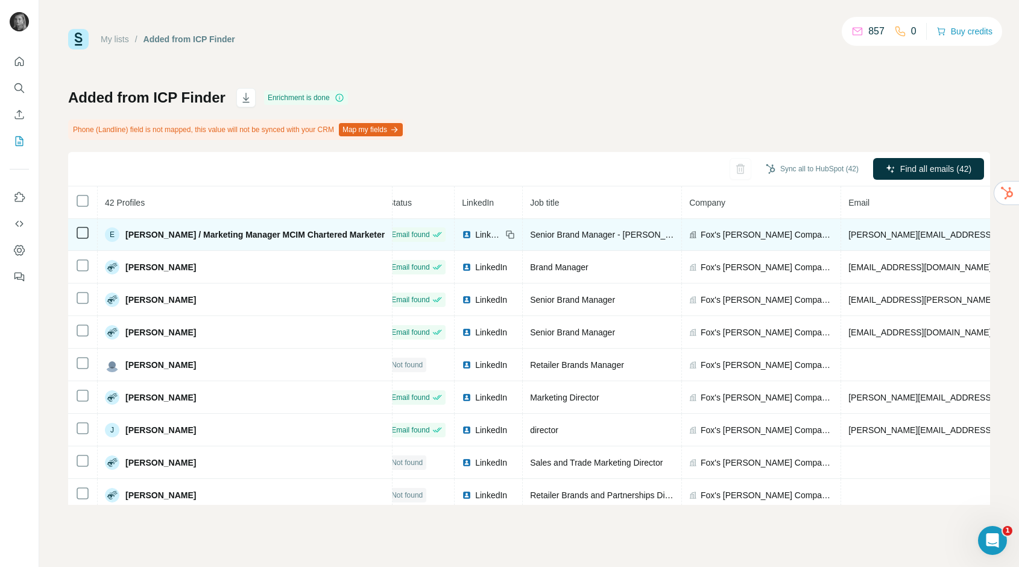
click at [885, 239] on td "[PERSON_NAME][EMAIL_ADDRESS][DOMAIN_NAME]" at bounding box center [990, 234] width 297 height 33
copy span "[PERSON_NAME][EMAIL_ADDRESS][DOMAIN_NAME]"
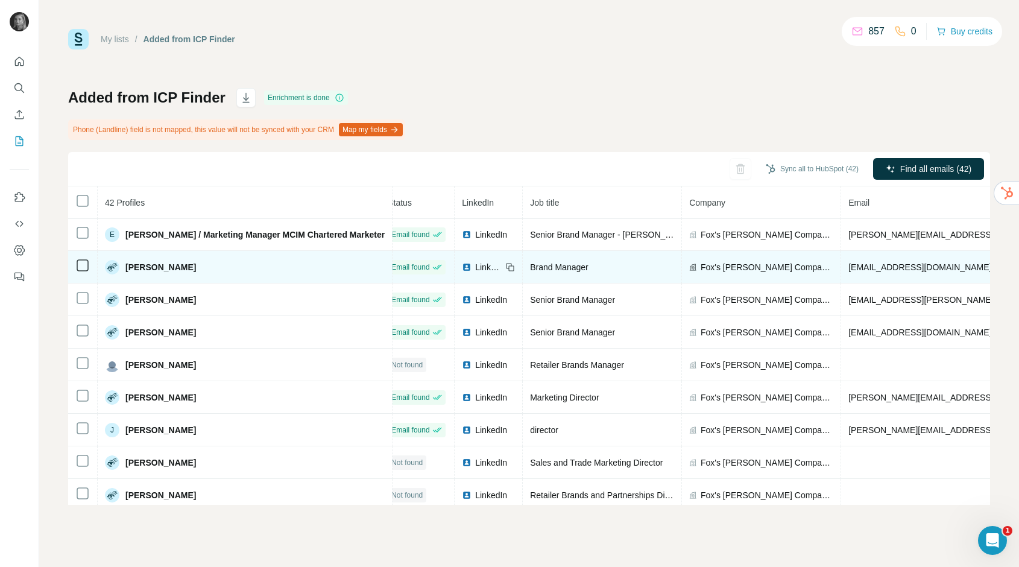
click at [880, 267] on span "[EMAIL_ADDRESS][DOMAIN_NAME]" at bounding box center [920, 267] width 143 height 10
copy span "[EMAIL_ADDRESS][DOMAIN_NAME]"
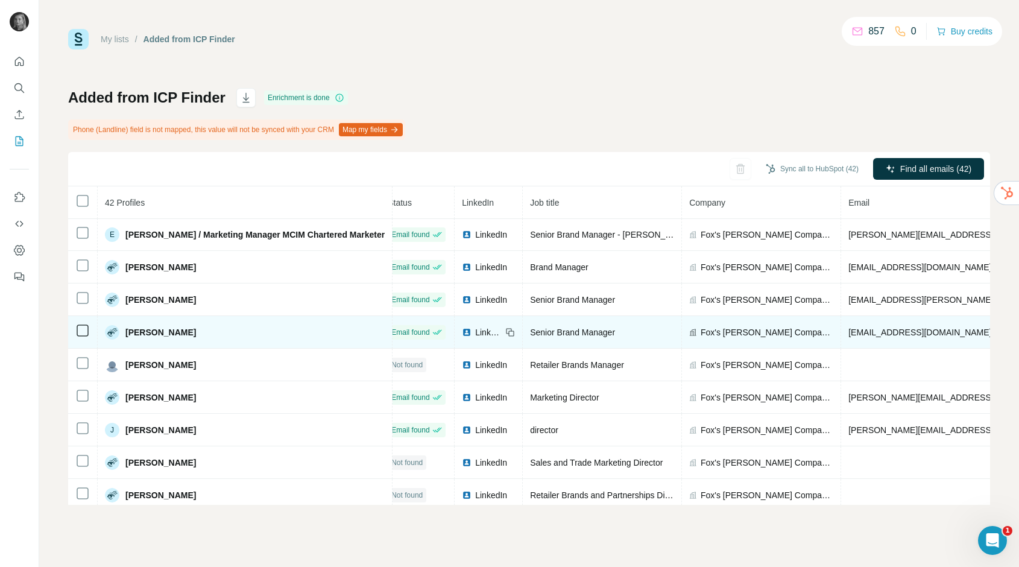
click at [904, 331] on span "[EMAIL_ADDRESS][DOMAIN_NAME]" at bounding box center [920, 333] width 143 height 10
copy span "[EMAIL_ADDRESS][DOMAIN_NAME]"
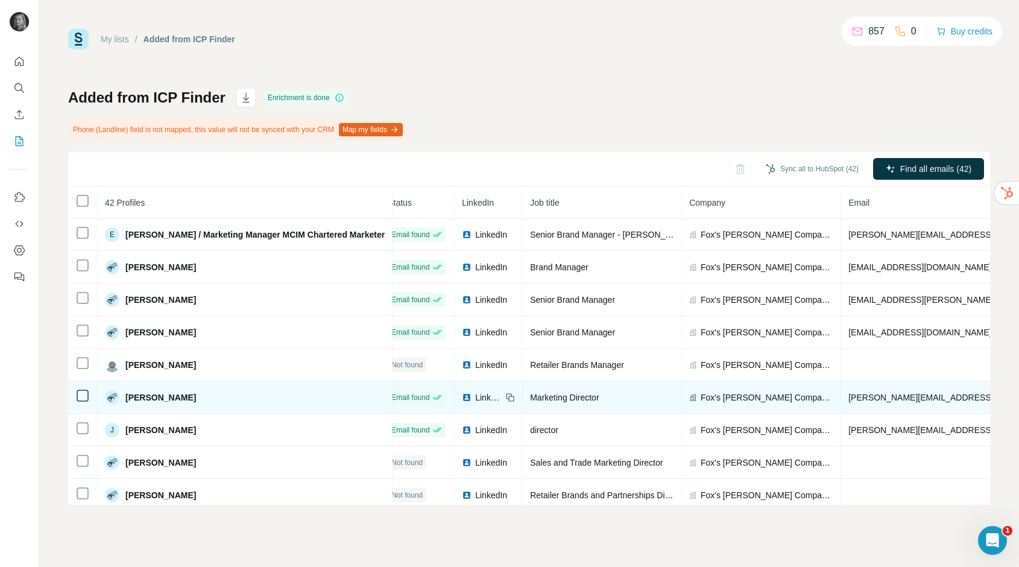
click at [913, 399] on span "[PERSON_NAME][EMAIL_ADDRESS][PERSON_NAME][DOMAIN_NAME]" at bounding box center [990, 398] width 282 height 10
copy span "[PERSON_NAME][EMAIL_ADDRESS][PERSON_NAME][DOMAIN_NAME]"
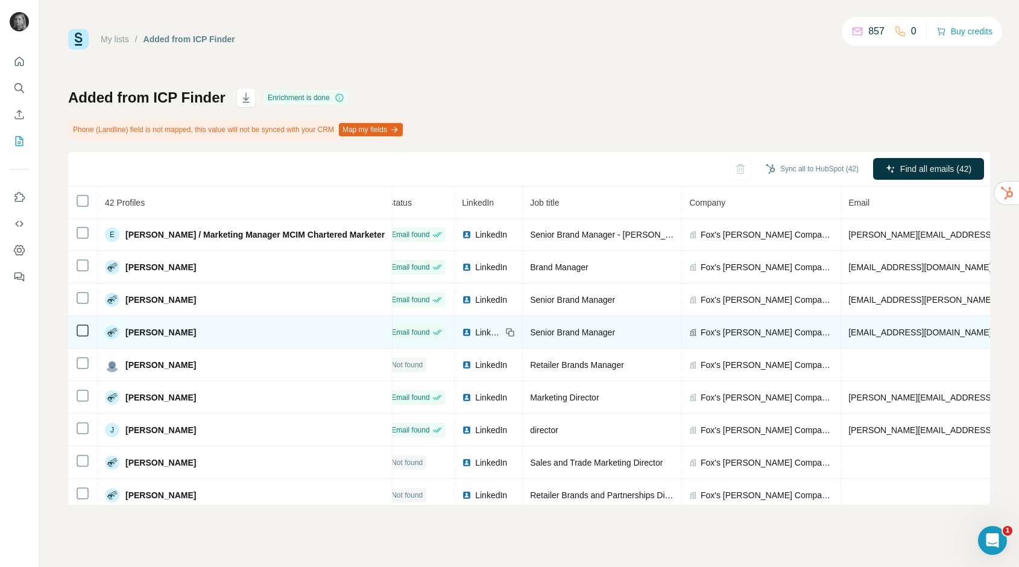
click at [925, 334] on span "[EMAIL_ADDRESS][DOMAIN_NAME]" at bounding box center [920, 333] width 143 height 10
copy span "[EMAIL_ADDRESS][DOMAIN_NAME]"
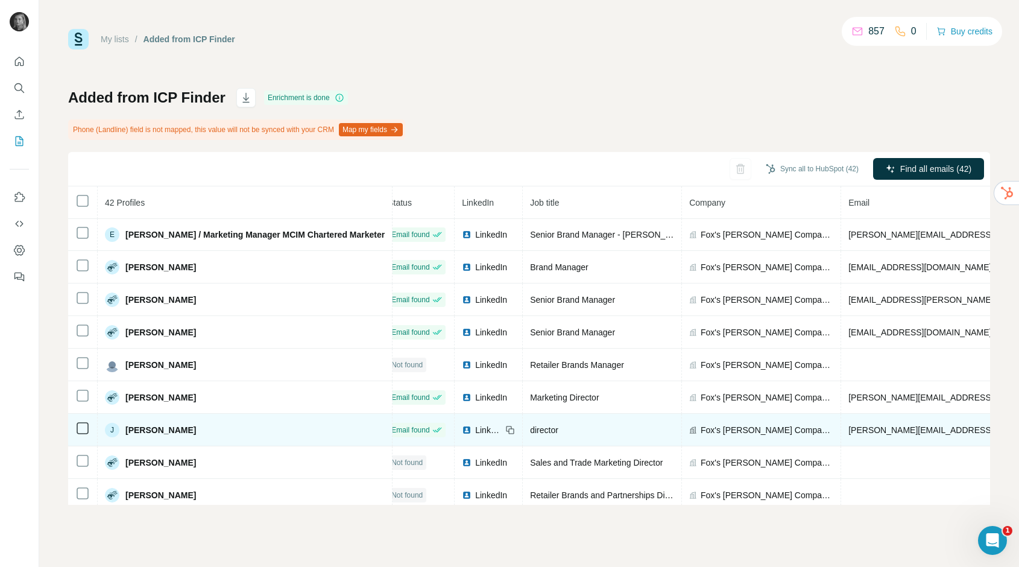
click at [895, 434] on span "[PERSON_NAME][EMAIL_ADDRESS][PERSON_NAME][DOMAIN_NAME]" at bounding box center [990, 430] width 282 height 10
copy span "[PERSON_NAME][EMAIL_ADDRESS][PERSON_NAME][DOMAIN_NAME]"
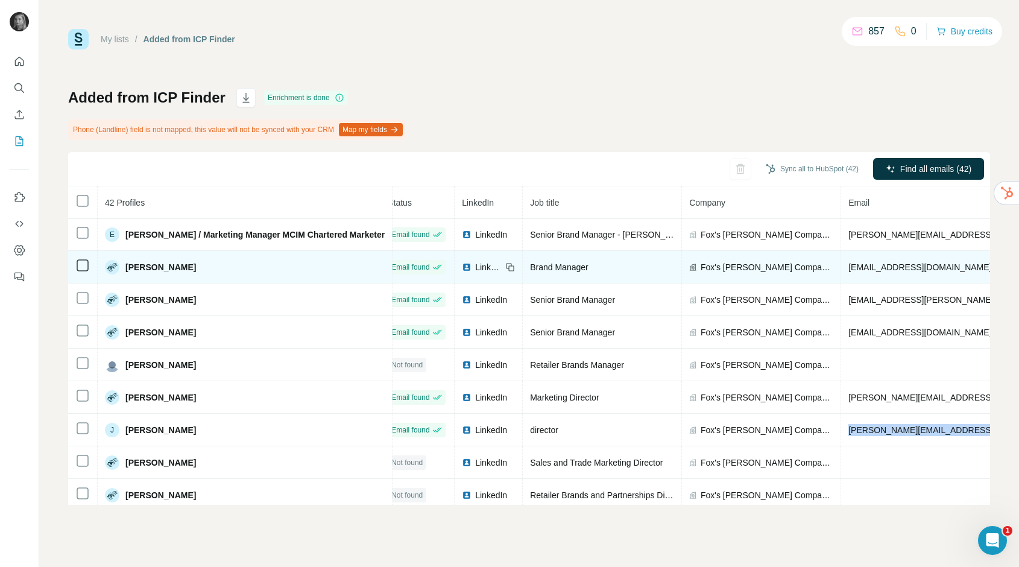
scroll to position [0, 12]
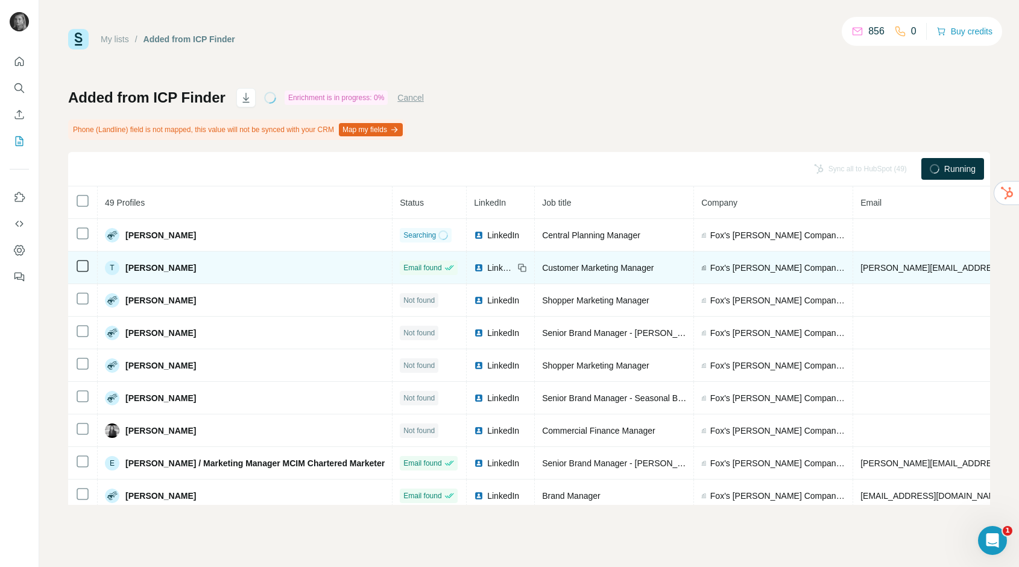
click at [935, 265] on span "[PERSON_NAME][EMAIL_ADDRESS][PERSON_NAME][DOMAIN_NAME]" at bounding box center [1002, 268] width 282 height 10
copy span "[PERSON_NAME][EMAIL_ADDRESS][PERSON_NAME][DOMAIN_NAME]"
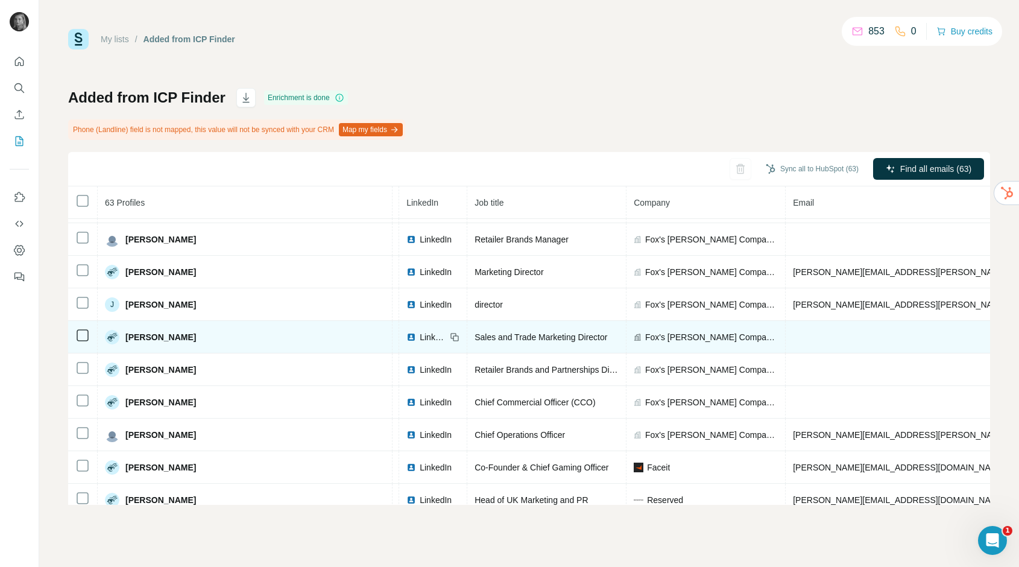
scroll to position [1003, 68]
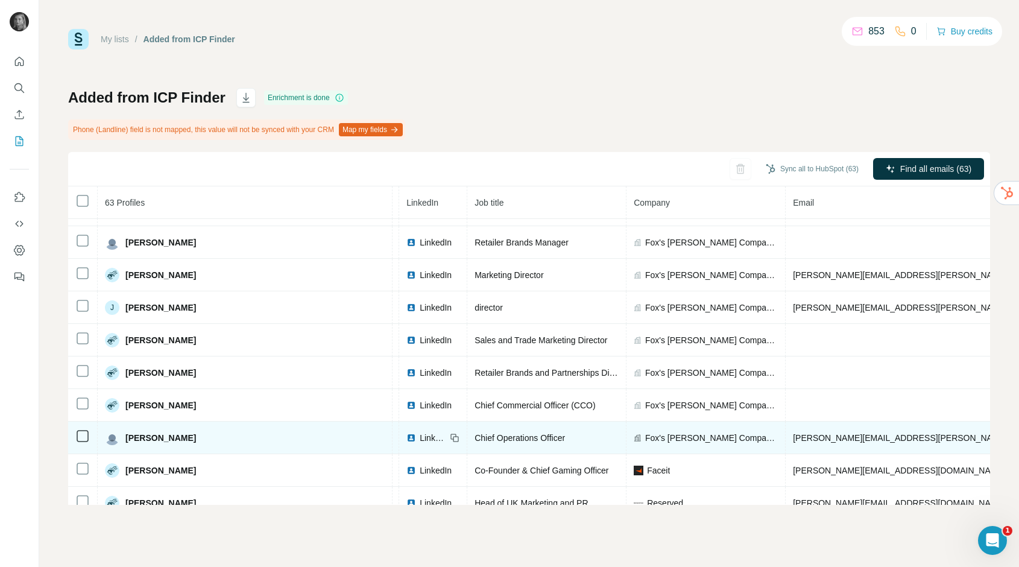
click at [837, 439] on span "[PERSON_NAME][EMAIL_ADDRESS][PERSON_NAME][DOMAIN_NAME]" at bounding box center [934, 438] width 282 height 10
click at [817, 440] on span "[PERSON_NAME][EMAIL_ADDRESS][PERSON_NAME][DOMAIN_NAME]" at bounding box center [934, 438] width 282 height 10
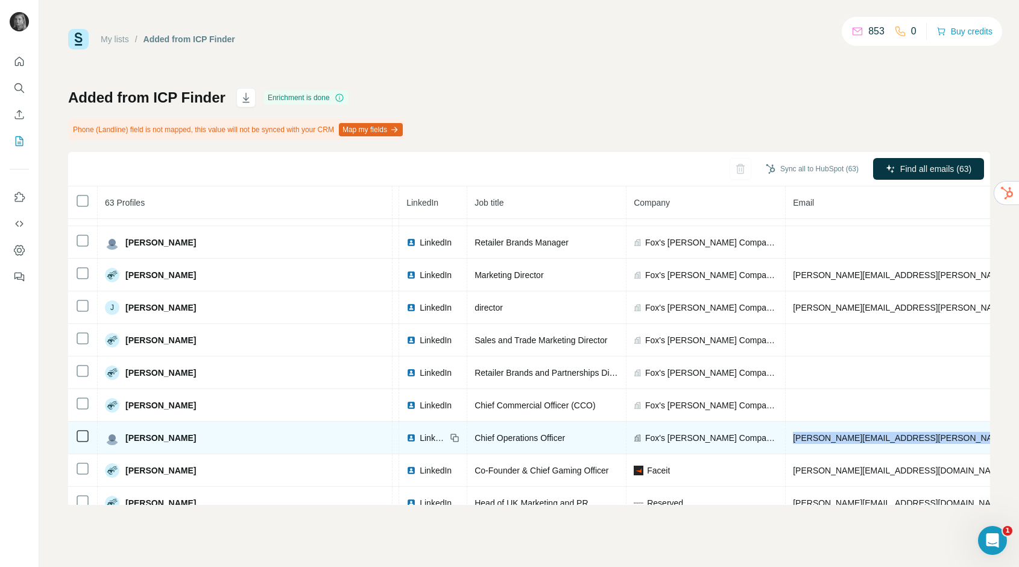
copy span "[PERSON_NAME][EMAIL_ADDRESS][PERSON_NAME][DOMAIN_NAME]"
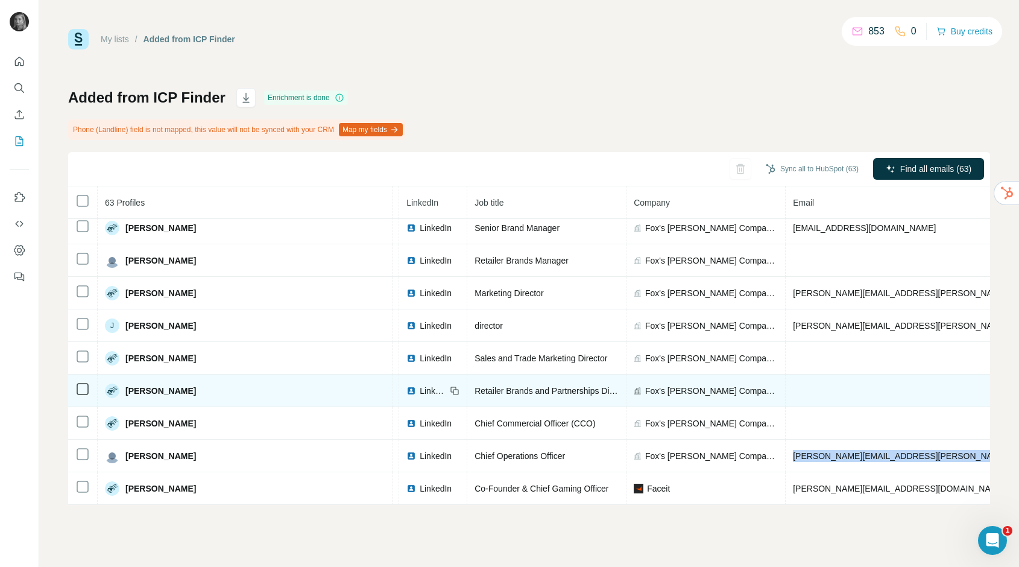
scroll to position [983, 68]
